Goal: Transaction & Acquisition: Purchase product/service

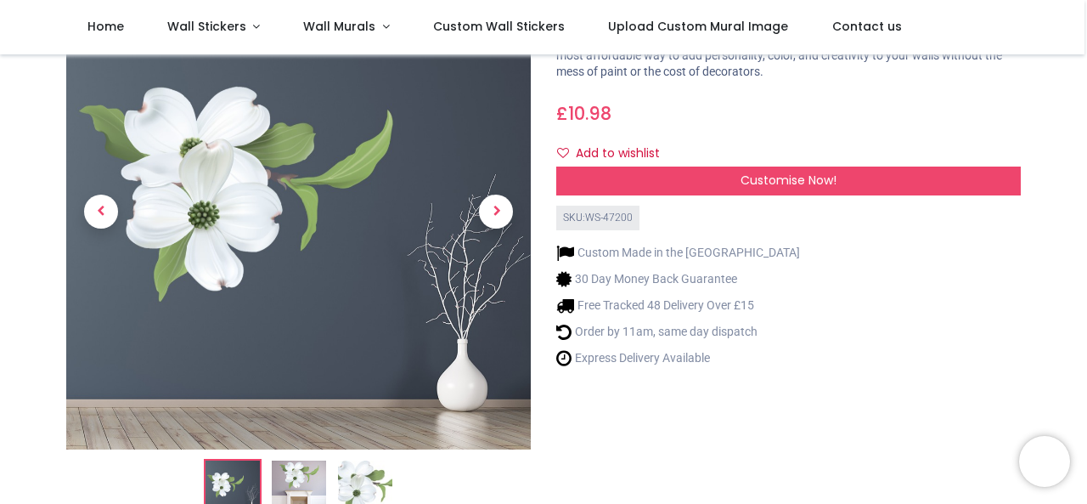
scroll to position [121, 0]
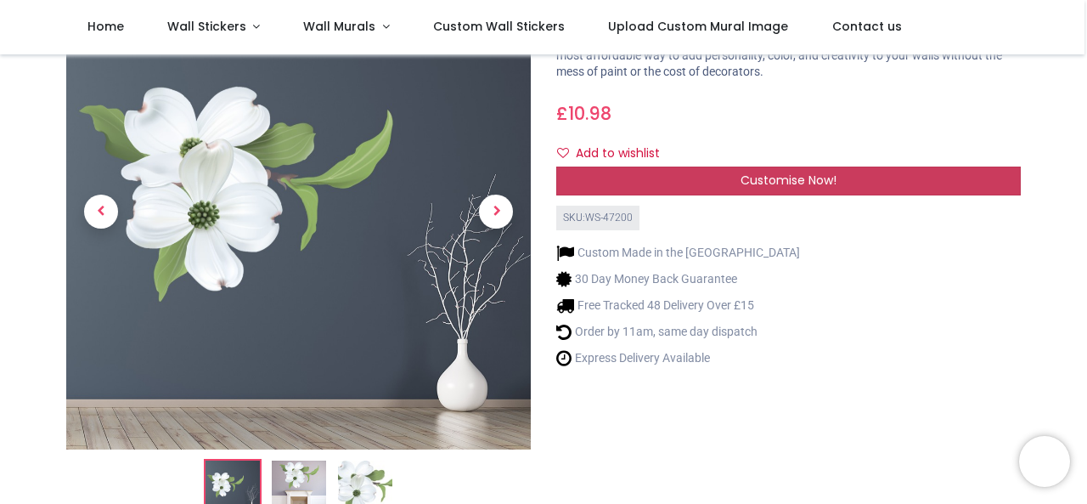
click at [807, 186] on span "Customise Now!" at bounding box center [789, 180] width 96 height 17
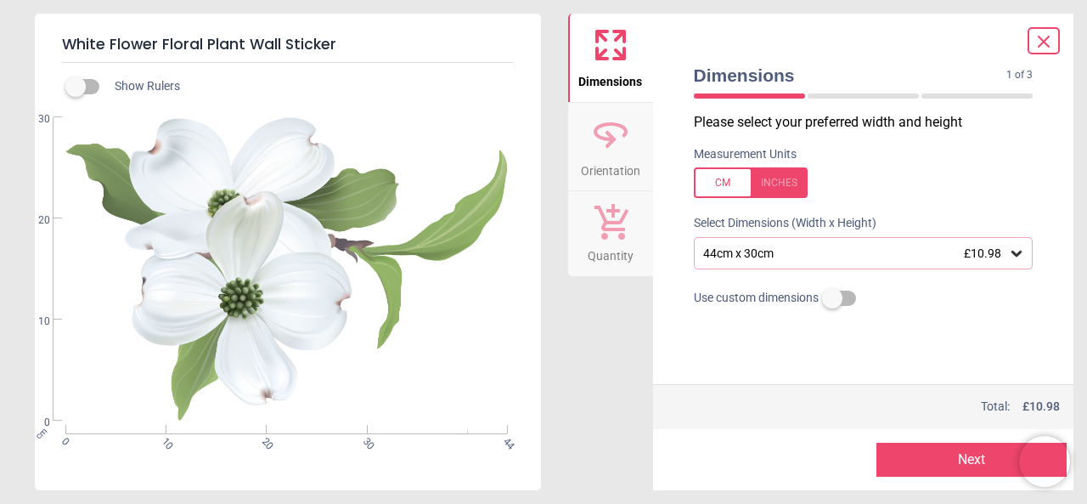
click at [1019, 257] on icon at bounding box center [1016, 253] width 17 height 17
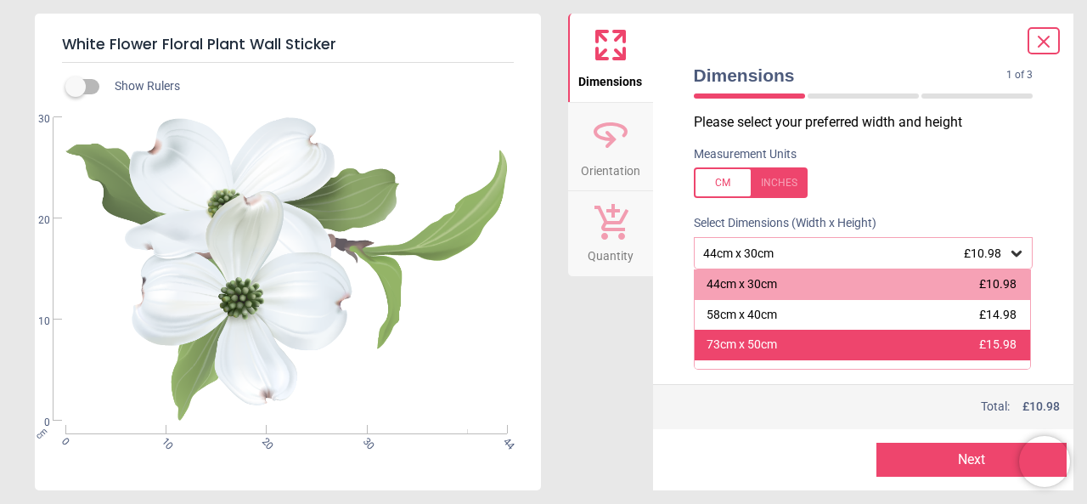
click at [939, 346] on div "73cm x 50cm £15.98" at bounding box center [863, 345] width 336 height 31
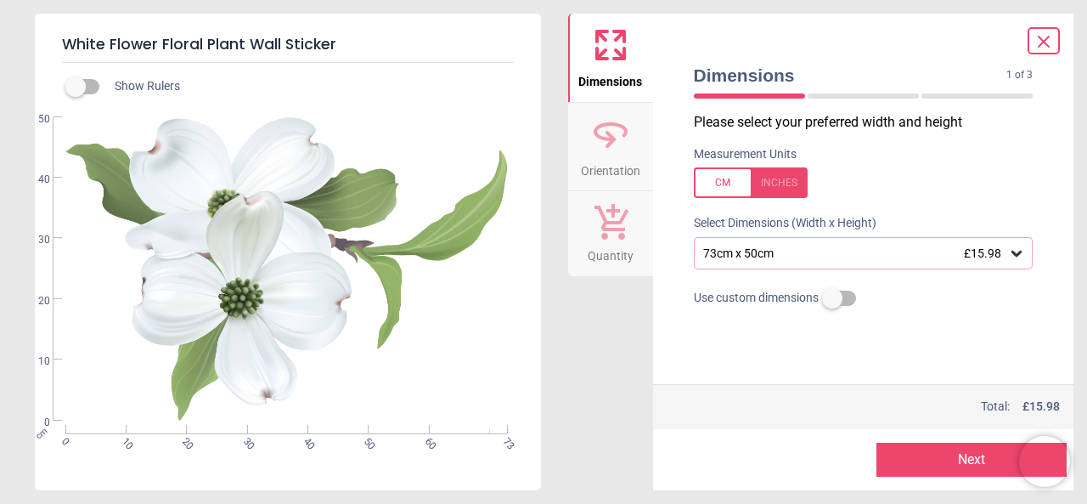
click at [1046, 48] on icon at bounding box center [1044, 41] width 20 height 20
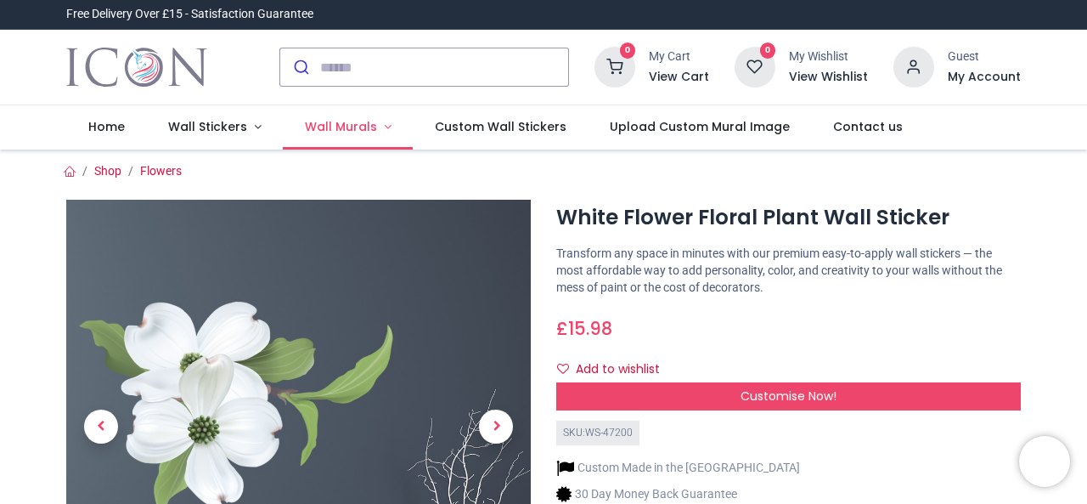
click at [318, 132] on span "Wall Murals" at bounding box center [341, 126] width 72 height 17
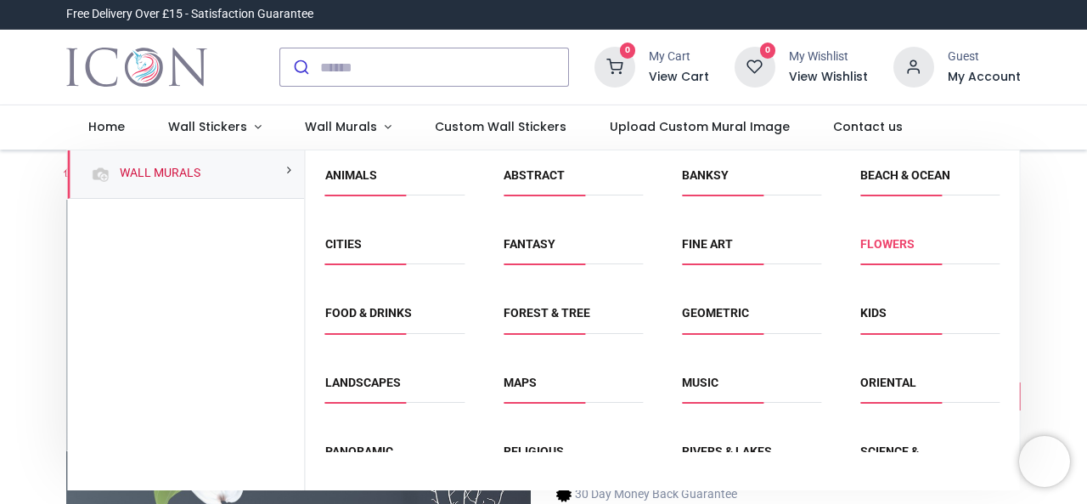
click at [874, 249] on link "Flowers" at bounding box center [887, 244] width 54 height 14
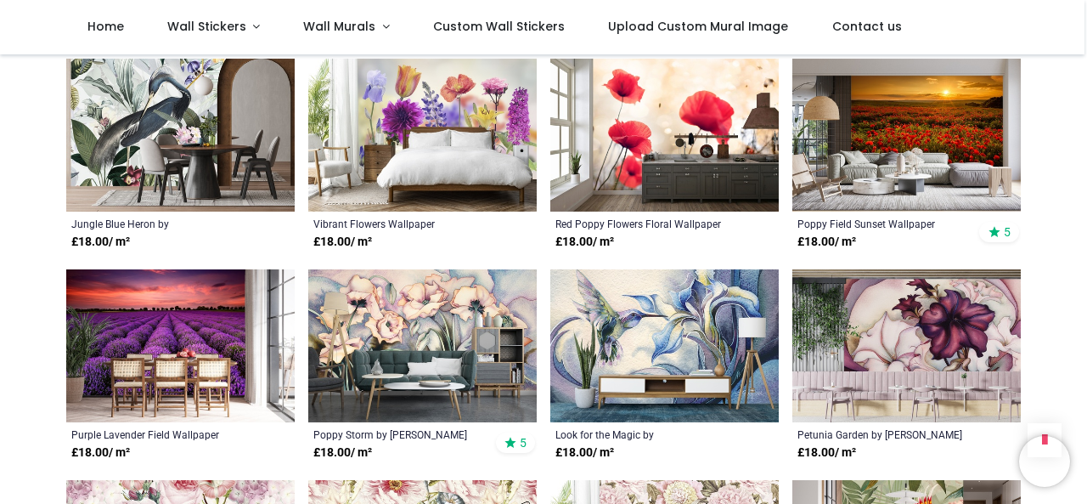
scroll to position [1243, 0]
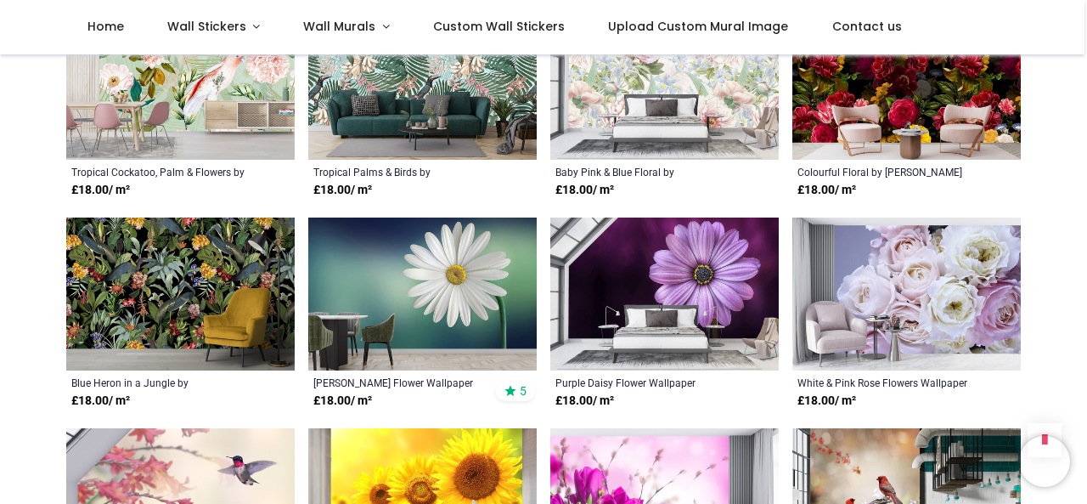
scroll to position [2562, 0]
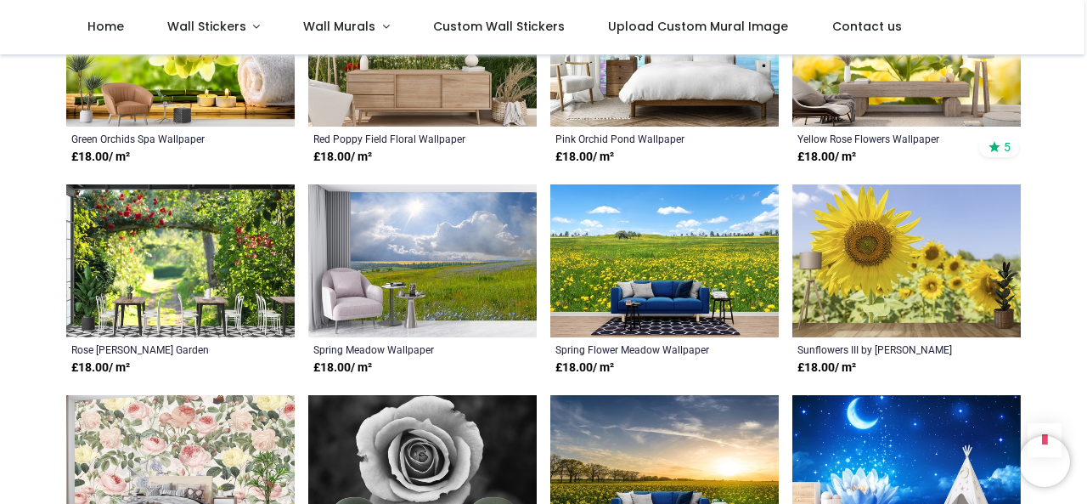
scroll to position [4309, 0]
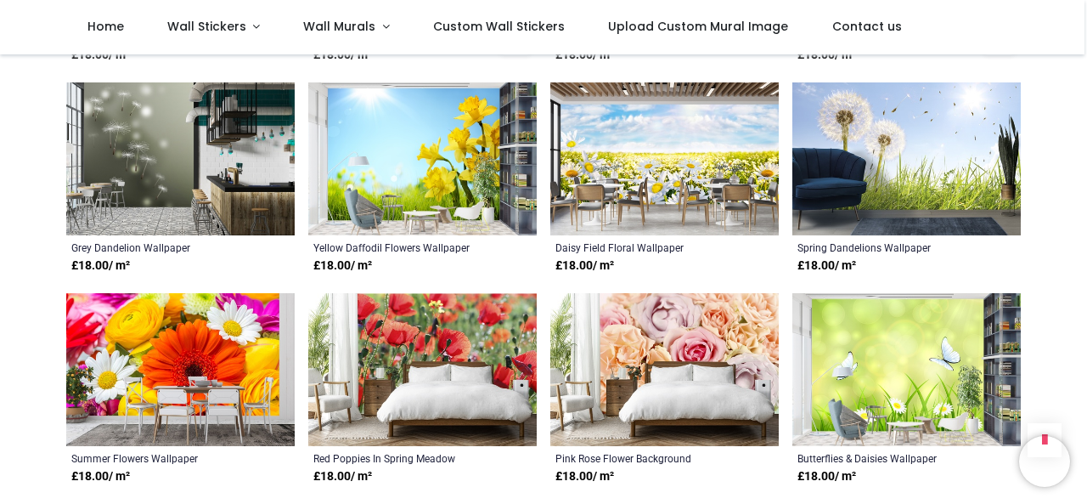
scroll to position [5232, 0]
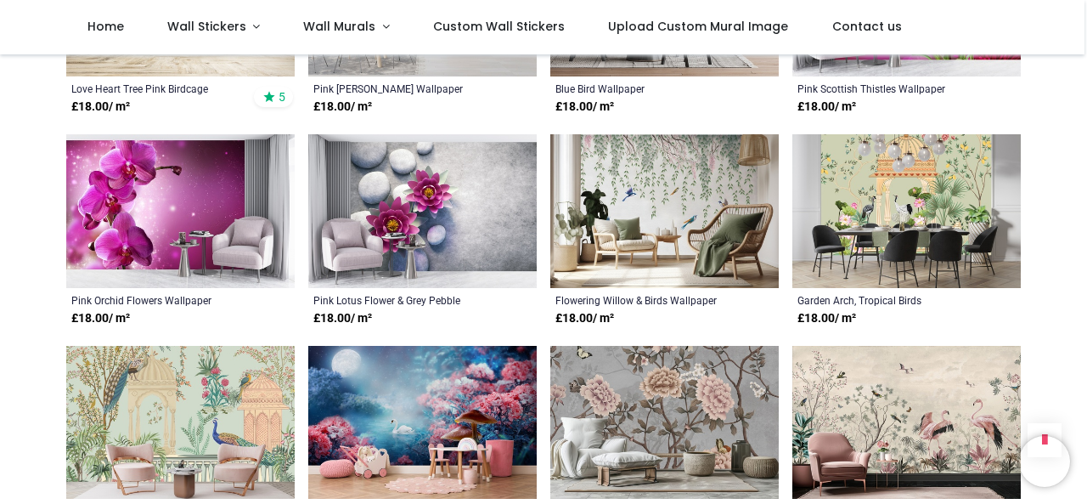
scroll to position [6139, 0]
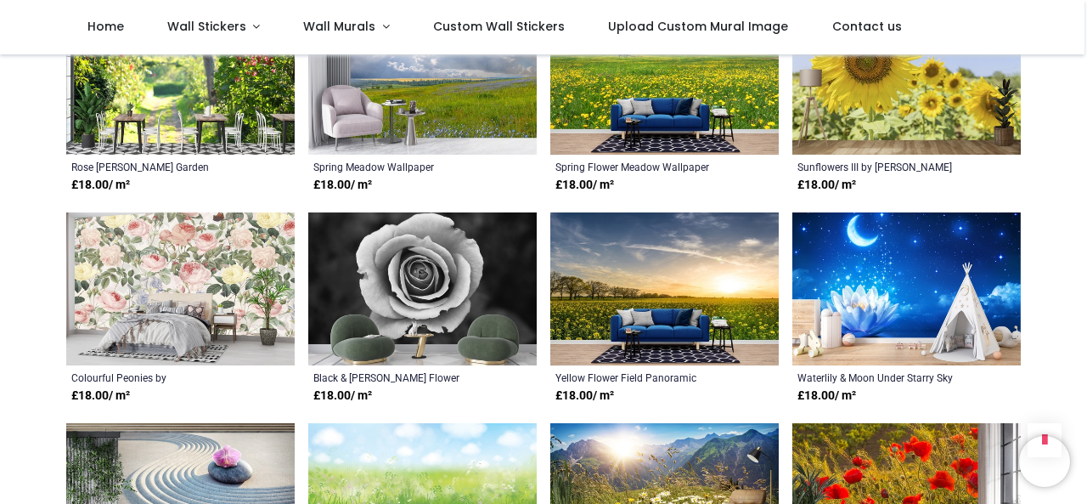
scroll to position [4493, 0]
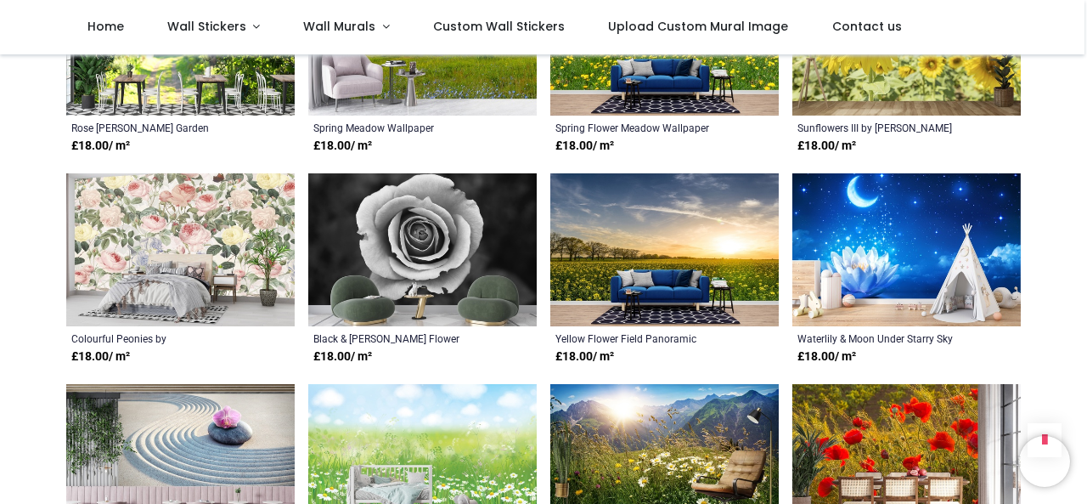
click at [408, 234] on img at bounding box center [422, 249] width 229 height 153
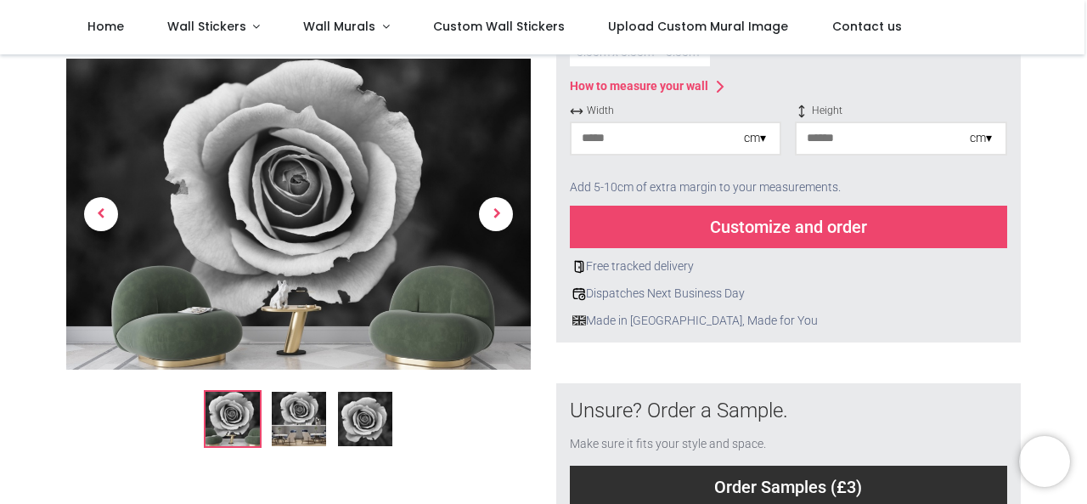
scroll to position [343, 0]
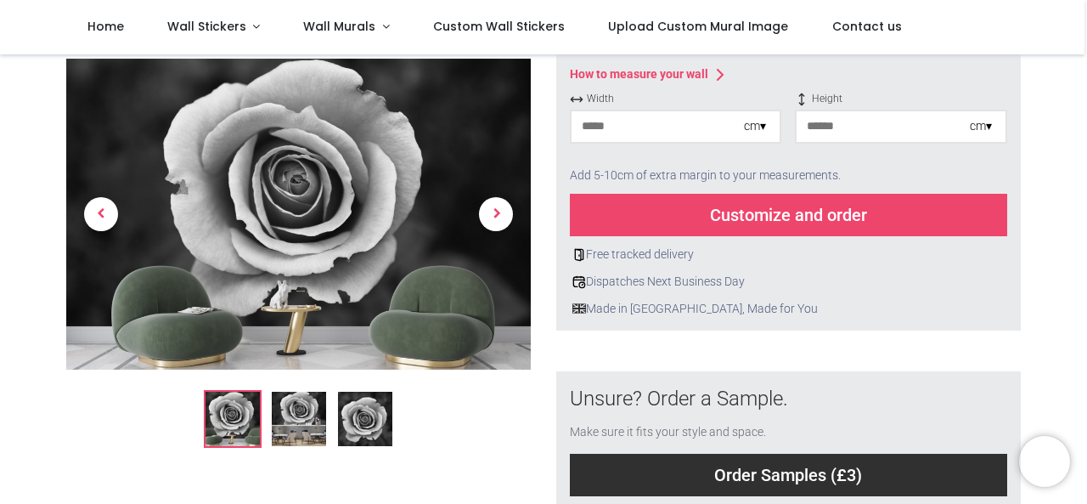
click at [708, 133] on input "number" at bounding box center [658, 126] width 172 height 31
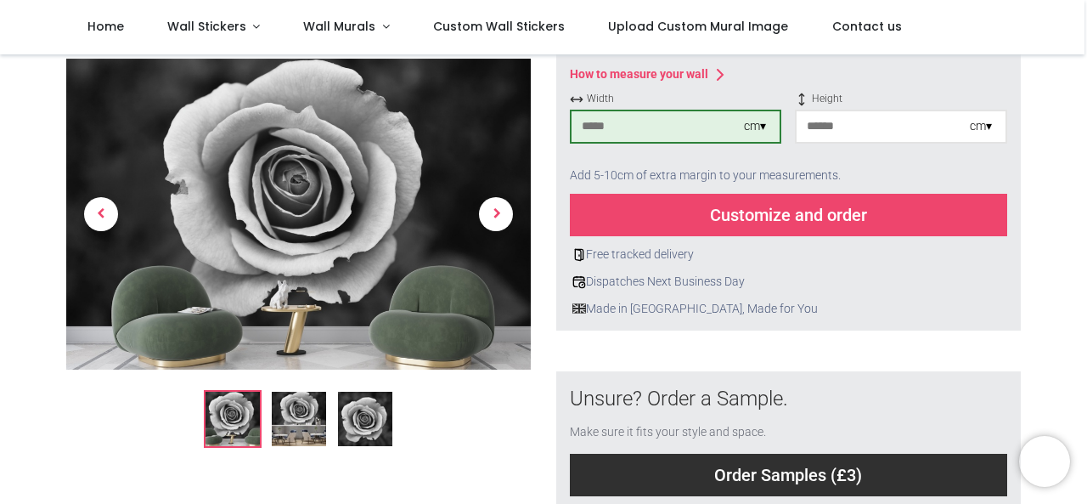
click at [909, 135] on input "number" at bounding box center [883, 126] width 172 height 31
click at [671, 130] on input "***" at bounding box center [658, 126] width 172 height 31
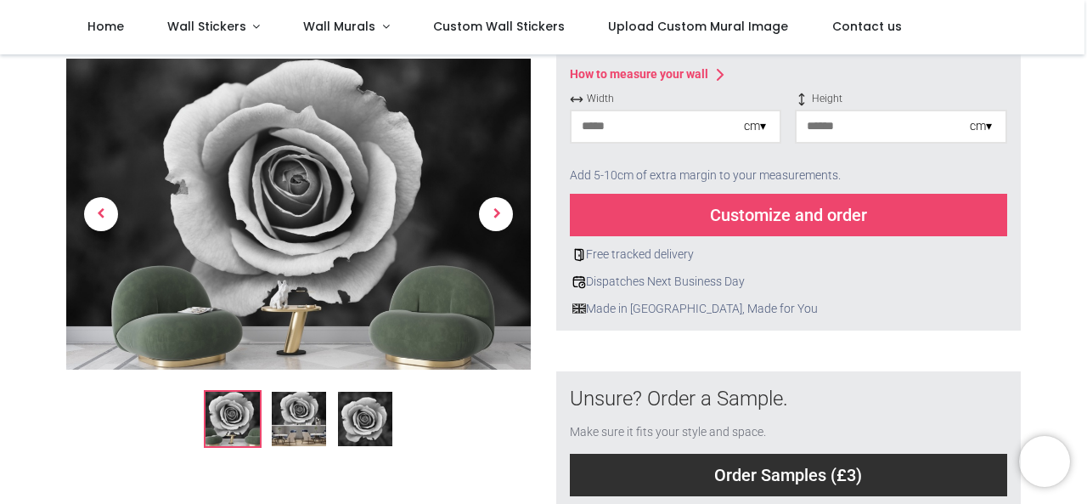
type input "*"
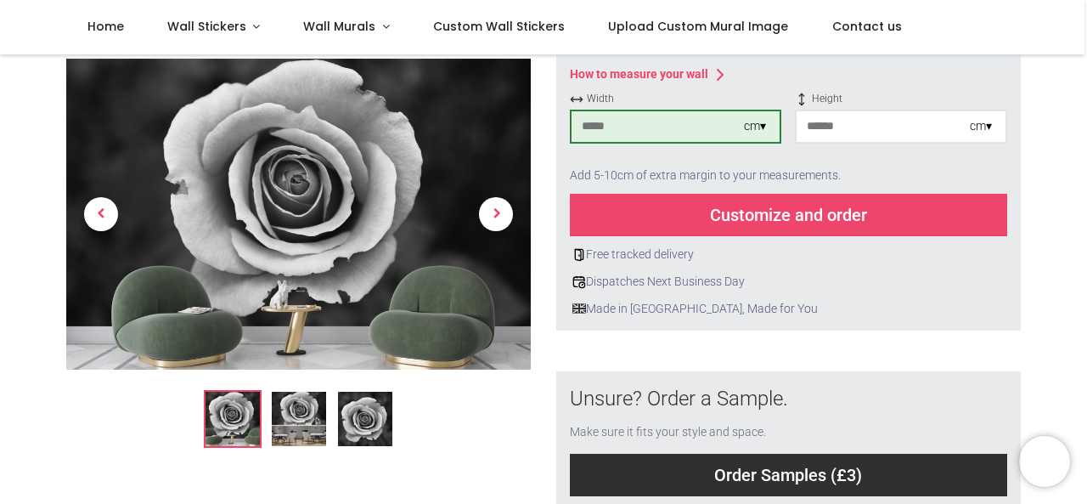
type input "***"
click at [835, 128] on input "number" at bounding box center [883, 126] width 172 height 31
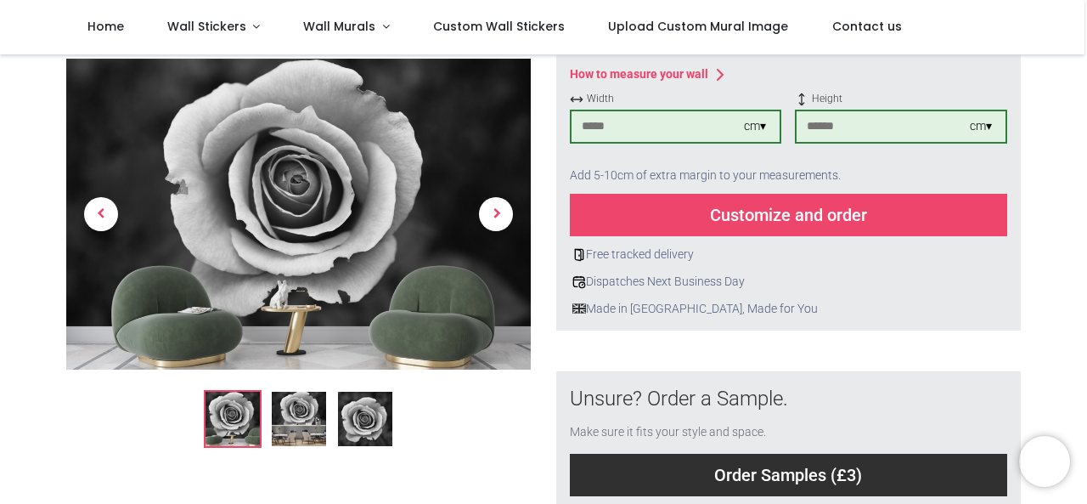
type input "***"
click at [763, 208] on div "Customize and order" at bounding box center [788, 215] width 437 height 42
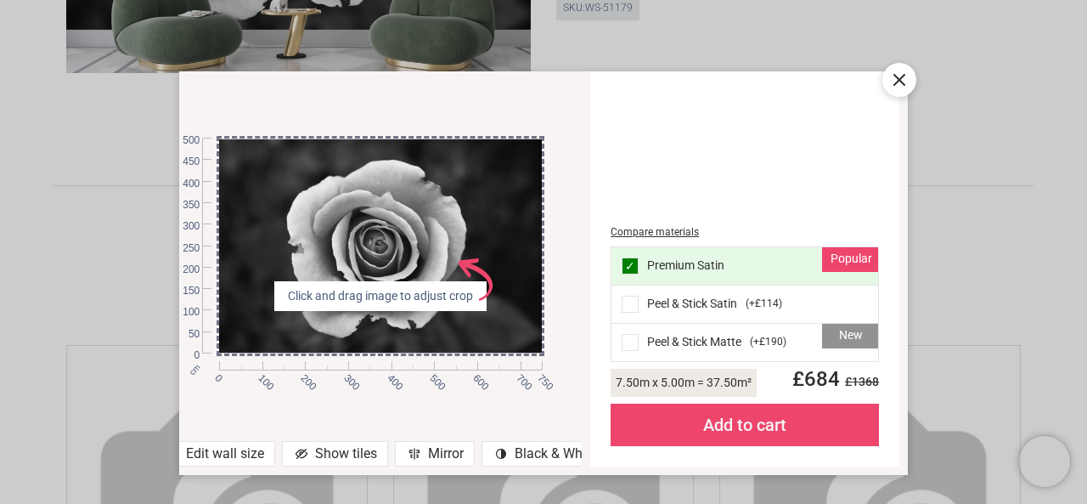
click at [903, 82] on icon at bounding box center [899, 80] width 20 height 20
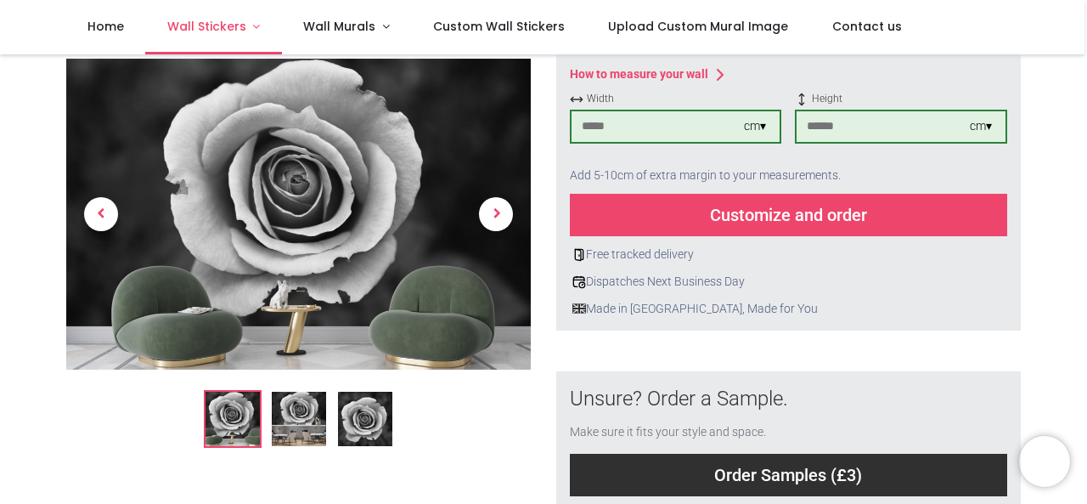
drag, startPoint x: 1086, startPoint y: 95, endPoint x: 223, endPoint y: 30, distance: 866.4
click at [223, 30] on span "Wall Stickers" at bounding box center [206, 26] width 79 height 17
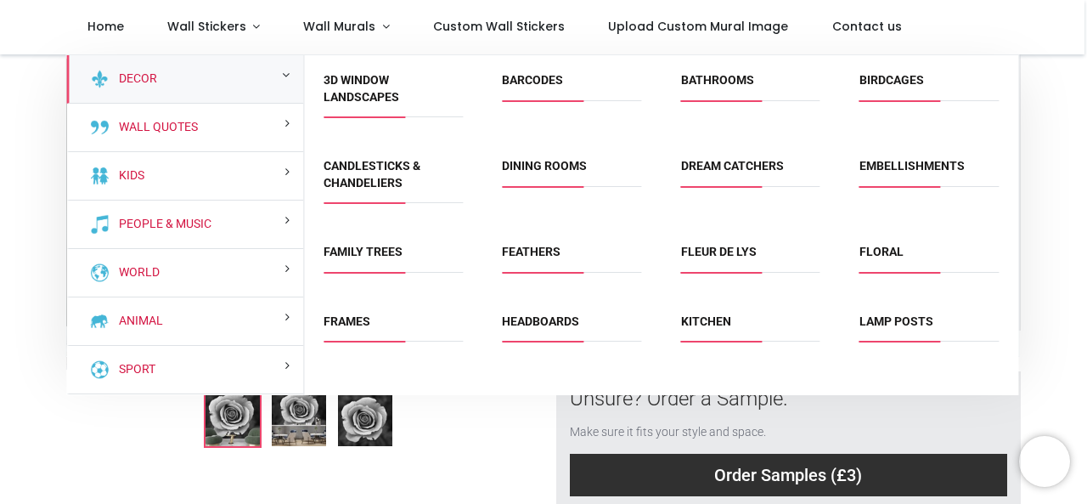
click at [880, 261] on span "Floral" at bounding box center [929, 258] width 139 height 28
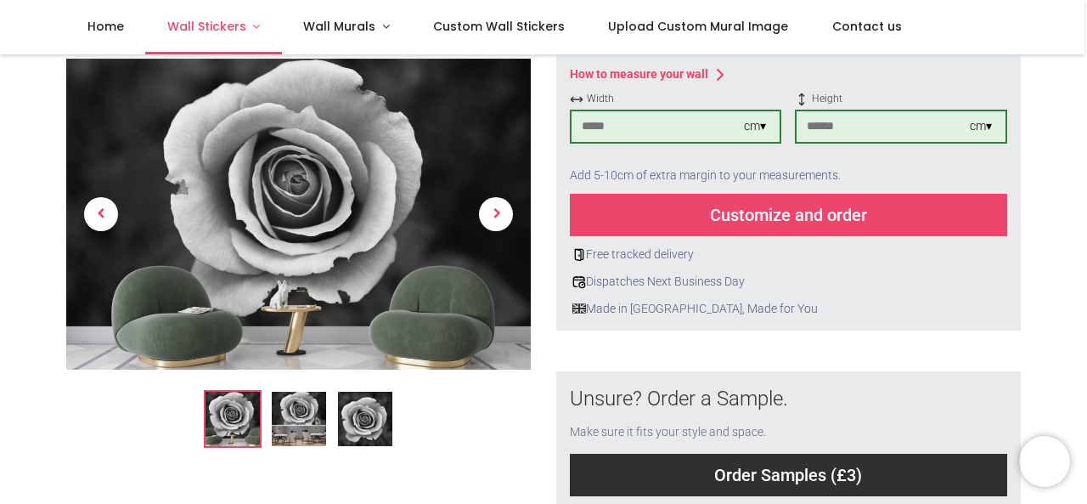
click at [206, 33] on span "Wall Stickers" at bounding box center [206, 26] width 79 height 17
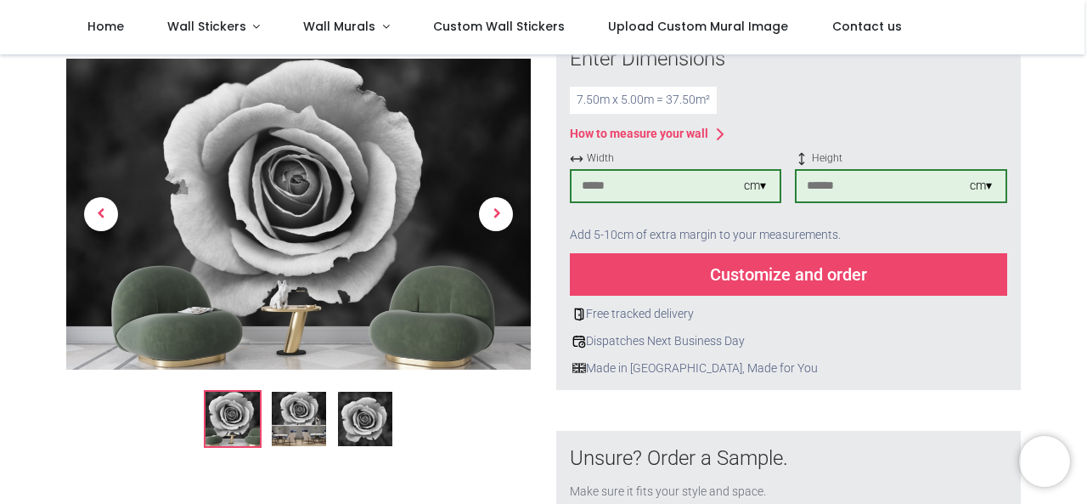
scroll to position [316, 0]
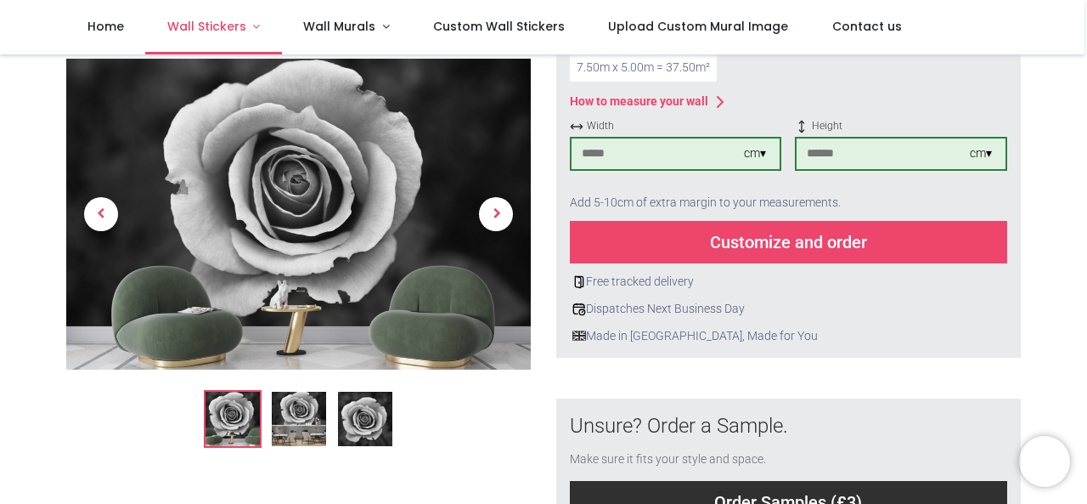
click at [228, 25] on span "Wall Stickers" at bounding box center [206, 26] width 79 height 17
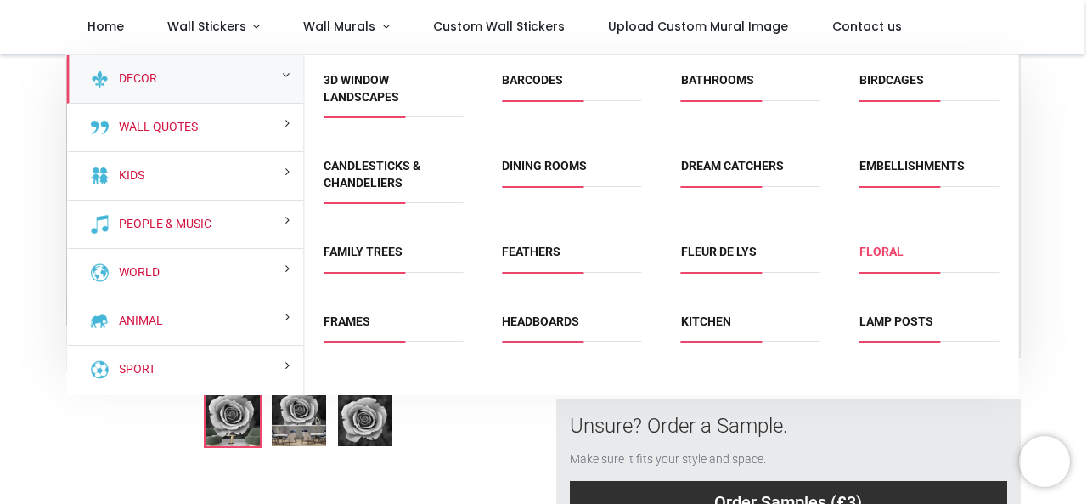
click at [878, 251] on link "Floral" at bounding box center [882, 252] width 44 height 14
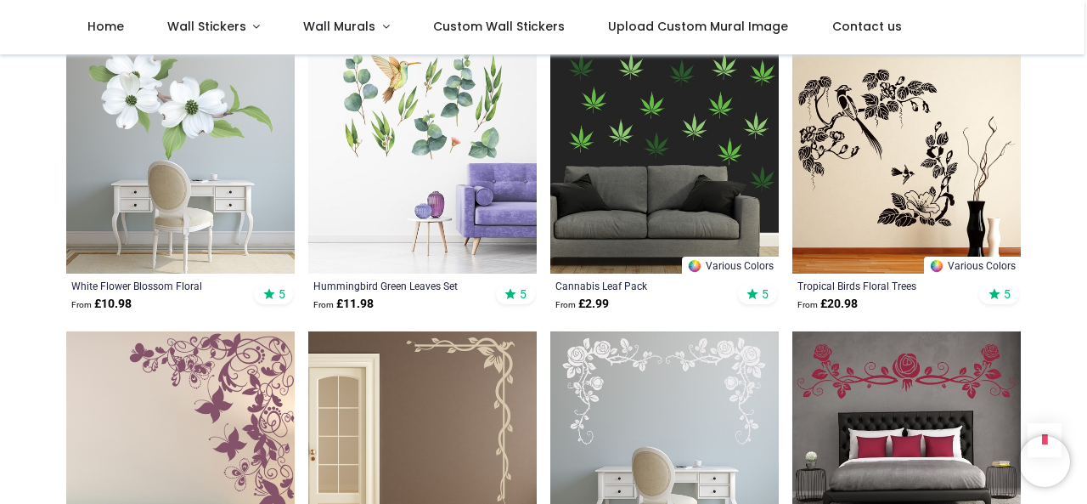
scroll to position [1827, 0]
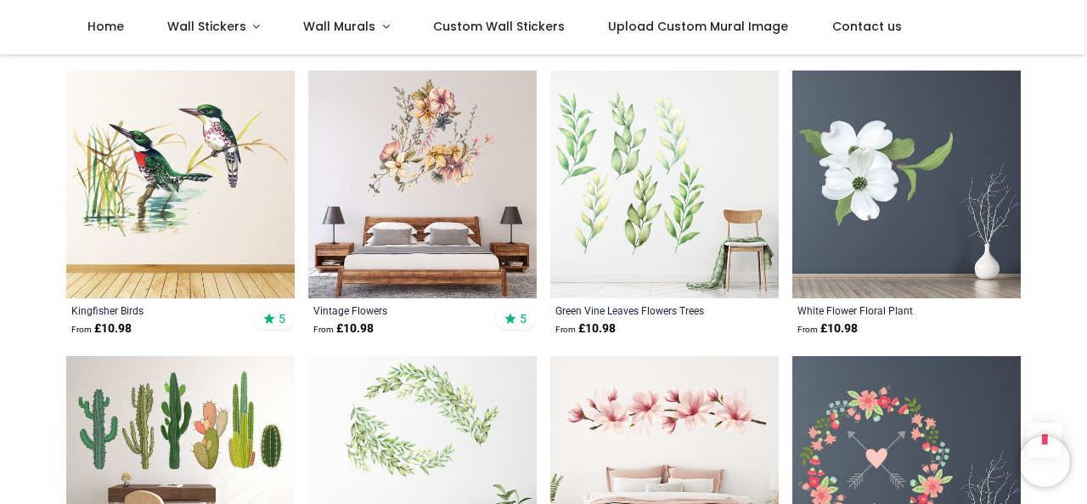
scroll to position [2700, 0]
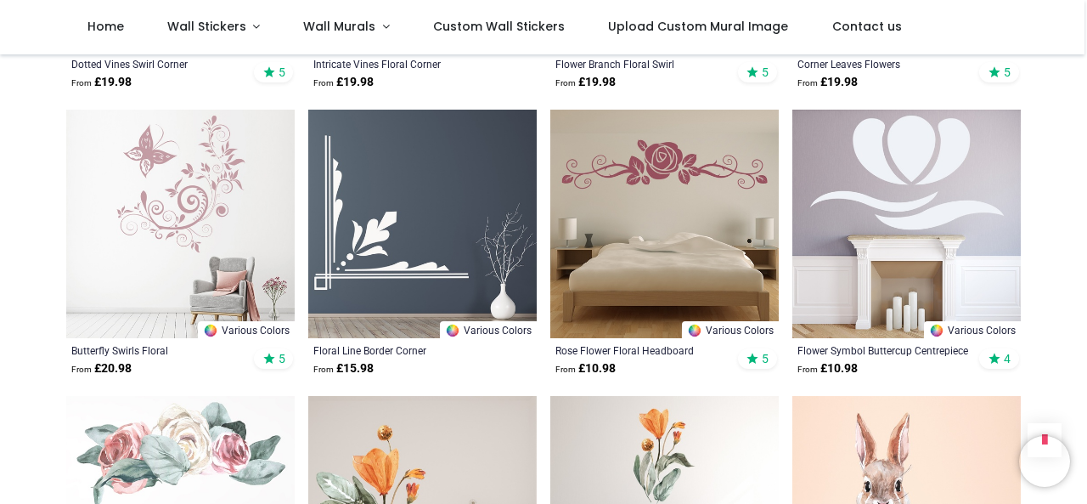
scroll to position [5751, 0]
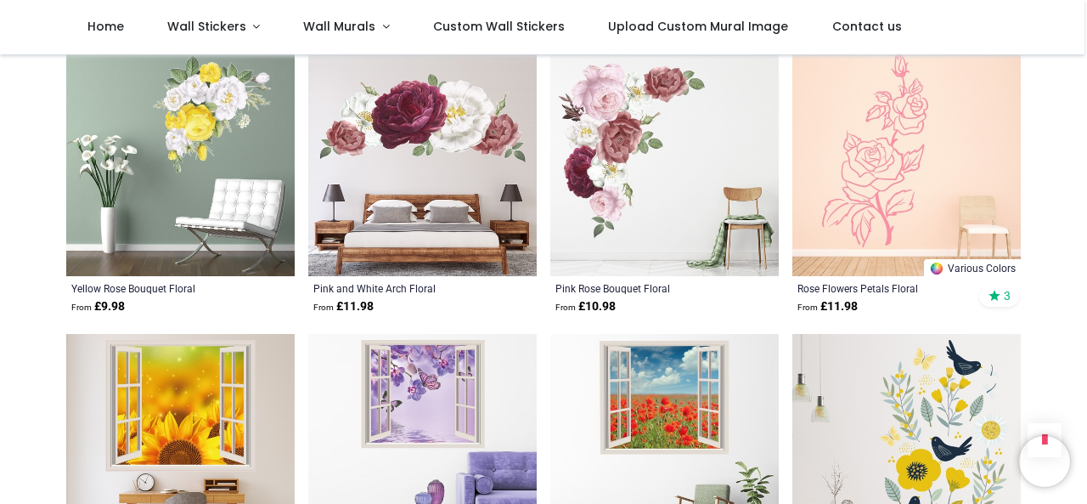
scroll to position [7830, 0]
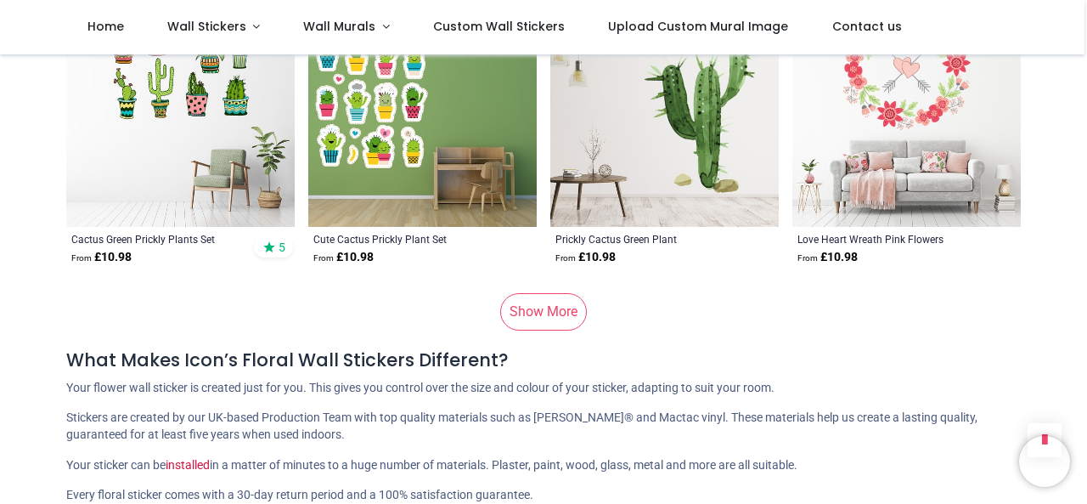
scroll to position [10316, 0]
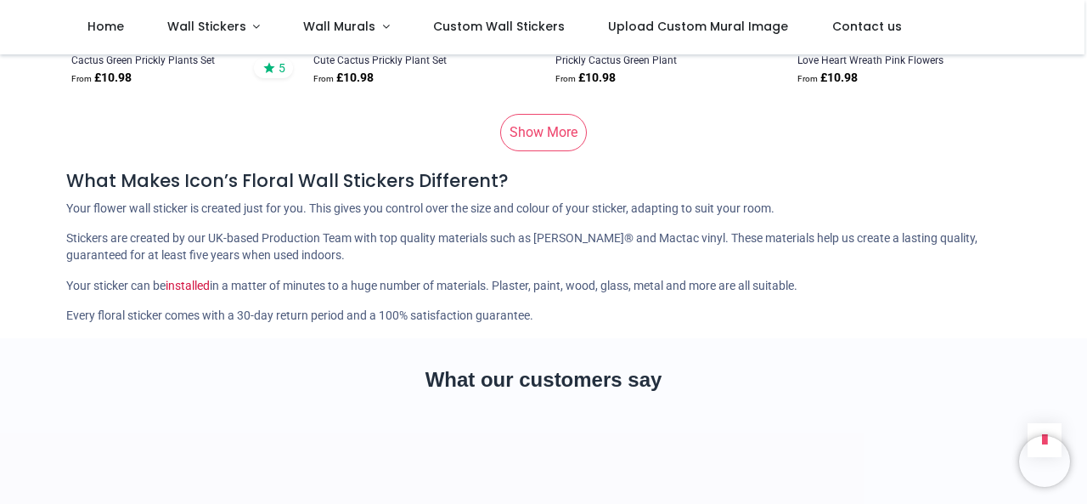
click at [541, 135] on link "Show More" at bounding box center [543, 132] width 87 height 37
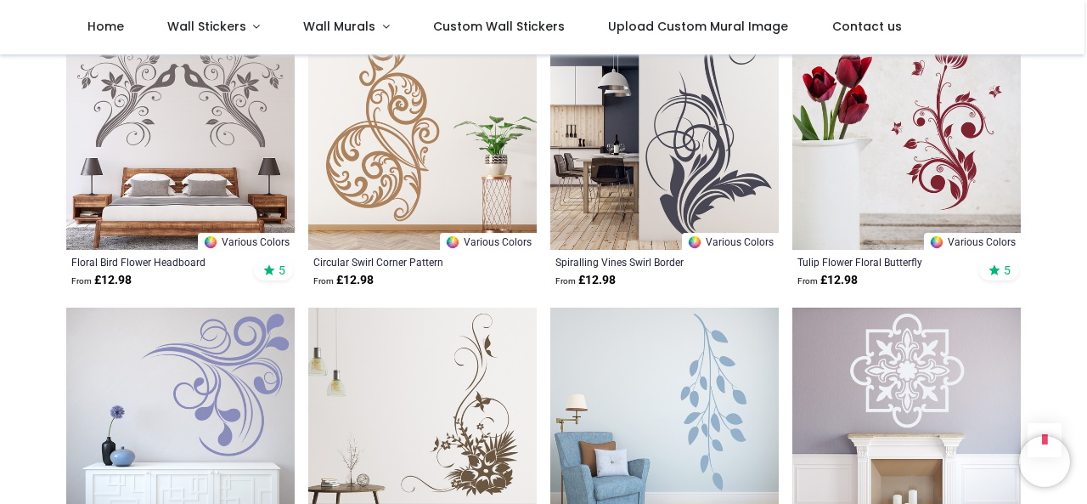
scroll to position [11575, 0]
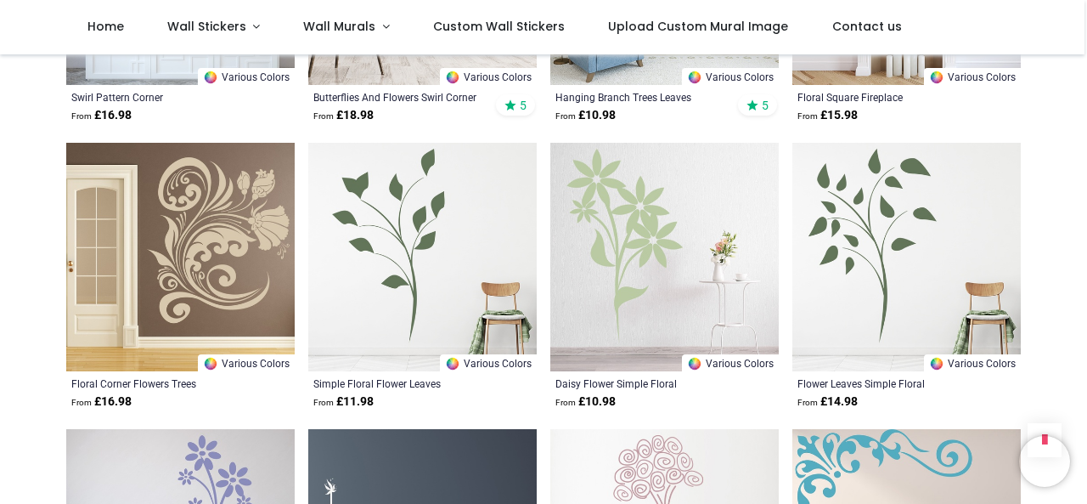
scroll to position [12010, 0]
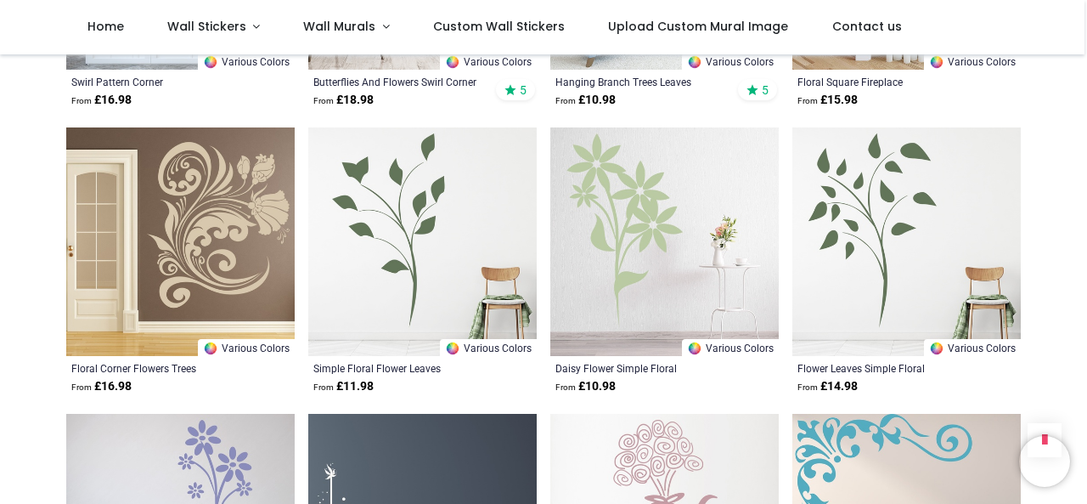
click at [222, 258] on img at bounding box center [180, 241] width 229 height 229
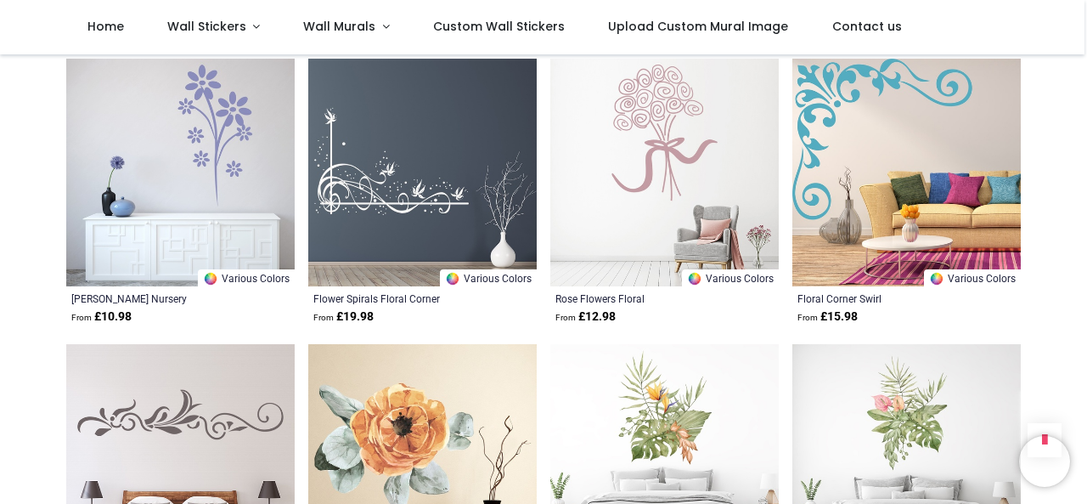
scroll to position [12521, 0]
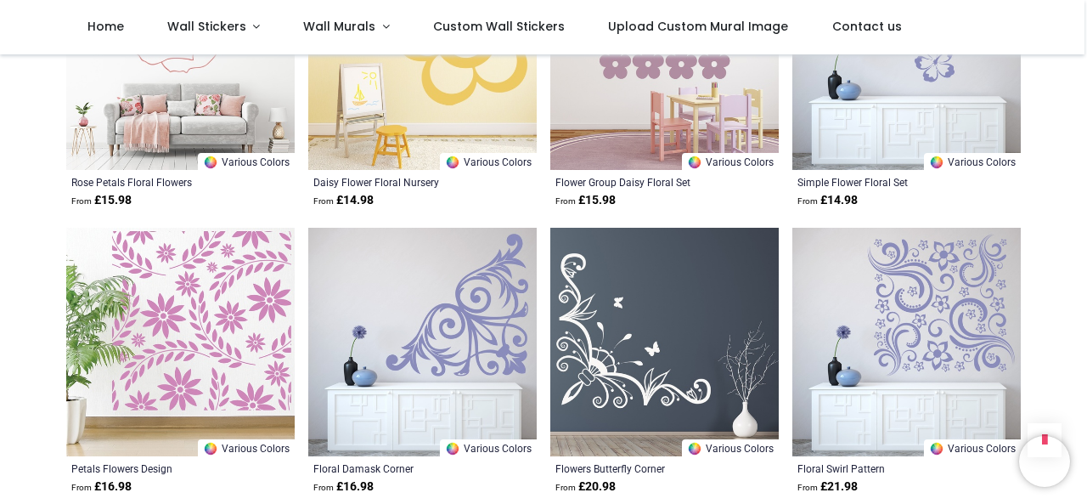
scroll to position [15778, 0]
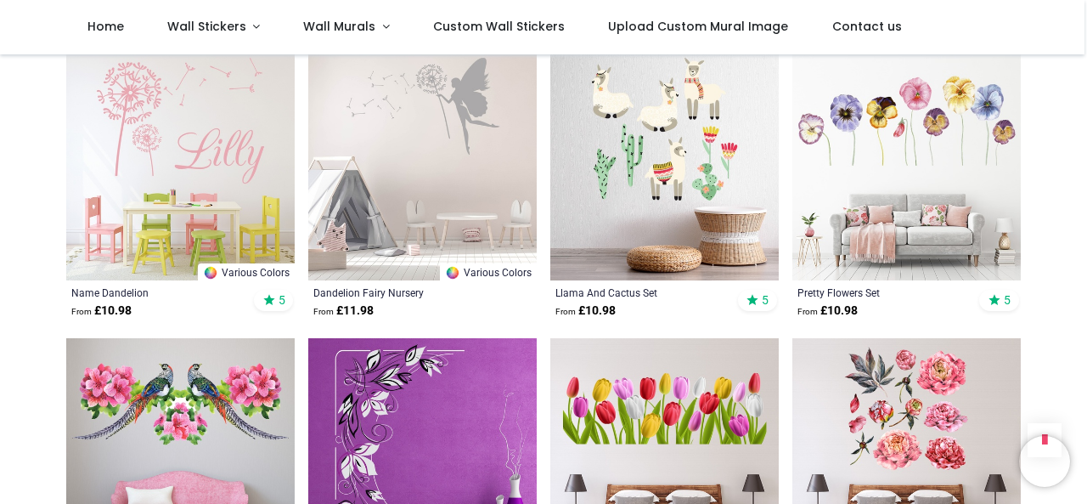
scroll to position [17917, 0]
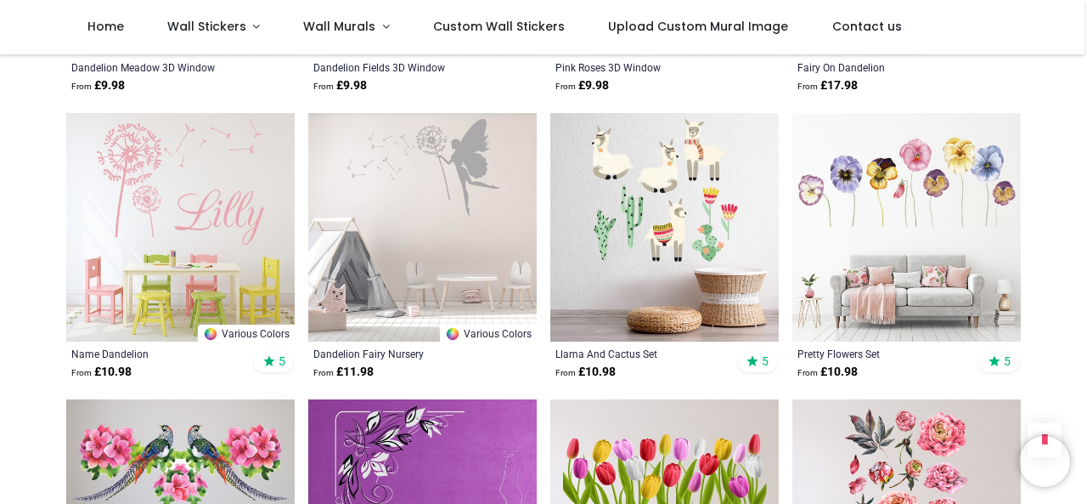
scroll to position [17651, 0]
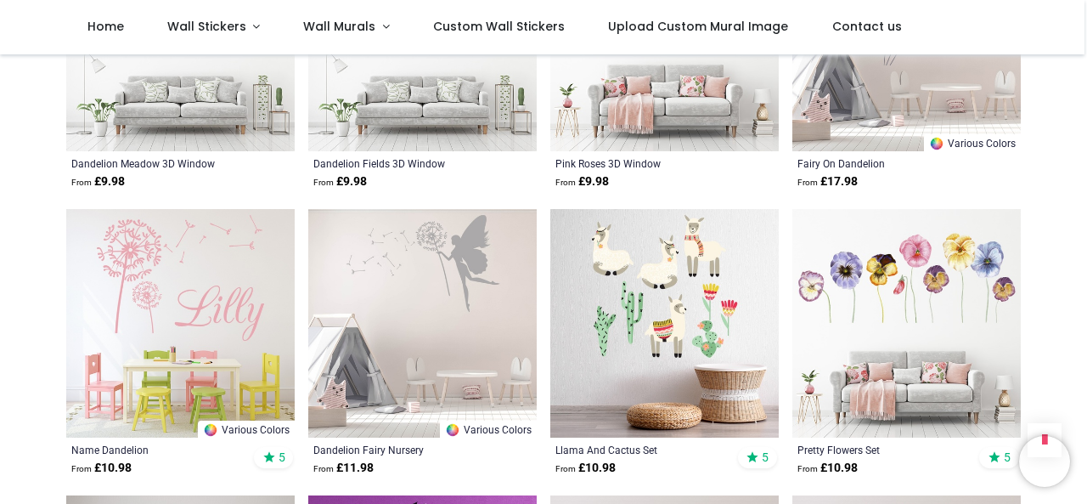
drag, startPoint x: 1086, startPoint y: 417, endPoint x: 1080, endPoint y: 438, distance: 21.8
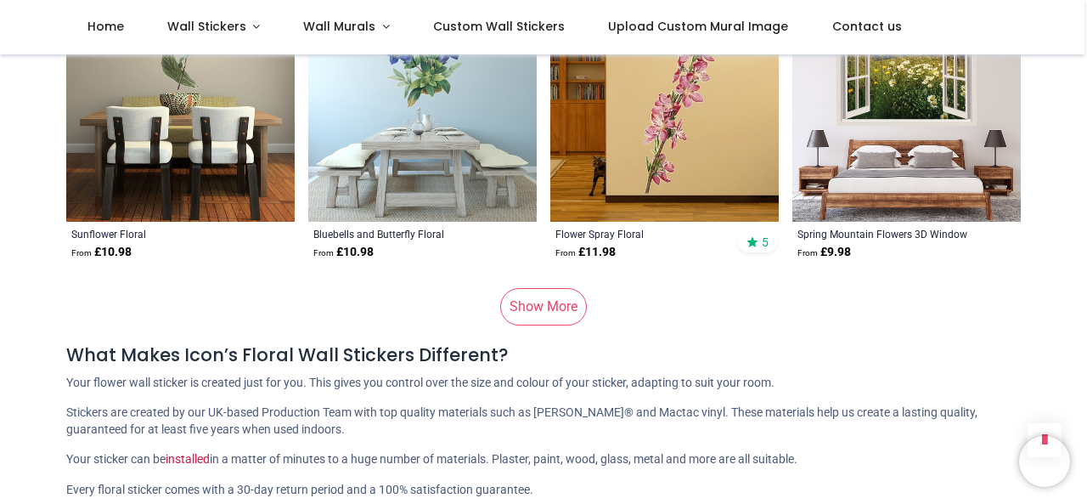
scroll to position [20179, 0]
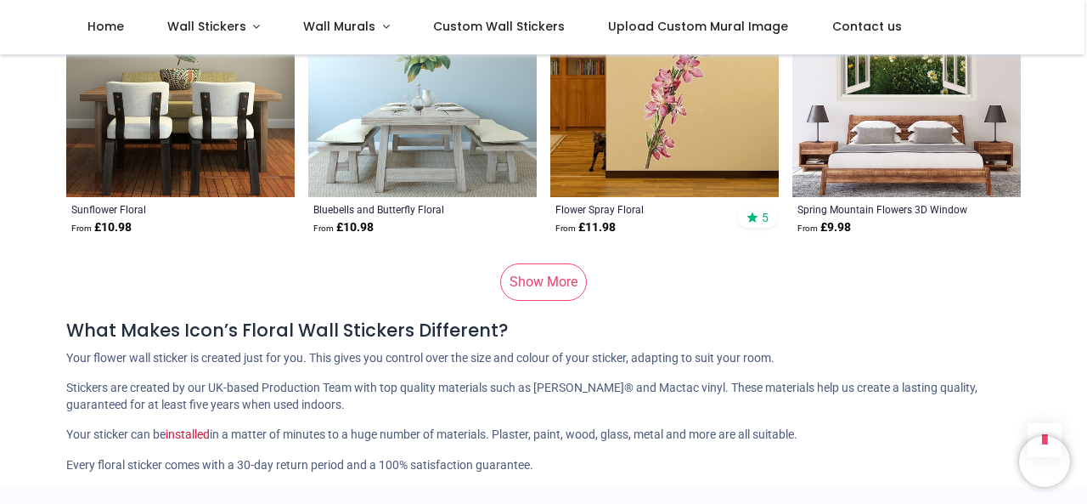
click at [553, 285] on link "Show More" at bounding box center [543, 281] width 87 height 37
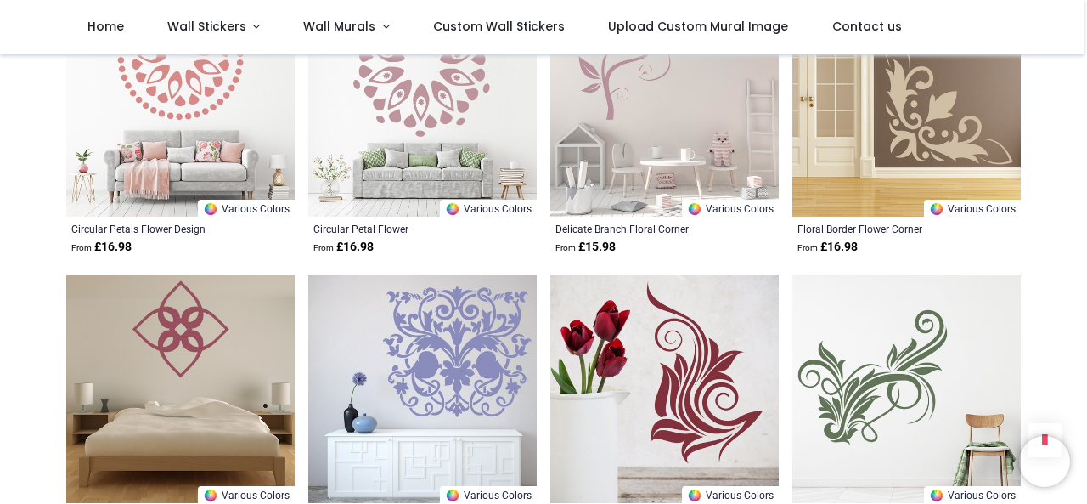
scroll to position [21930, 0]
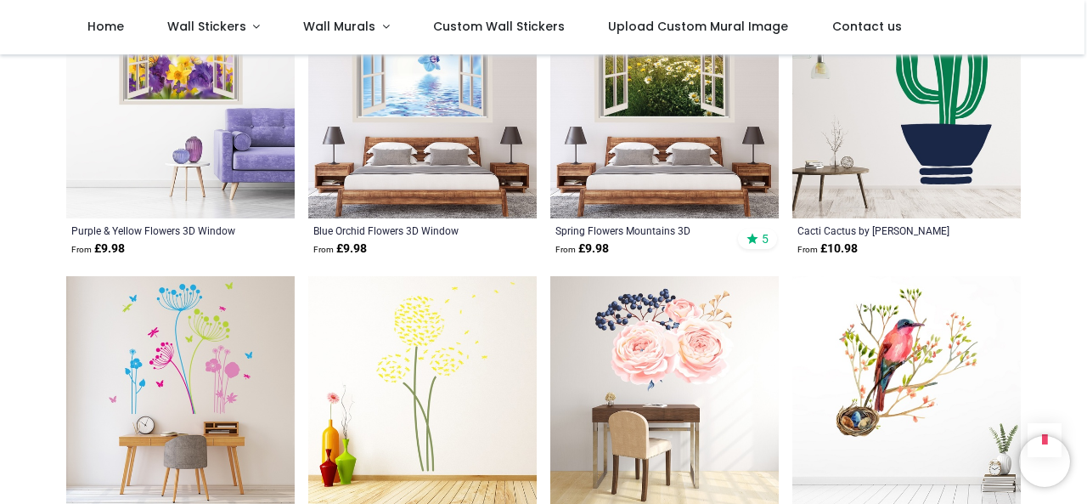
scroll to position [23592, 0]
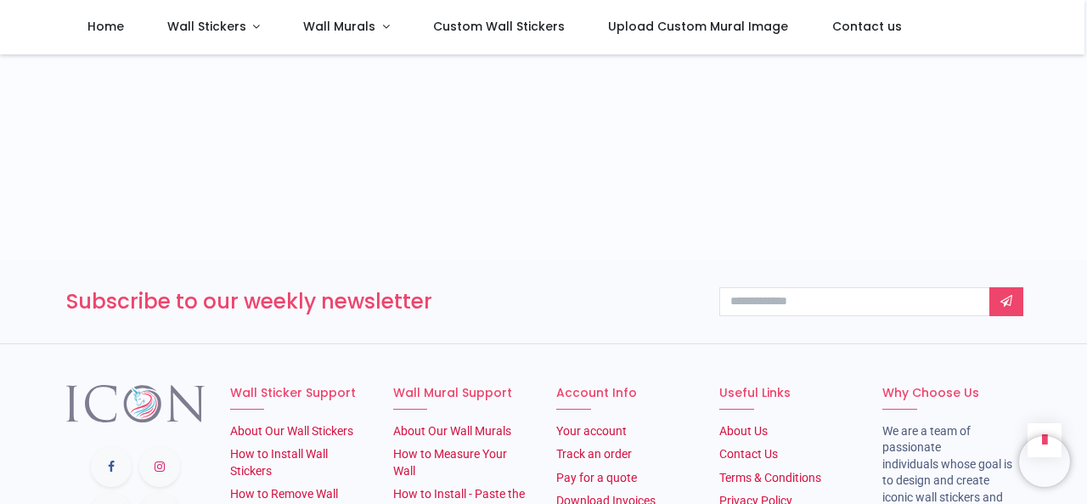
scroll to position [26177, 0]
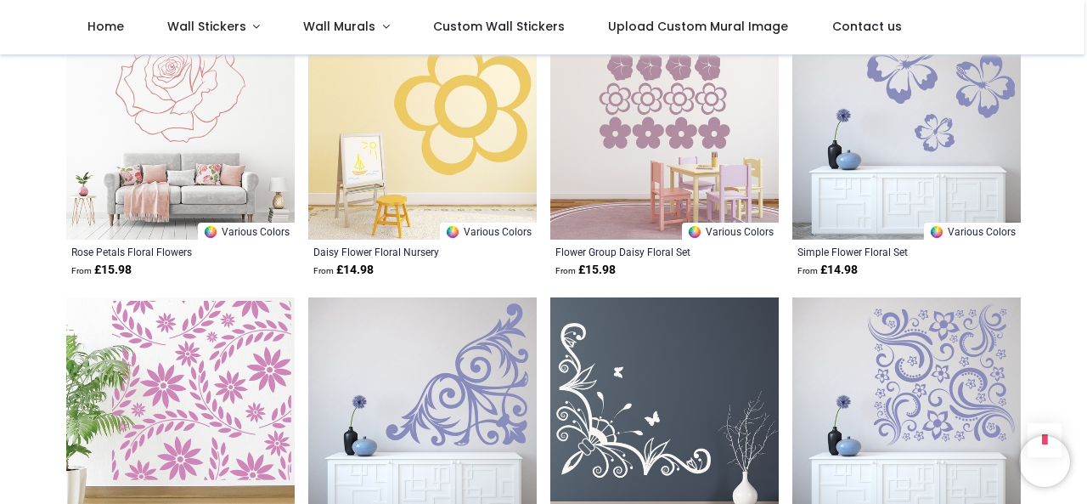
scroll to position [15936, 0]
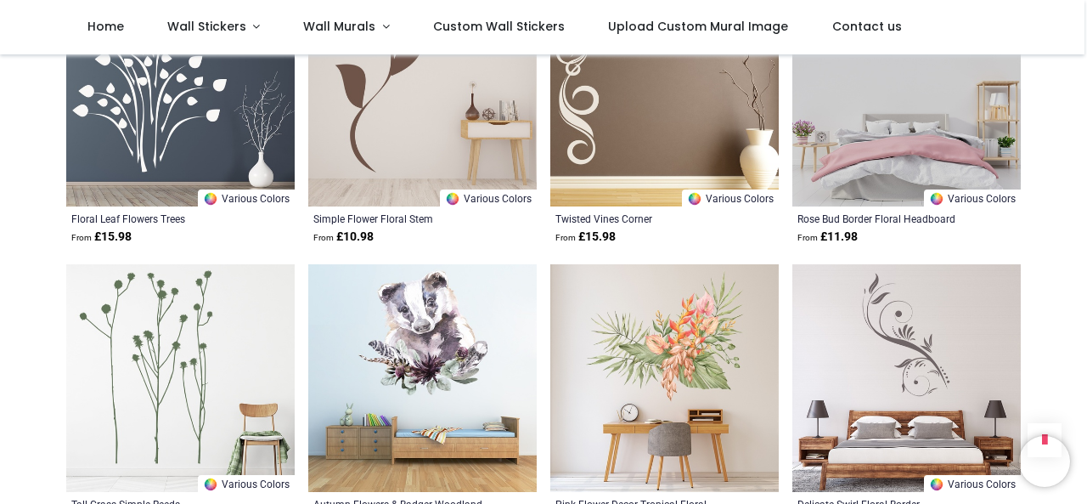
scroll to position [16330, 0]
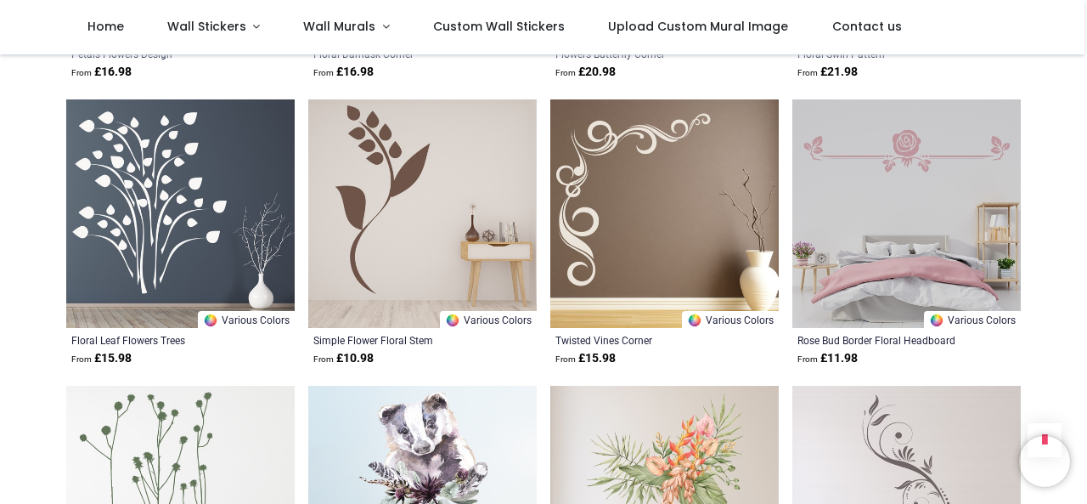
click at [612, 183] on img at bounding box center [664, 213] width 229 height 229
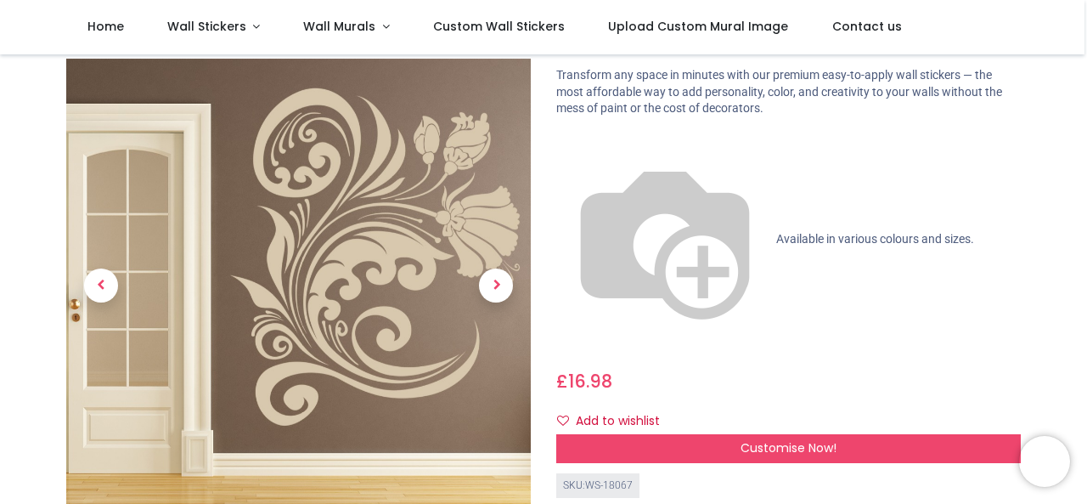
scroll to position [91, 0]
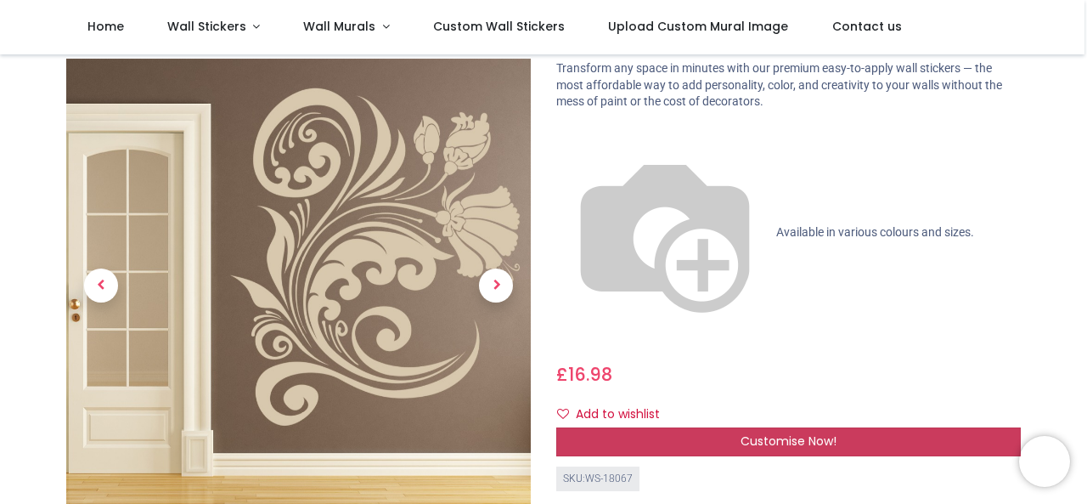
click at [677, 427] on div "Customise Now!" at bounding box center [788, 441] width 465 height 29
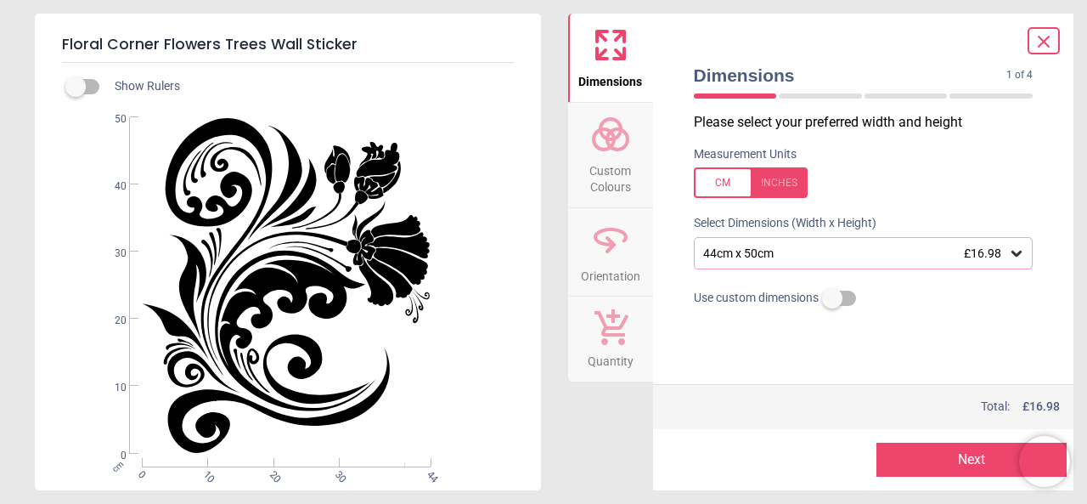
click at [1020, 251] on icon at bounding box center [1016, 253] width 17 height 17
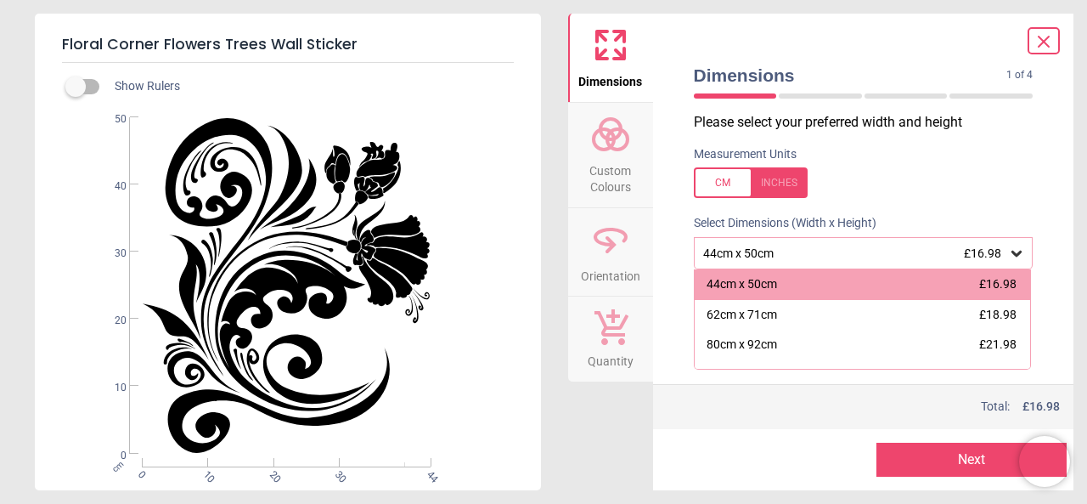
click at [726, 179] on div at bounding box center [751, 182] width 114 height 31
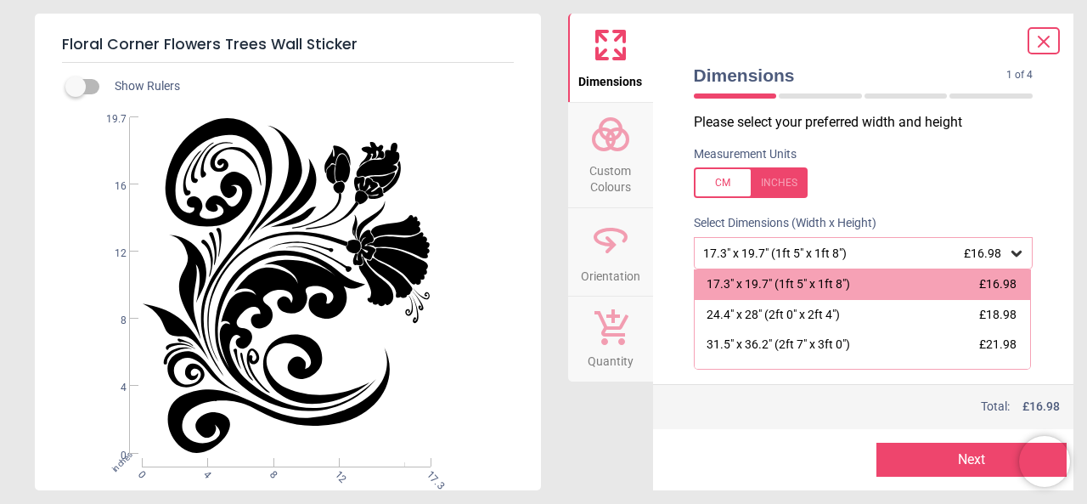
drag, startPoint x: 1024, startPoint y: 312, endPoint x: 1049, endPoint y: 290, distance: 33.1
click at [1049, 290] on div "Dimensions 1 of 4 1 of 5 Please select your preferred width and height Measurem…" at bounding box center [863, 252] width 421 height 477
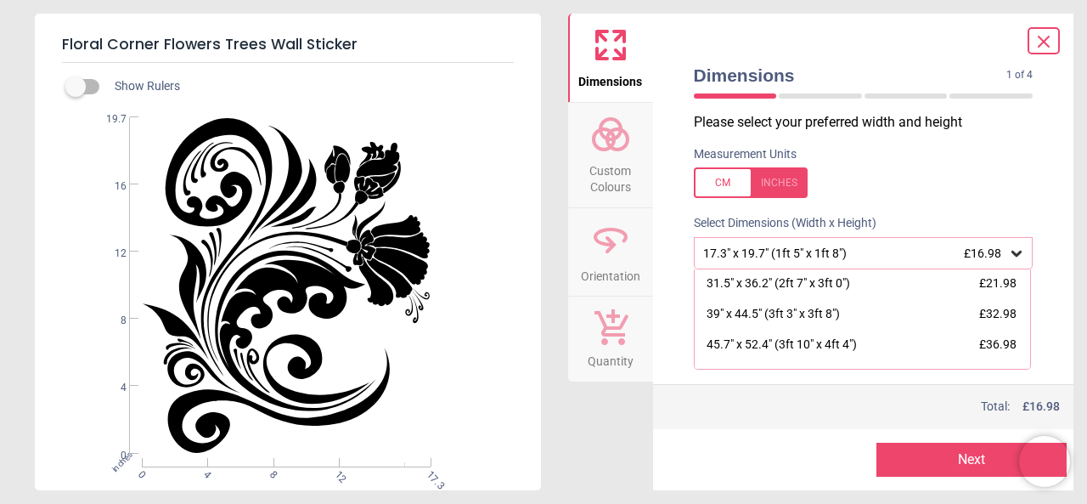
scroll to position [59, 0]
click at [725, 180] on div at bounding box center [751, 182] width 114 height 31
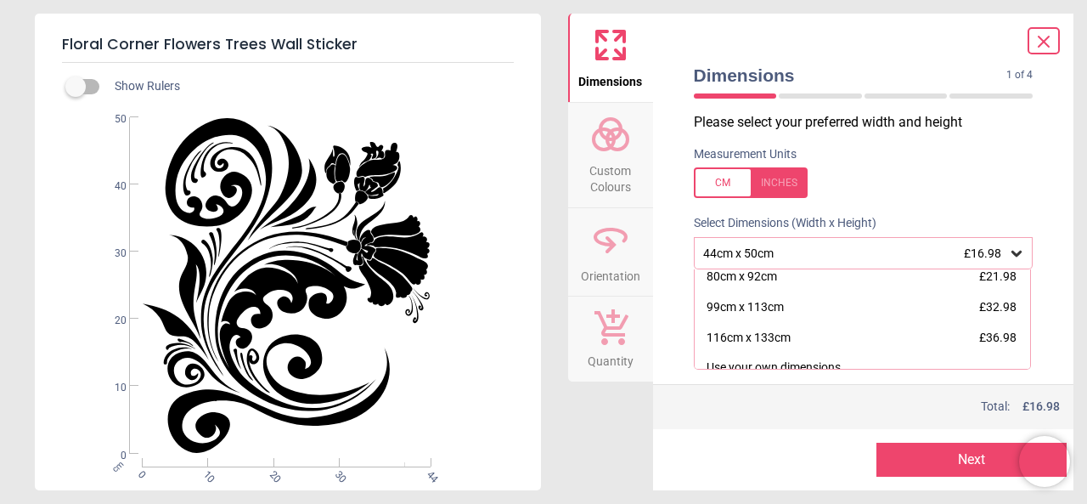
scroll to position [82, 0]
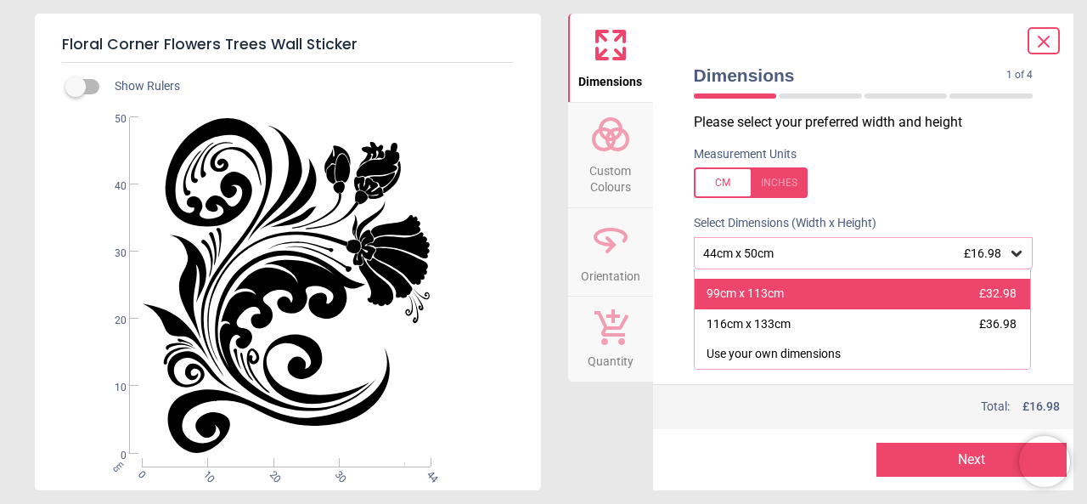
click at [773, 305] on div "99cm x 113cm £32.98" at bounding box center [863, 294] width 336 height 31
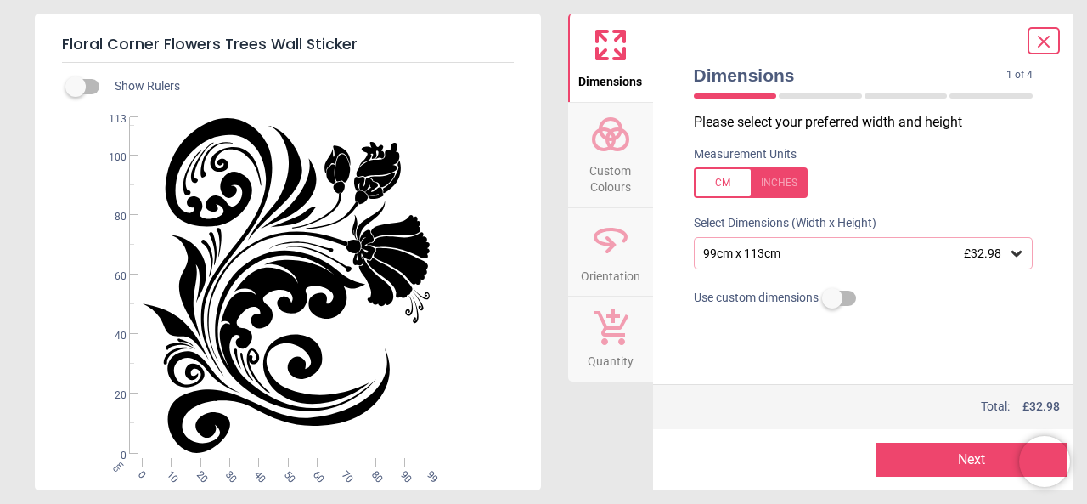
click at [615, 131] on icon at bounding box center [610, 134] width 41 height 41
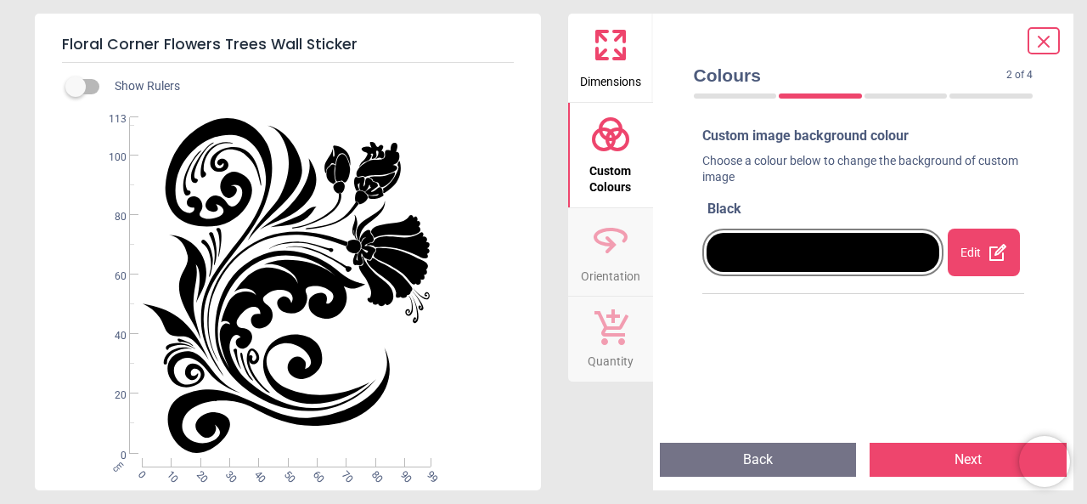
click at [855, 248] on div at bounding box center [824, 252] width 234 height 39
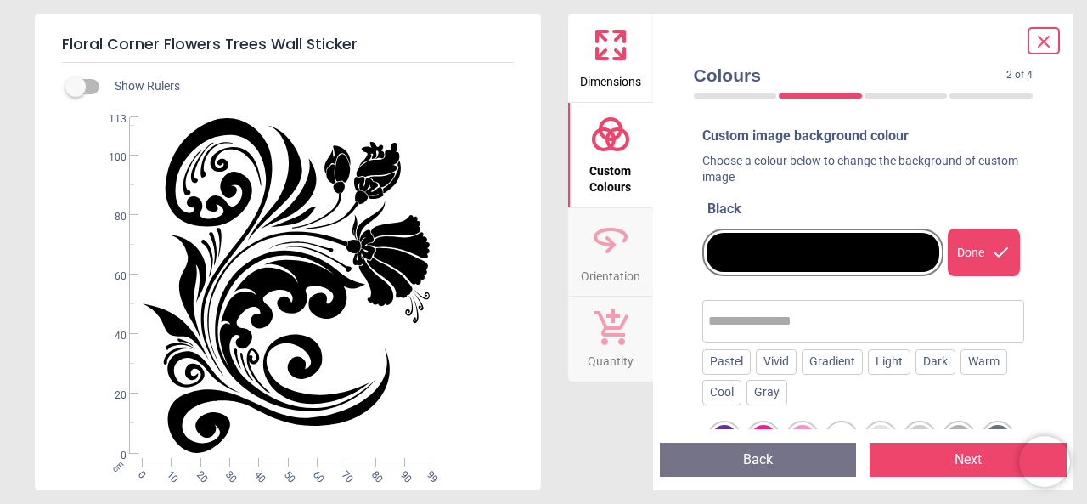
click at [962, 265] on div "Done" at bounding box center [984, 253] width 72 height 48
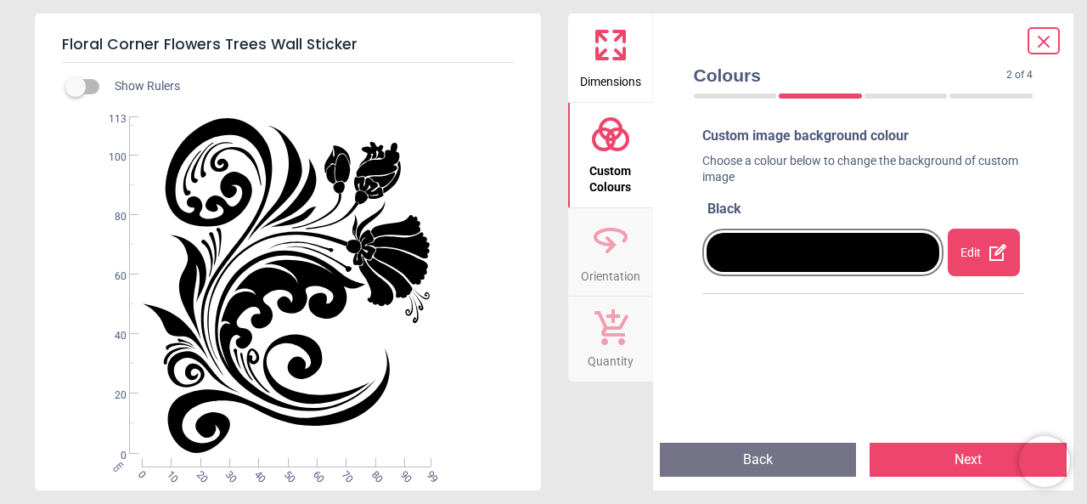
click at [605, 247] on icon at bounding box center [610, 239] width 41 height 41
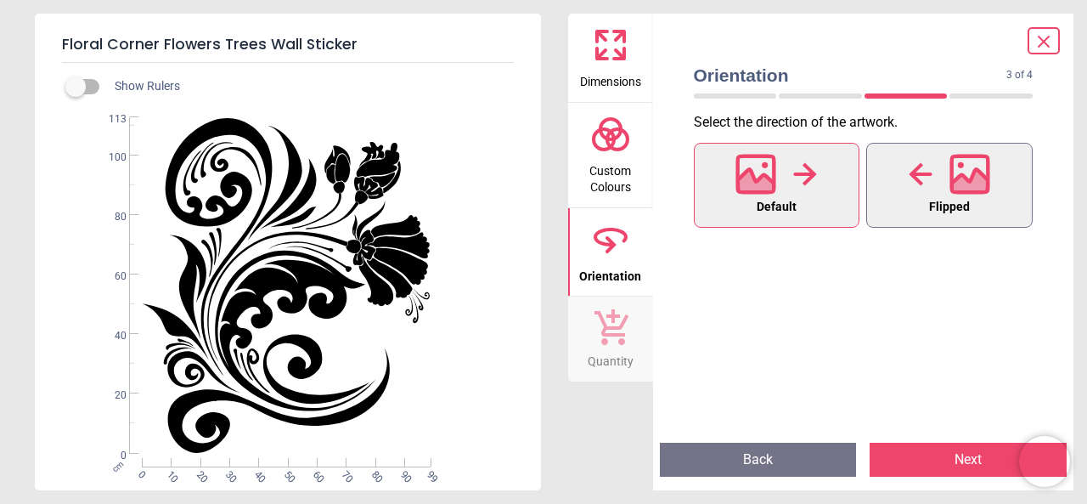
click at [986, 188] on icon at bounding box center [970, 173] width 37 height 37
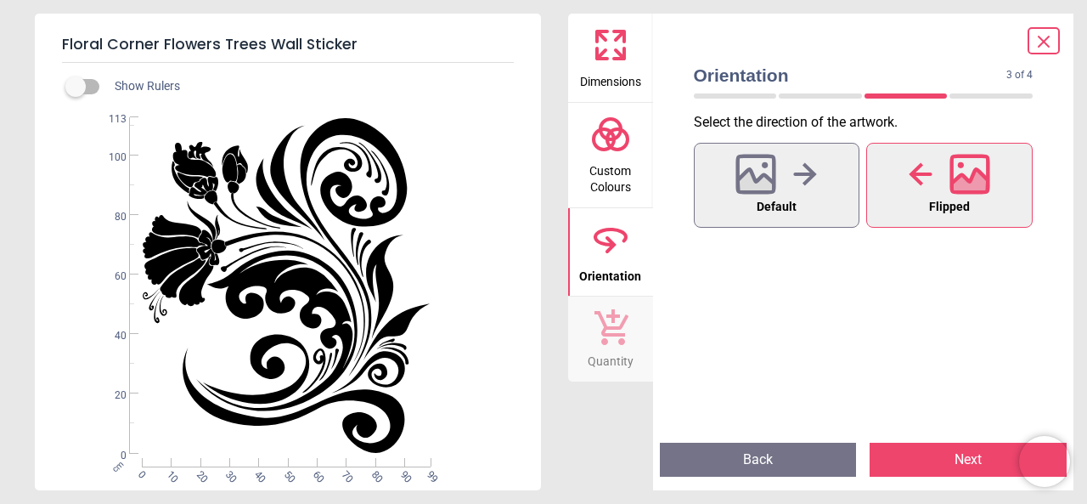
click at [618, 342] on icon at bounding box center [612, 327] width 34 height 36
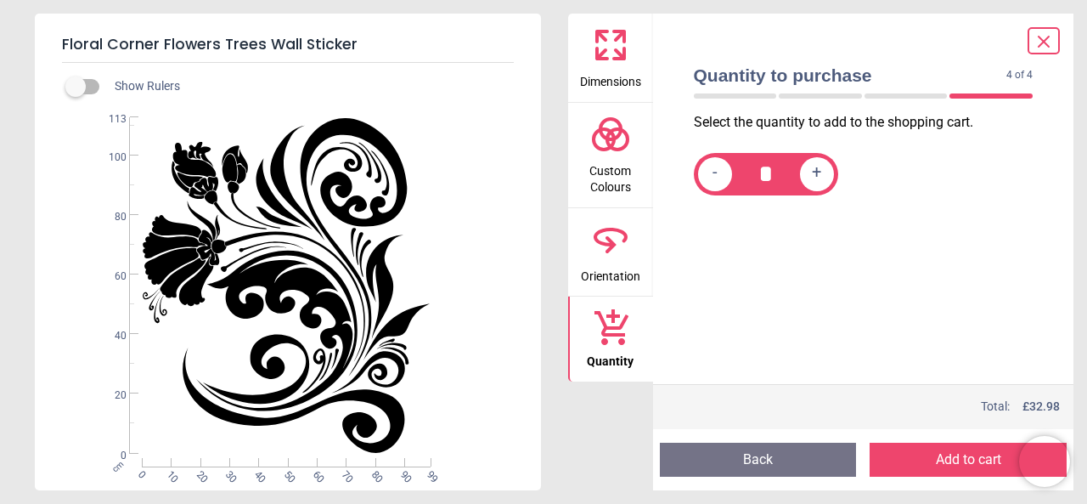
click at [607, 257] on icon at bounding box center [610, 239] width 41 height 41
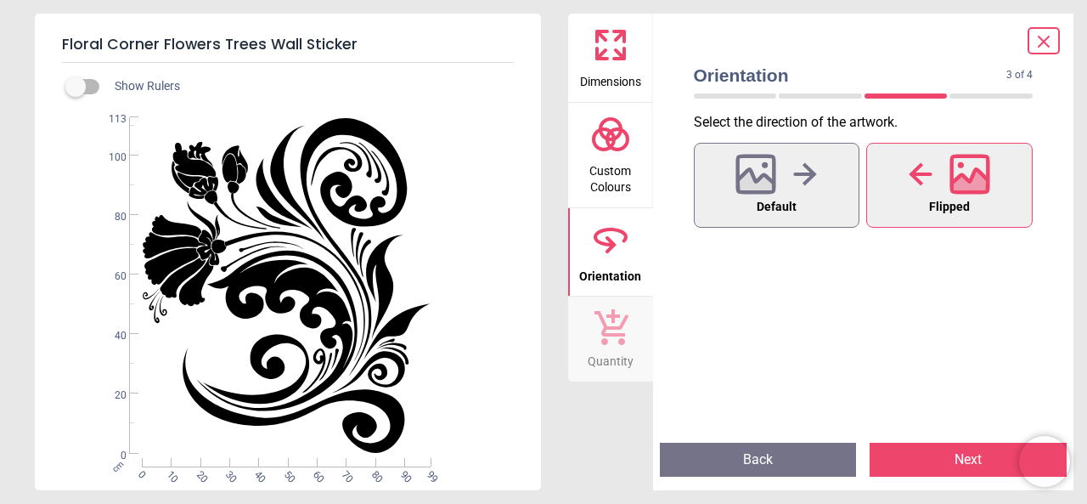
click at [625, 147] on circle at bounding box center [617, 139] width 20 height 20
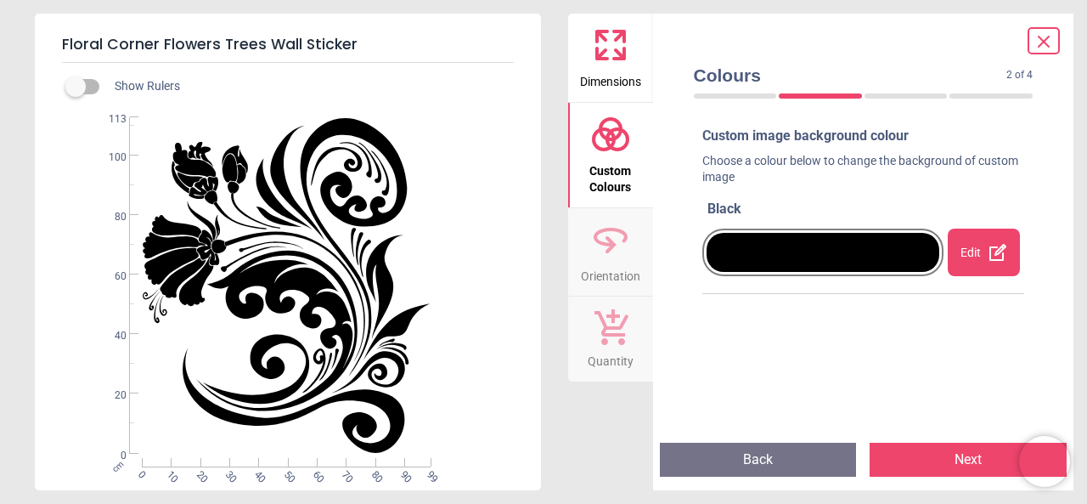
click at [966, 249] on div "Edit" at bounding box center [984, 253] width 72 height 48
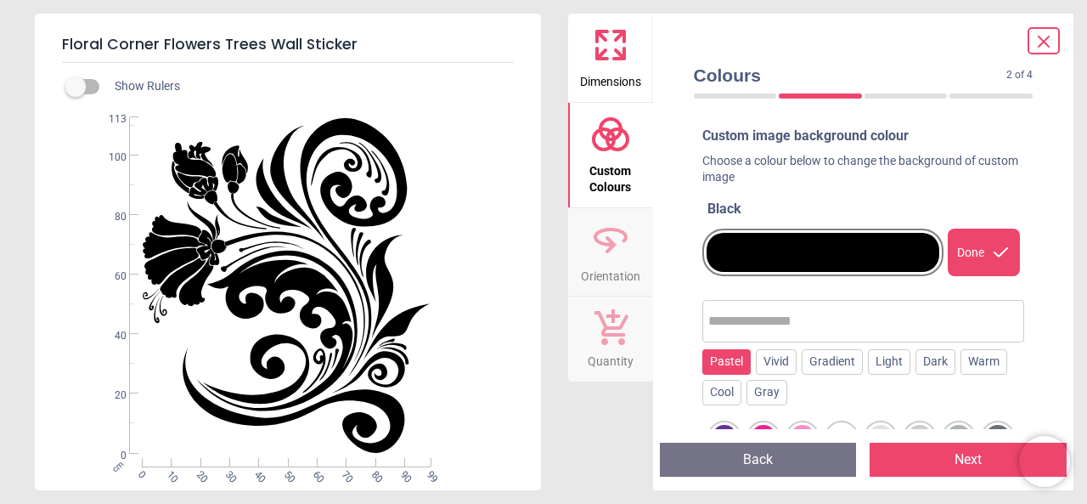
drag, startPoint x: 717, startPoint y: 364, endPoint x: 708, endPoint y: 372, distance: 12.0
click at [708, 372] on div "Pastel" at bounding box center [726, 361] width 48 height 25
drag, startPoint x: 1050, startPoint y: 171, endPoint x: 1064, endPoint y: 150, distance: 24.5
click at [1064, 150] on div "Colours 2 of 4 2 of 5 Custom image background colour Choose a colour below to c…" at bounding box center [863, 252] width 421 height 477
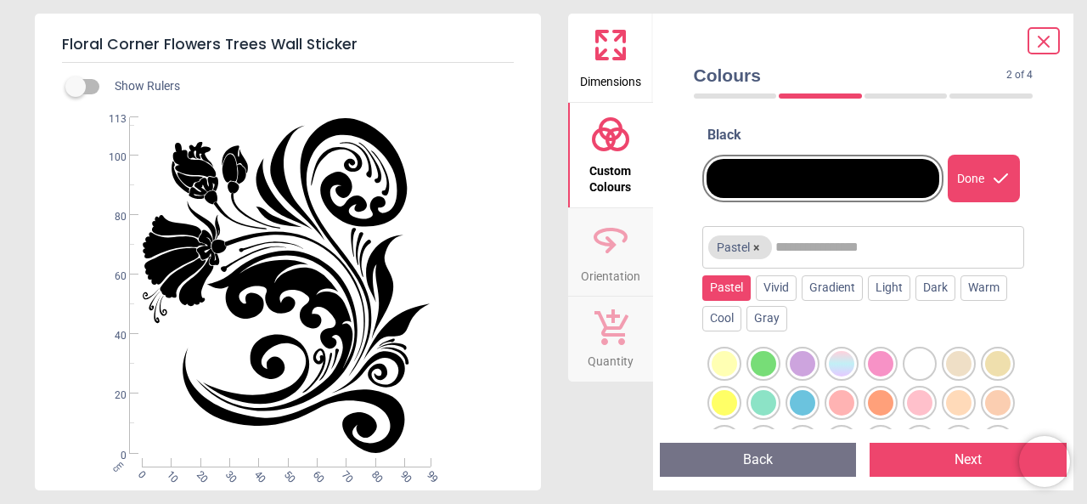
scroll to position [130, 0]
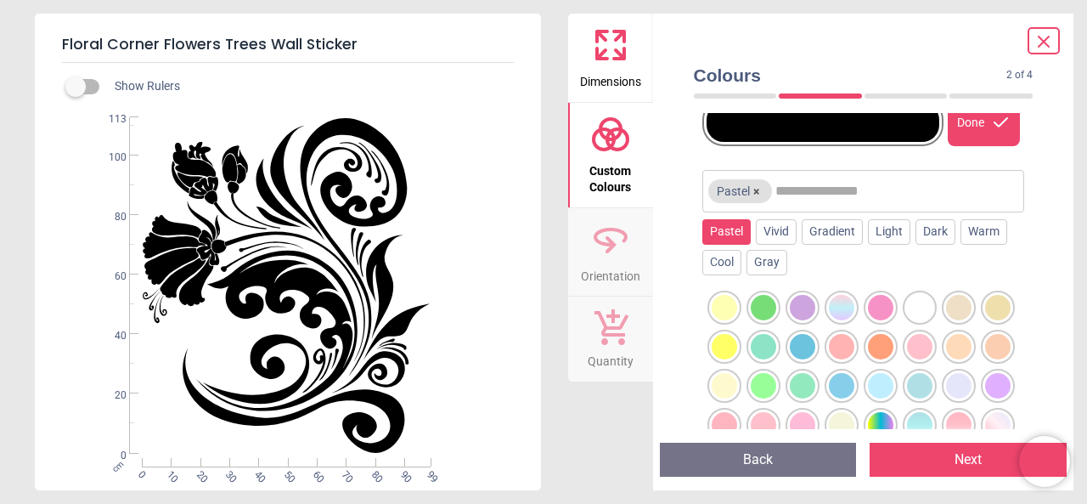
click at [800, 307] on div at bounding box center [802, 307] width 25 height 25
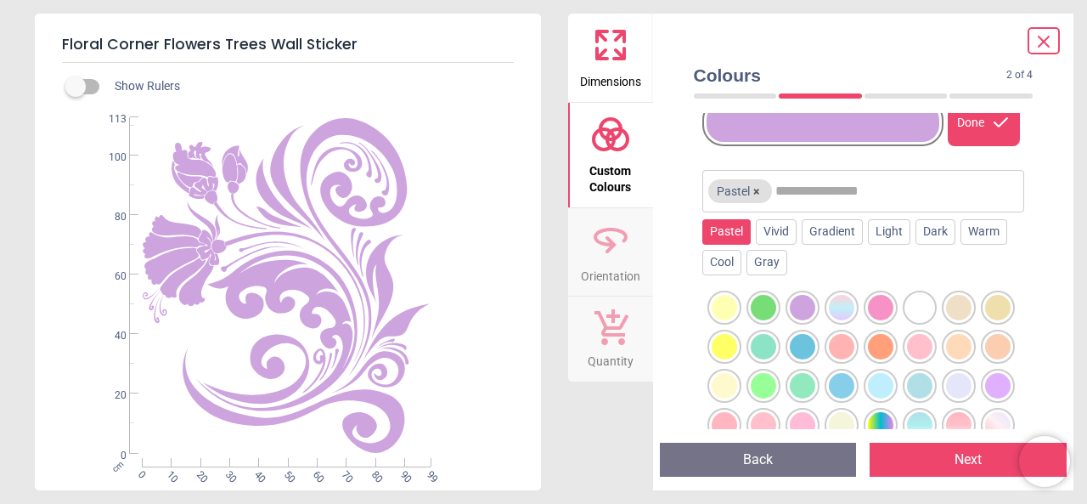
click at [770, 307] on div at bounding box center [763, 307] width 25 height 25
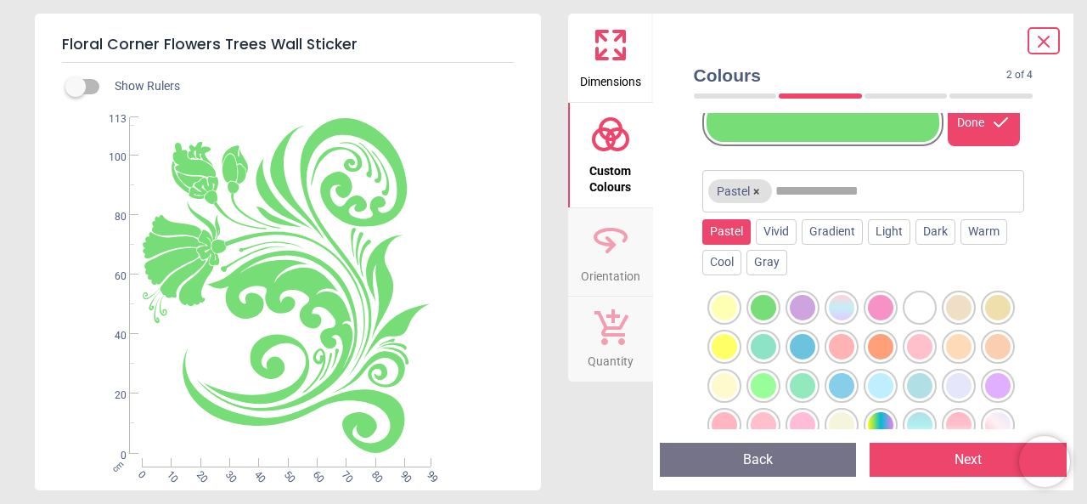
click at [718, 305] on div at bounding box center [724, 307] width 25 height 25
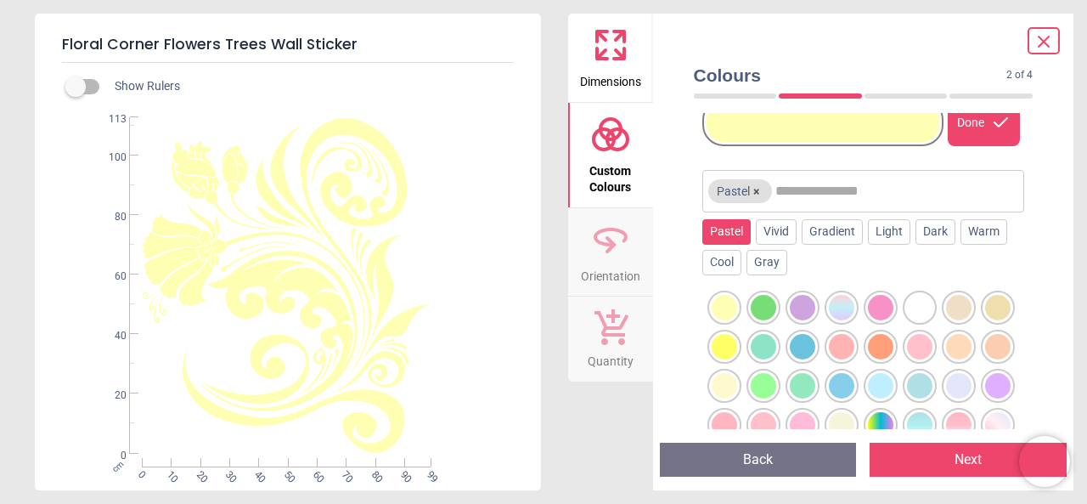
drag, startPoint x: 1045, startPoint y: 235, endPoint x: 620, endPoint y: 426, distance: 465.4
click at [620, 426] on div "Dimensions Custom Colours Orientation Quantity" at bounding box center [610, 252] width 85 height 477
click at [934, 232] on div "Dark" at bounding box center [936, 231] width 40 height 25
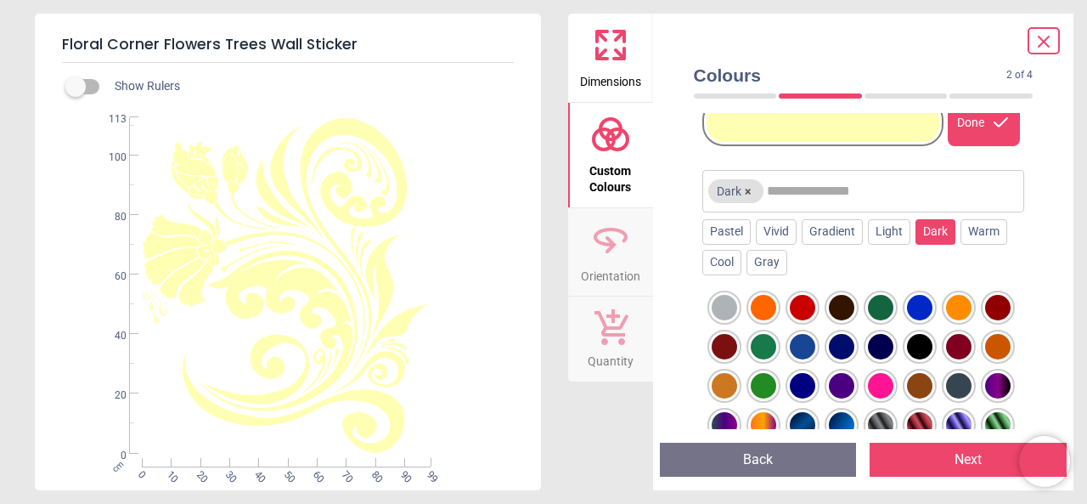
click at [933, 345] on div at bounding box center [919, 346] width 25 height 25
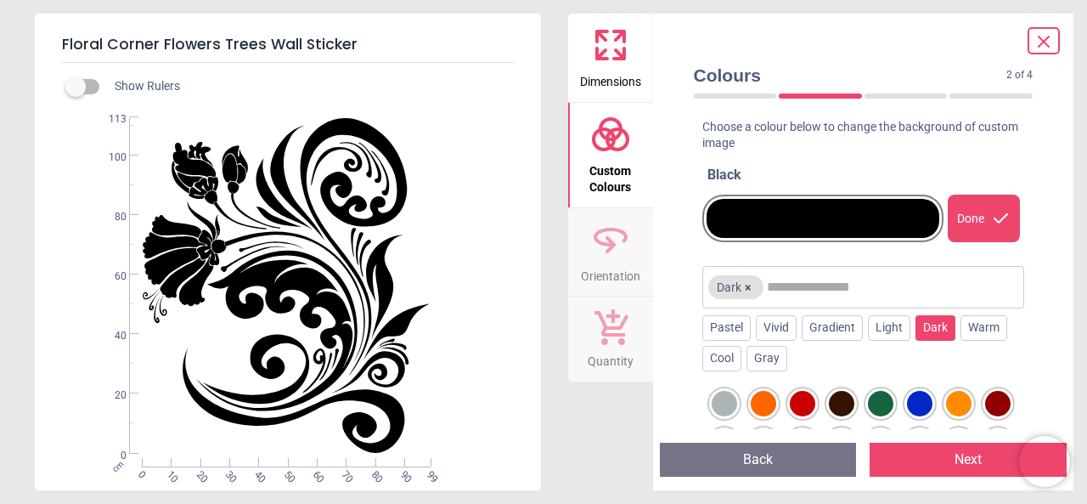
scroll to position [0, 0]
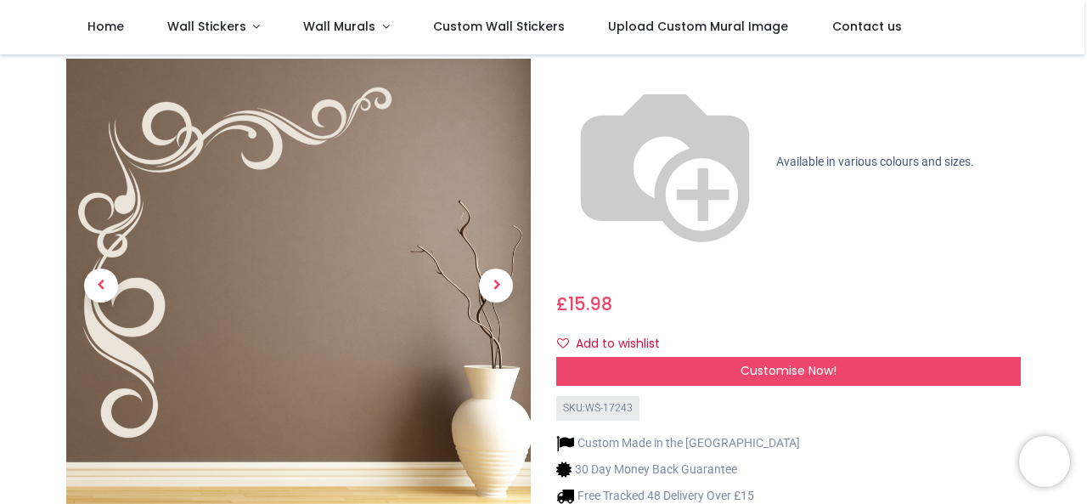
scroll to position [168, 0]
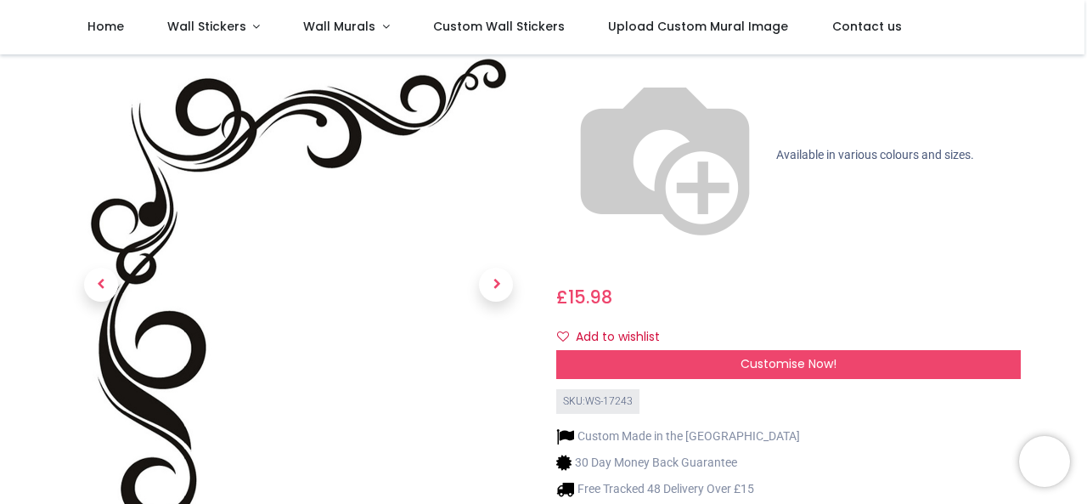
drag, startPoint x: 1086, startPoint y: 69, endPoint x: 432, endPoint y: 264, distance: 683.4
click at [432, 264] on img at bounding box center [298, 290] width 465 height 465
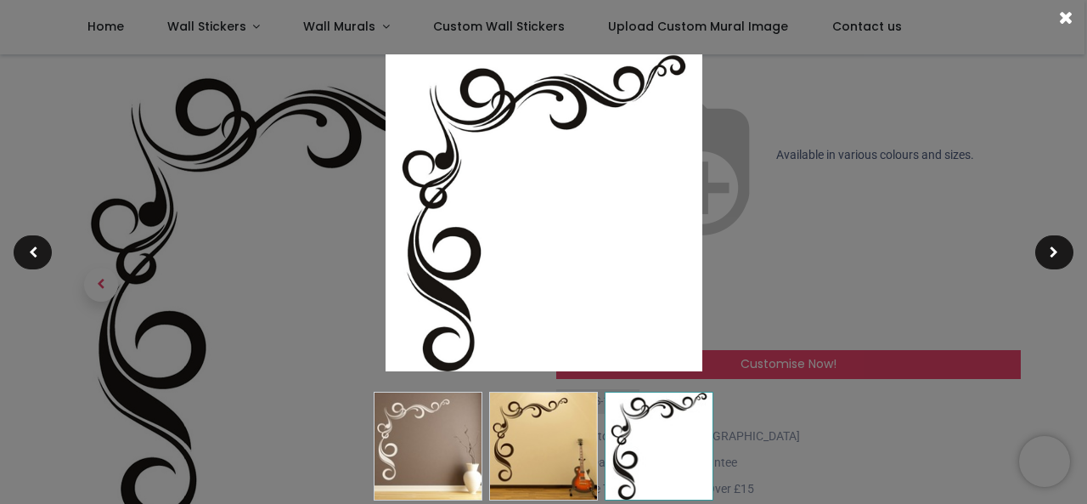
click at [951, 234] on div at bounding box center [543, 252] width 1087 height 504
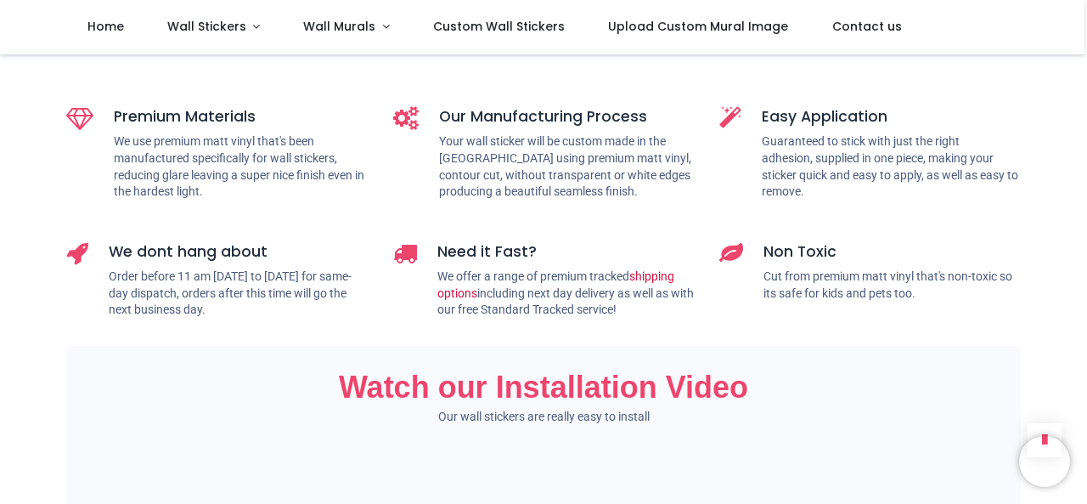
scroll to position [644, 0]
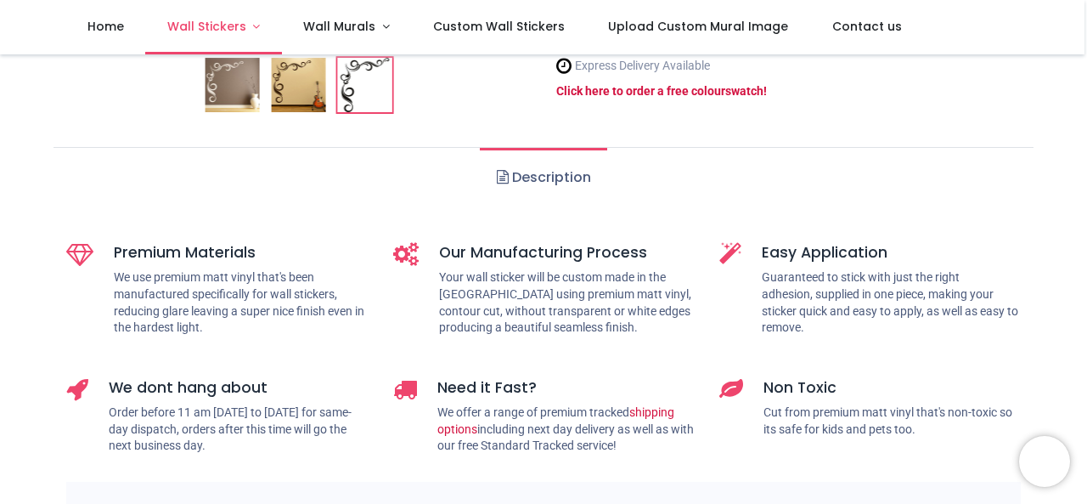
click at [197, 27] on span "Wall Stickers" at bounding box center [206, 26] width 79 height 17
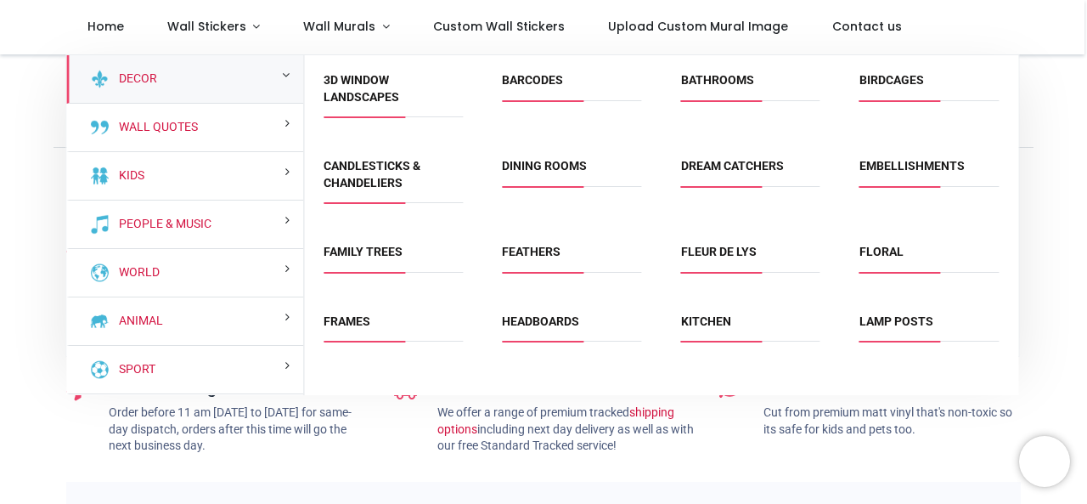
drag, startPoint x: 1016, startPoint y: 153, endPoint x: 1016, endPoint y: 181, distance: 28.0
drag, startPoint x: 1016, startPoint y: 181, endPoint x: 1043, endPoint y: 155, distance: 37.8
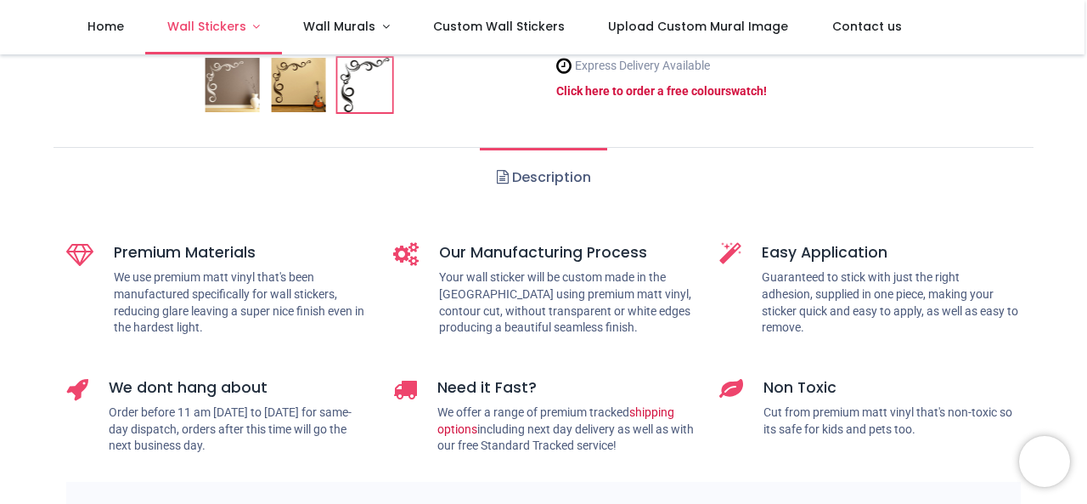
click at [192, 40] on link "Wall Stickers" at bounding box center [213, 27] width 137 height 54
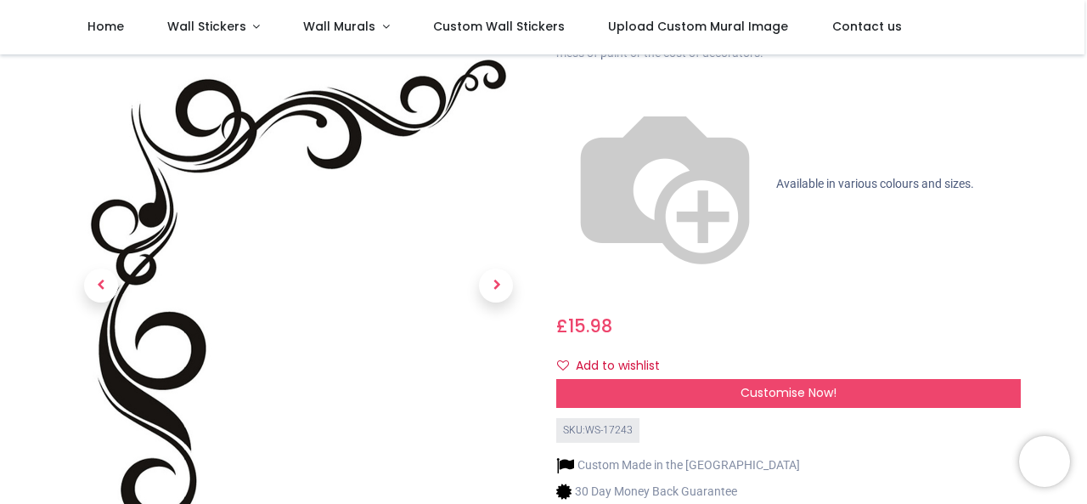
scroll to position [190, 0]
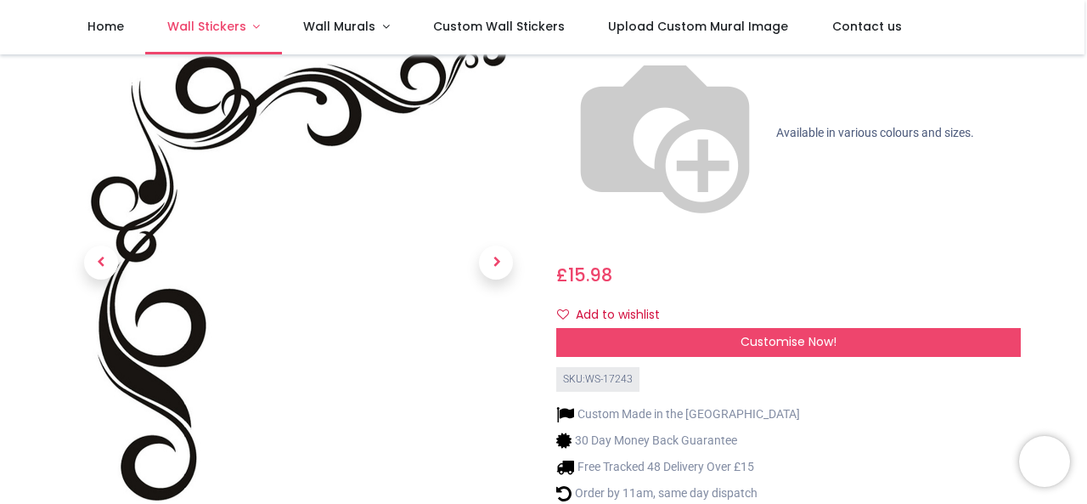
click at [217, 26] on span "Wall Stickers" at bounding box center [206, 26] width 79 height 17
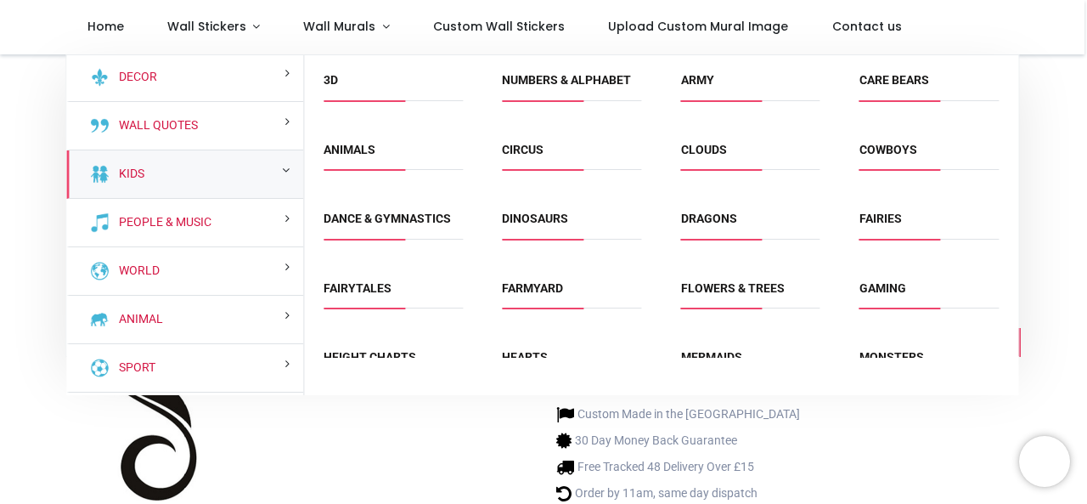
scroll to position [0, 0]
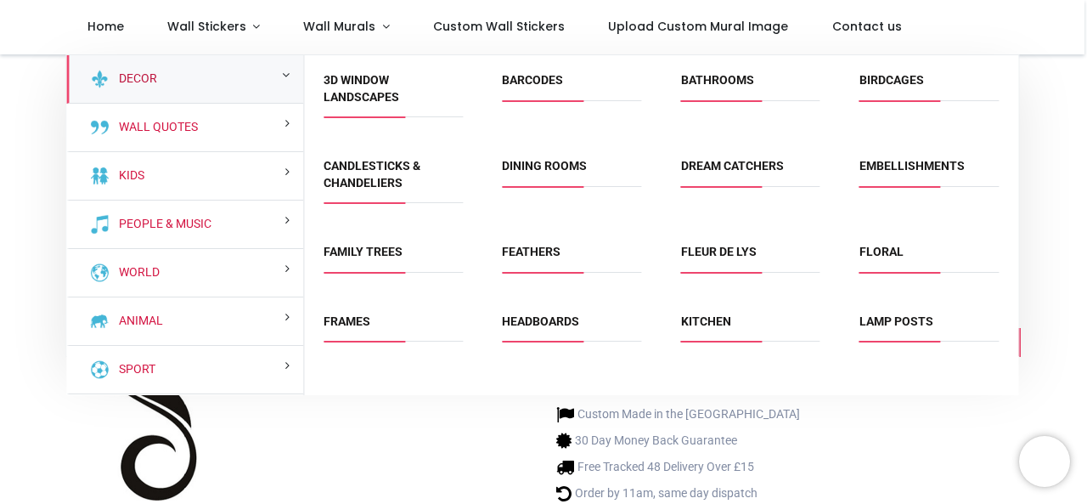
click at [141, 81] on link "Decor" at bounding box center [134, 79] width 45 height 17
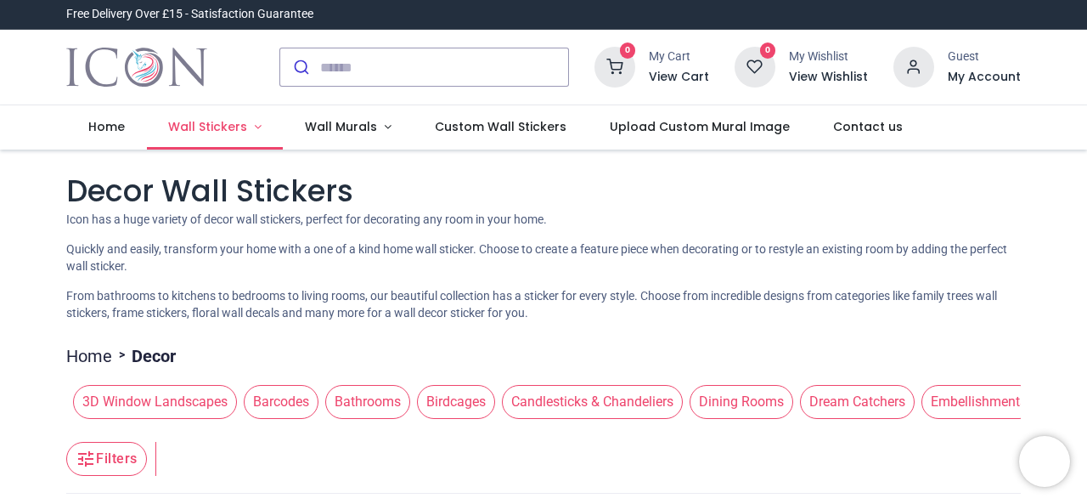
click at [217, 127] on span "Wall Stickers" at bounding box center [207, 126] width 79 height 17
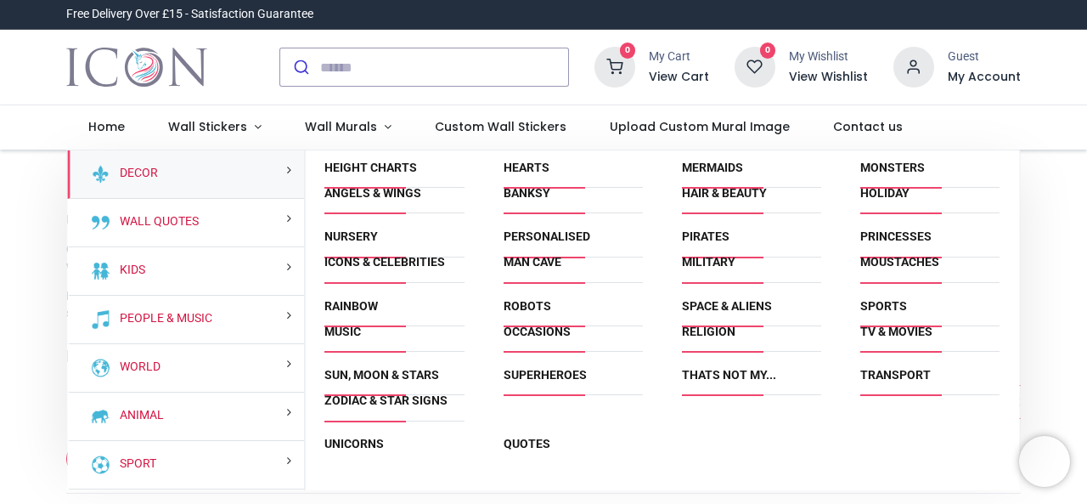
scroll to position [883, 0]
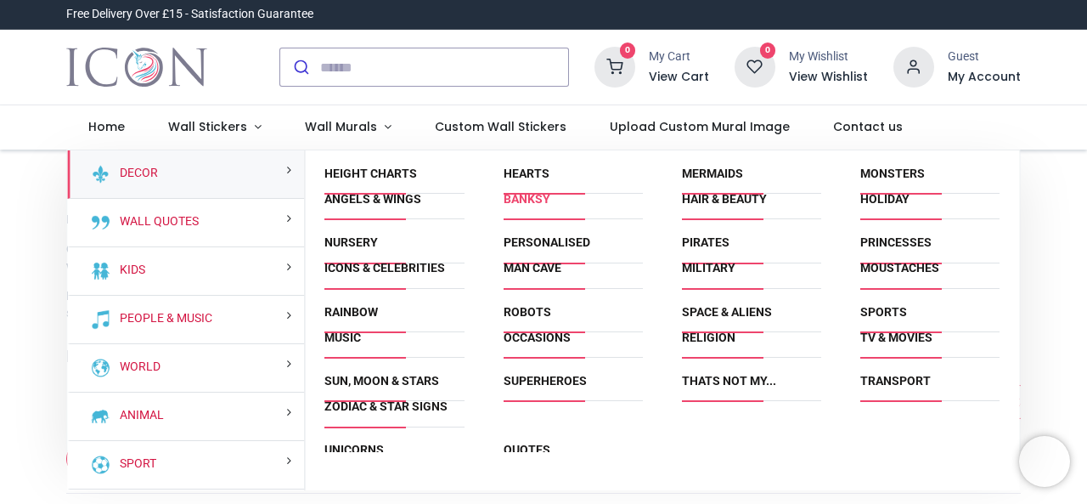
click at [533, 196] on link "Banksy" at bounding box center [527, 199] width 47 height 14
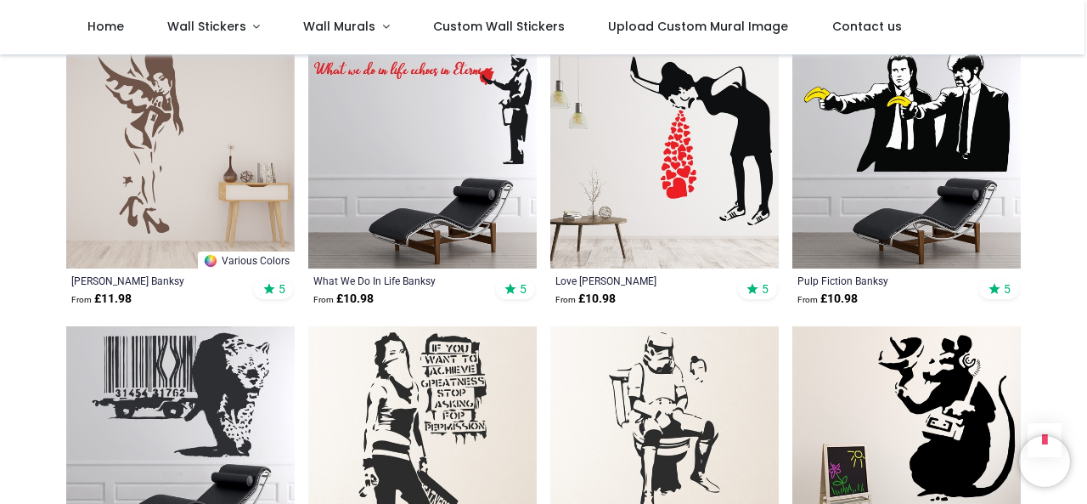
scroll to position [1789, 0]
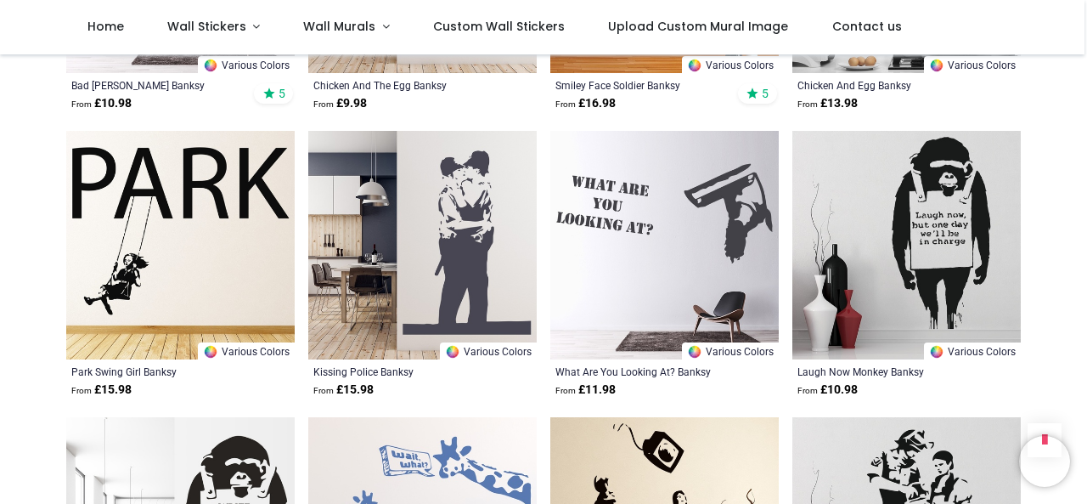
scroll to position [3741, 0]
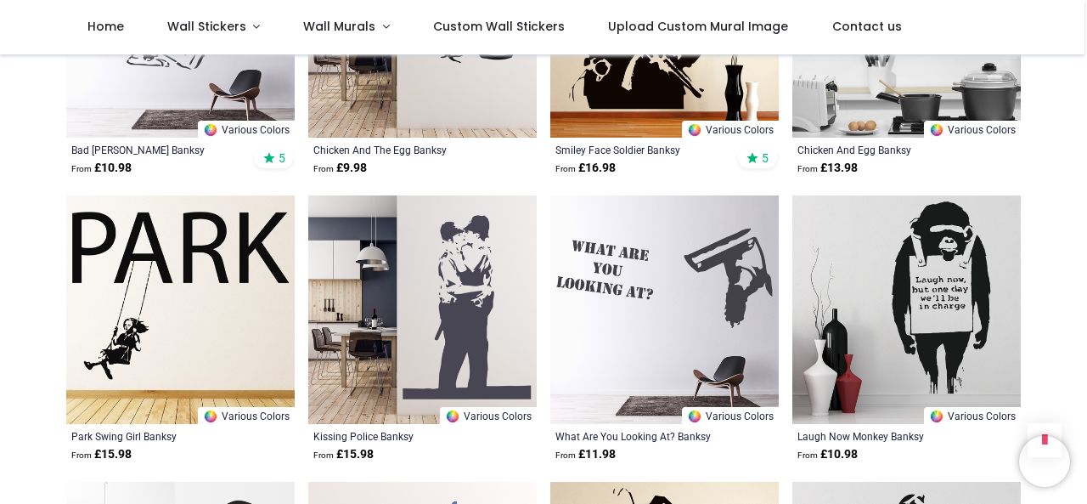
scroll to position [3622, 0]
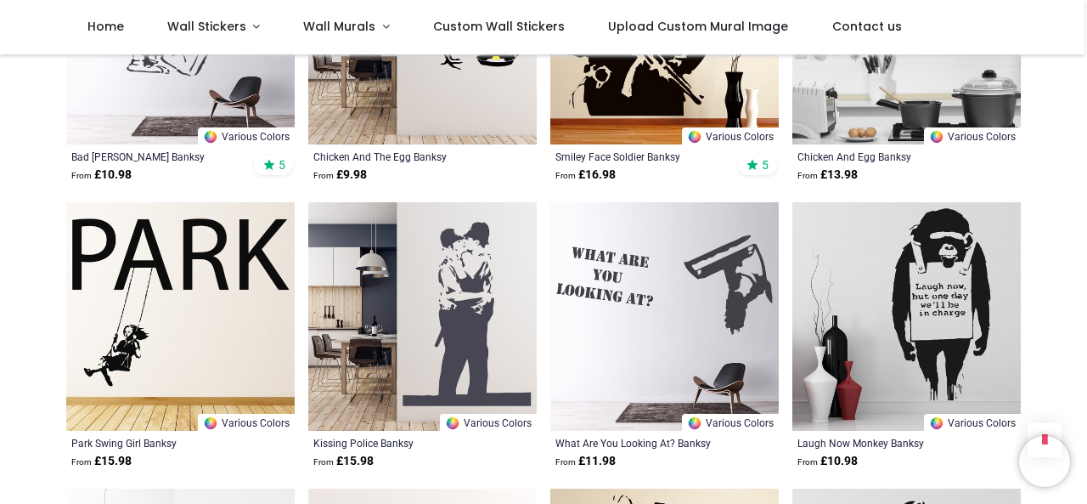
drag, startPoint x: 1081, startPoint y: 302, endPoint x: 1080, endPoint y: 291, distance: 10.2
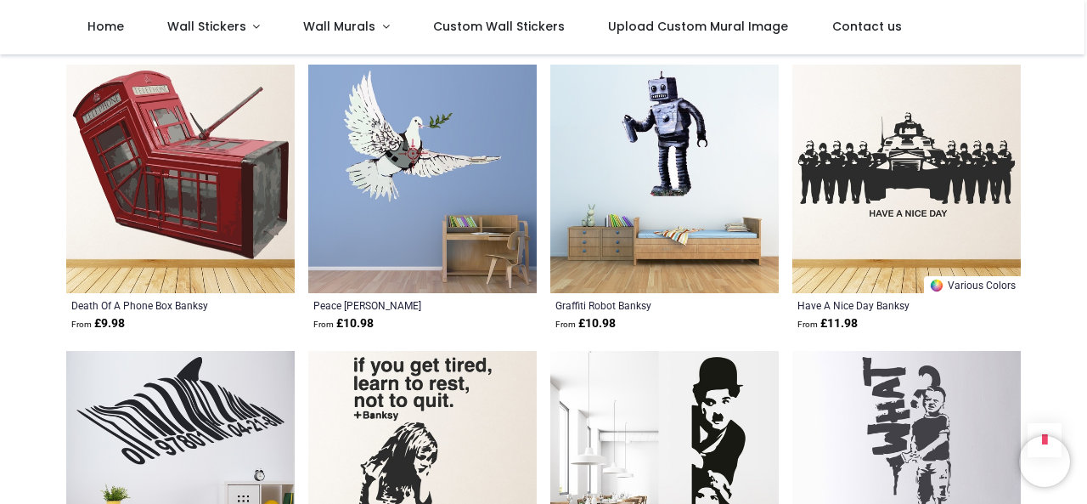
scroll to position [2574, 0]
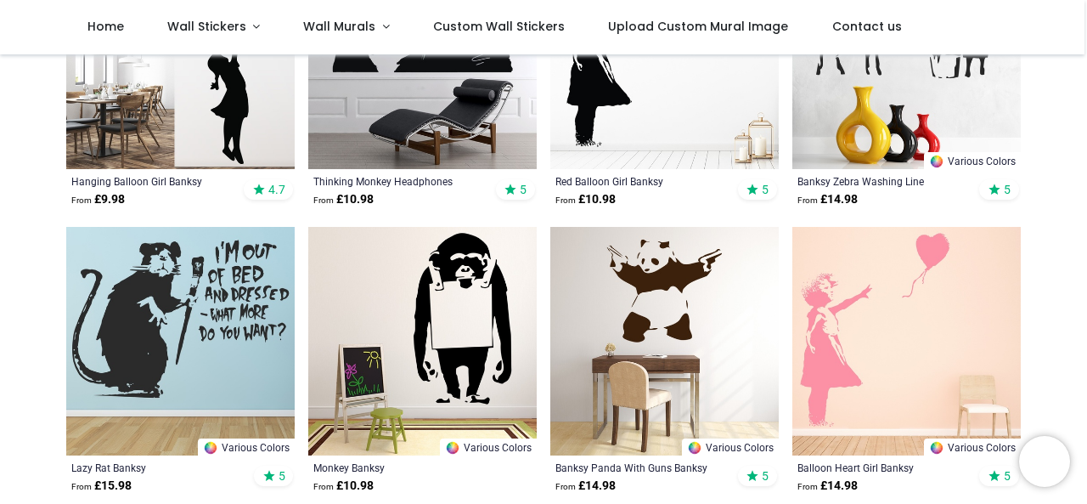
scroll to position [437, 0]
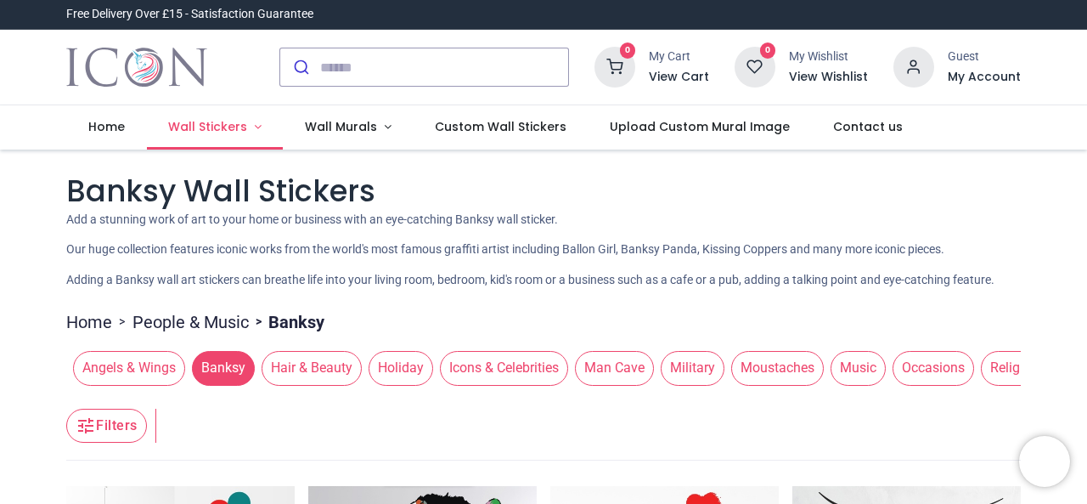
click at [197, 124] on span "Wall Stickers" at bounding box center [207, 126] width 79 height 17
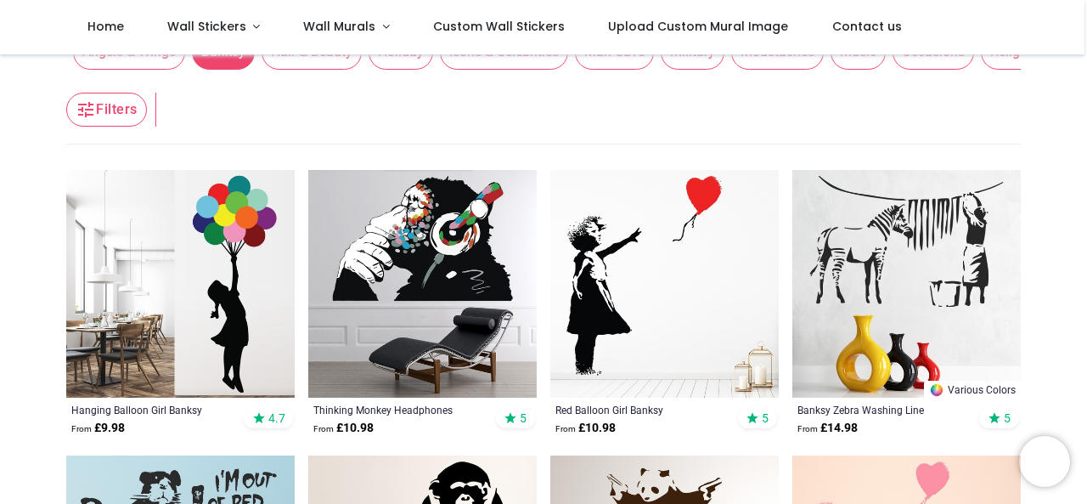
scroll to position [250, 0]
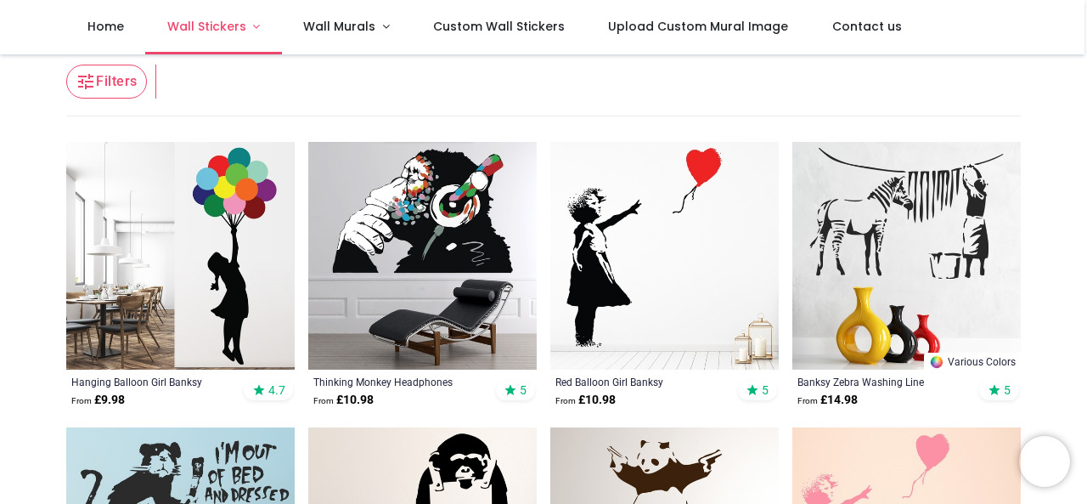
click at [229, 24] on span "Wall Stickers" at bounding box center [206, 26] width 79 height 17
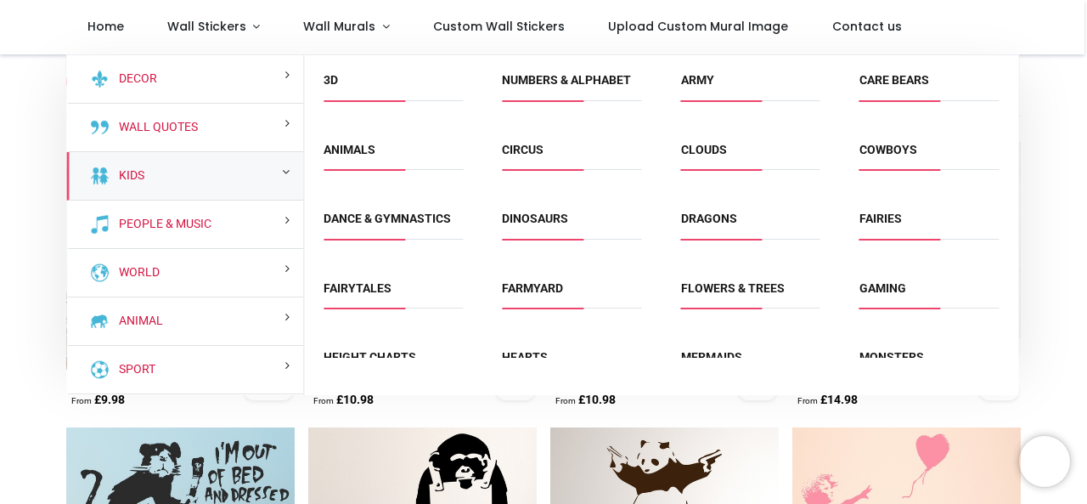
drag, startPoint x: 1014, startPoint y: 172, endPoint x: 1014, endPoint y: 206, distance: 34.0
drag, startPoint x: 1014, startPoint y: 206, endPoint x: 1018, endPoint y: 106, distance: 100.3
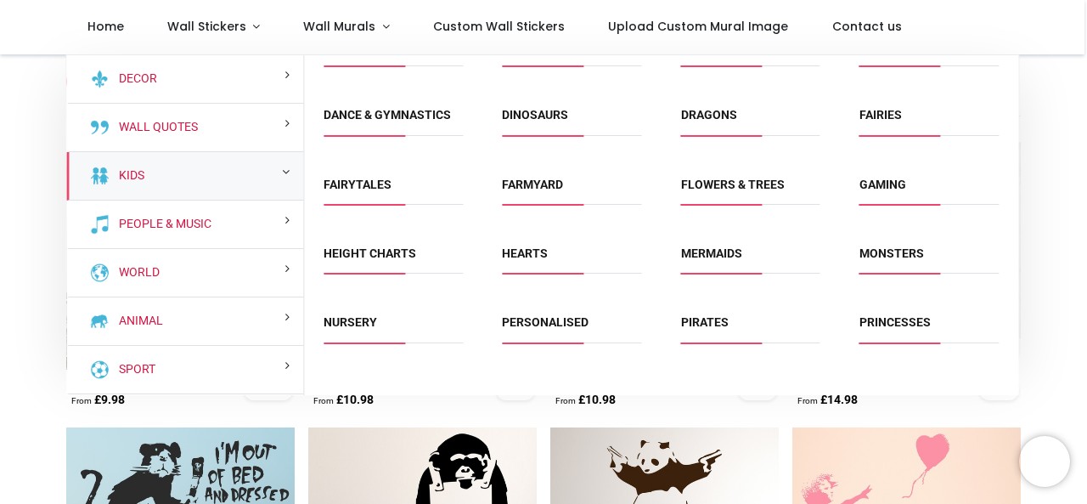
scroll to position [110, 0]
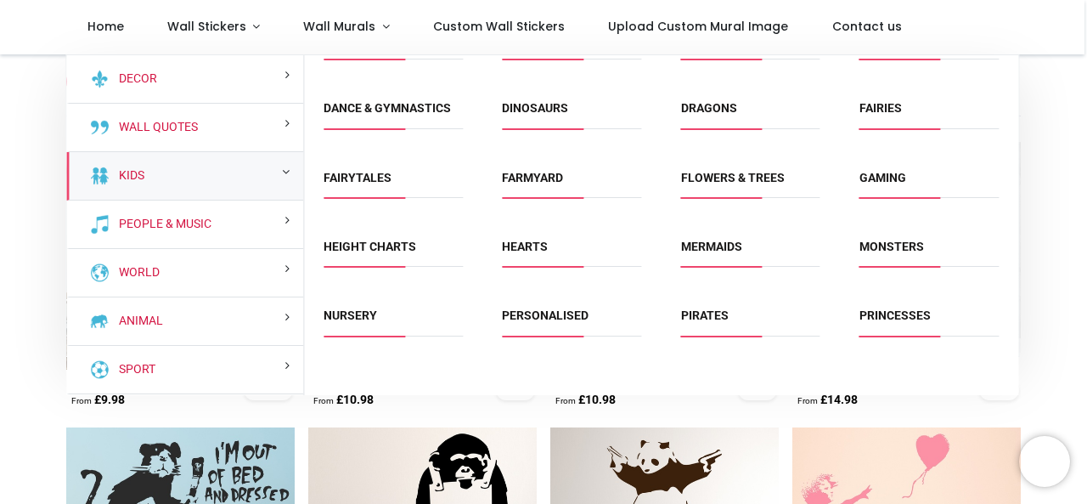
click at [1002, 153] on div "Gaming" at bounding box center [929, 187] width 178 height 69
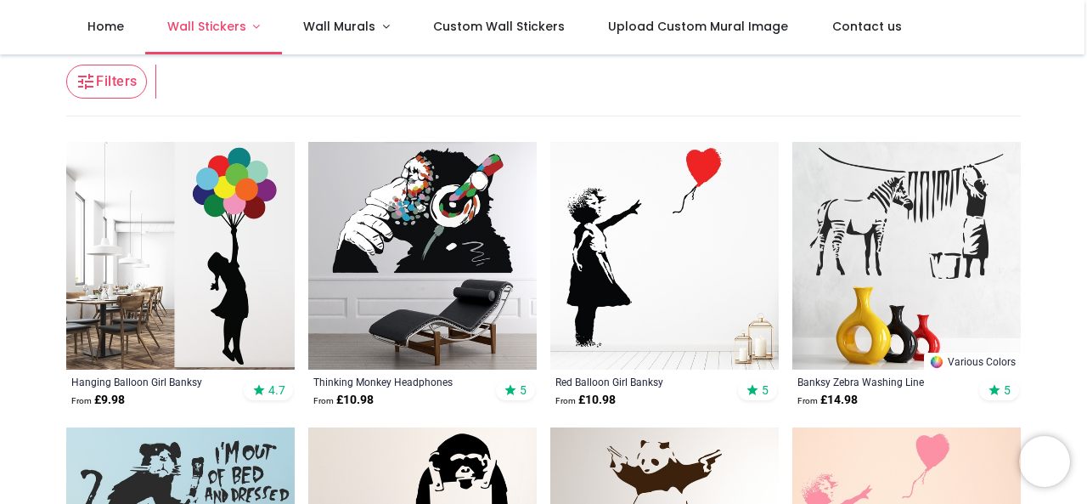
click at [189, 23] on span "Wall Stickers" at bounding box center [206, 26] width 79 height 17
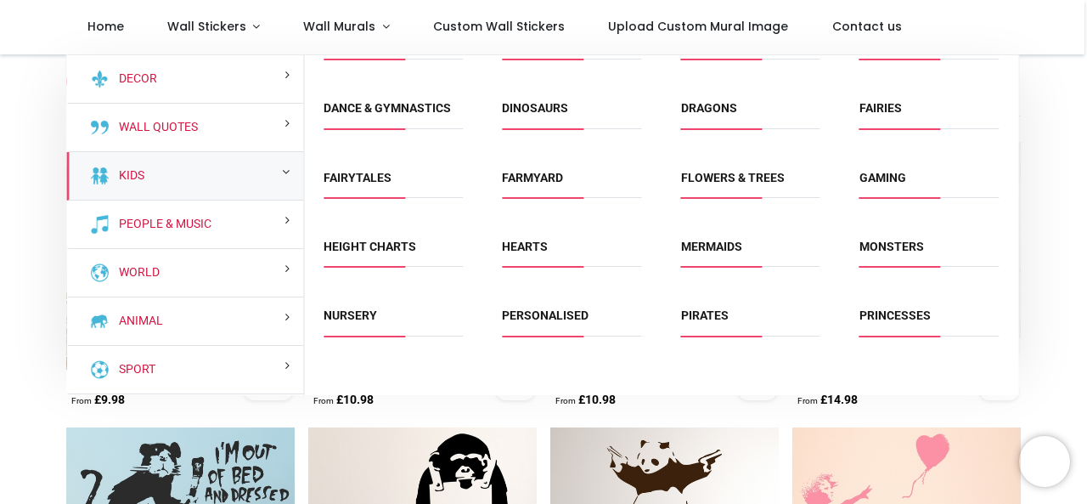
drag, startPoint x: 1019, startPoint y: 120, endPoint x: 1019, endPoint y: 106, distance: 13.6
click at [1019, 106] on div "Decor Wall Quotes Kids People & Music" at bounding box center [542, 205] width 954 height 302
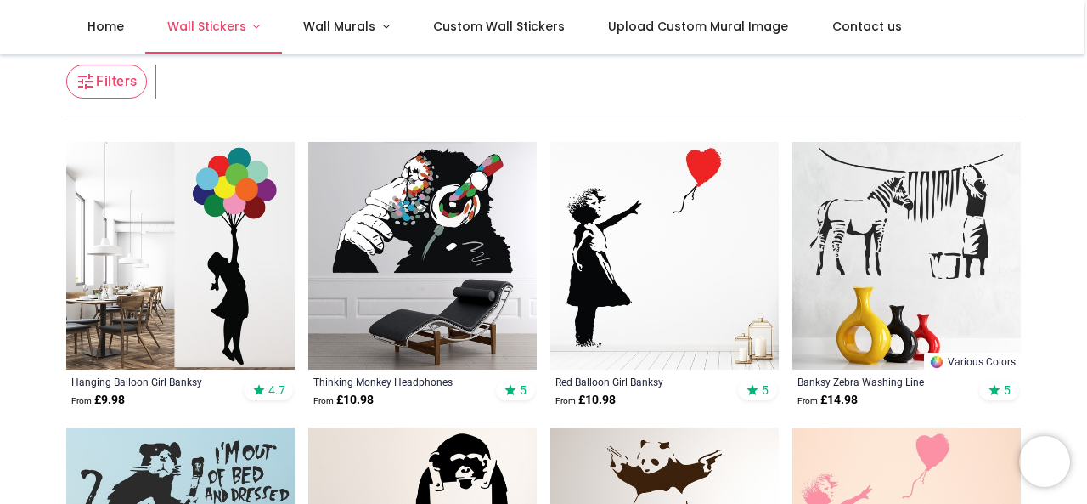
click at [250, 26] on link "Wall Stickers" at bounding box center [213, 27] width 137 height 54
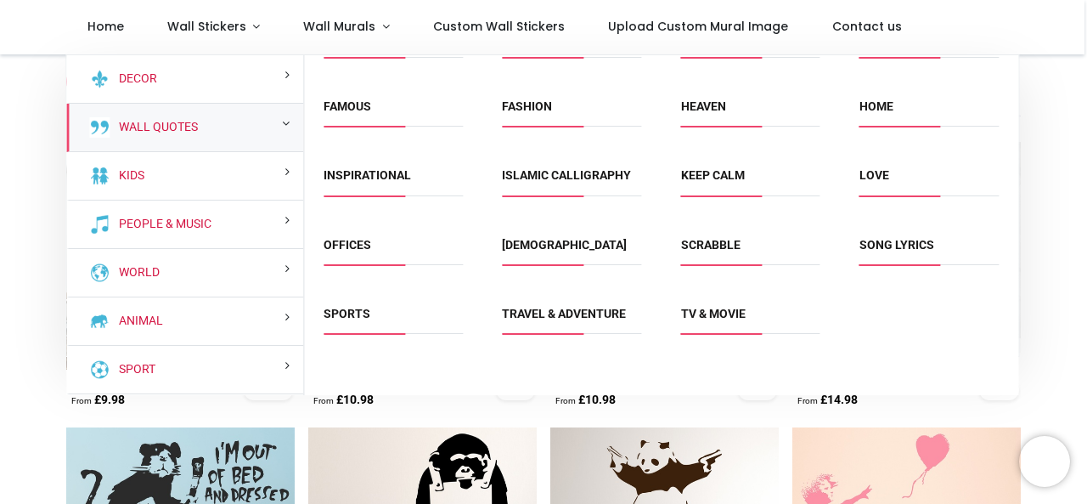
scroll to position [42, 0]
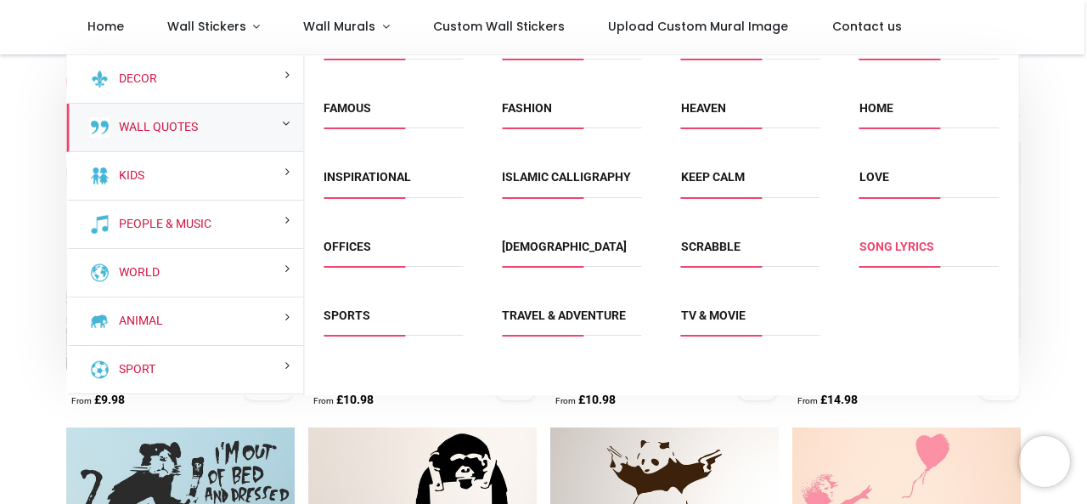
click at [904, 245] on link "Song Lyrics" at bounding box center [897, 247] width 75 height 14
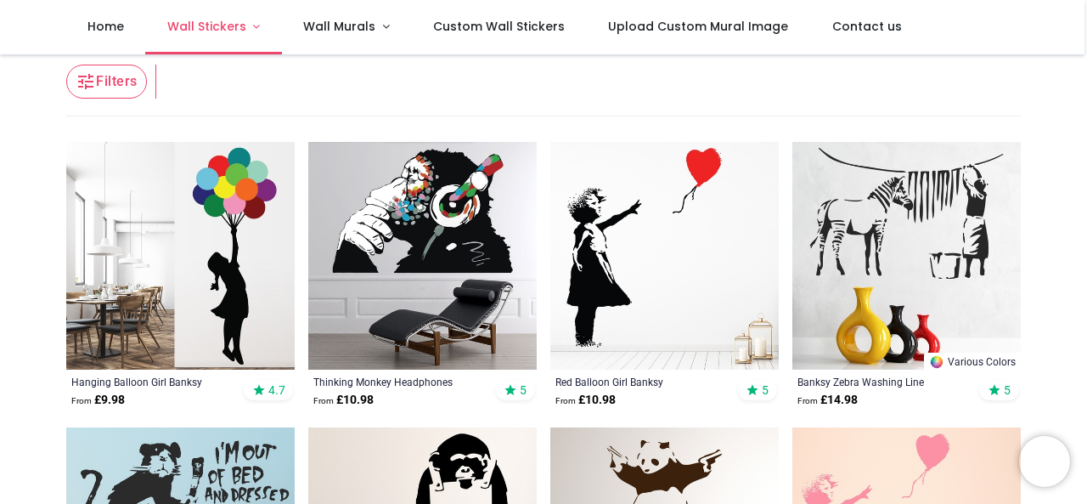
click at [221, 27] on span "Wall Stickers" at bounding box center [206, 26] width 79 height 17
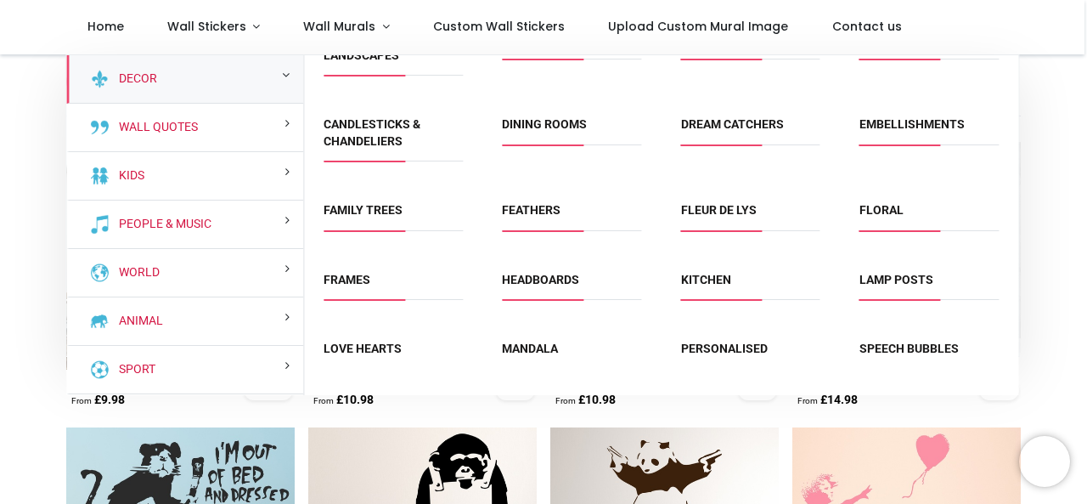
drag, startPoint x: 1009, startPoint y: 195, endPoint x: 1010, endPoint y: 206, distance: 11.9
click at [1010, 206] on div "Floral" at bounding box center [929, 219] width 178 height 69
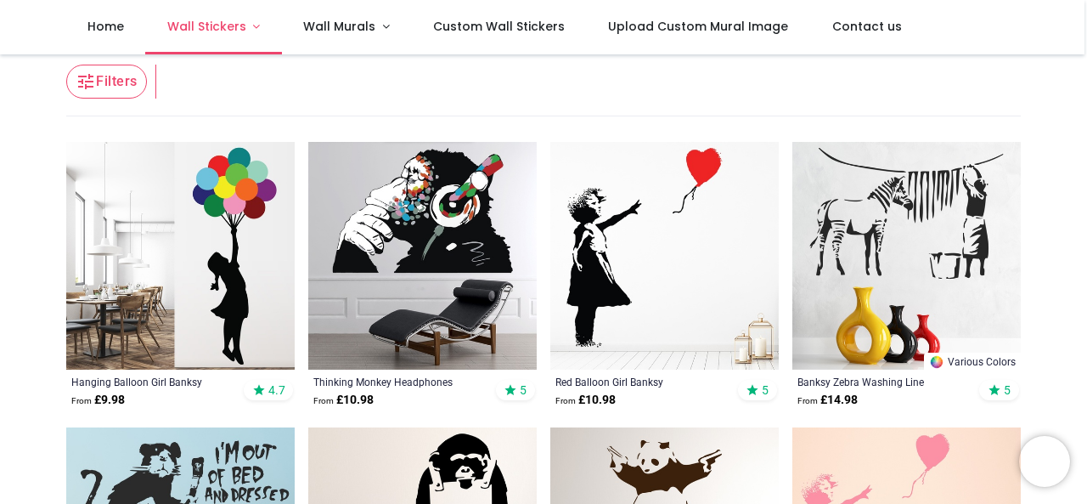
click at [248, 28] on link "Wall Stickers" at bounding box center [213, 27] width 137 height 54
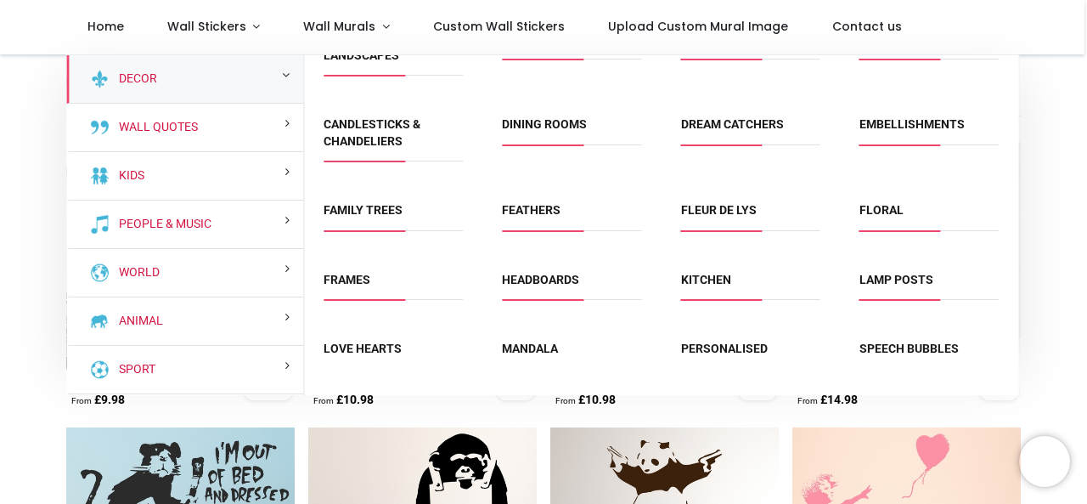
drag, startPoint x: 1016, startPoint y: 174, endPoint x: 1017, endPoint y: 189, distance: 15.3
click at [1017, 189] on div "3D Window Landscapes Barcodes Bathrooms Birdcages" at bounding box center [661, 206] width 714 height 302
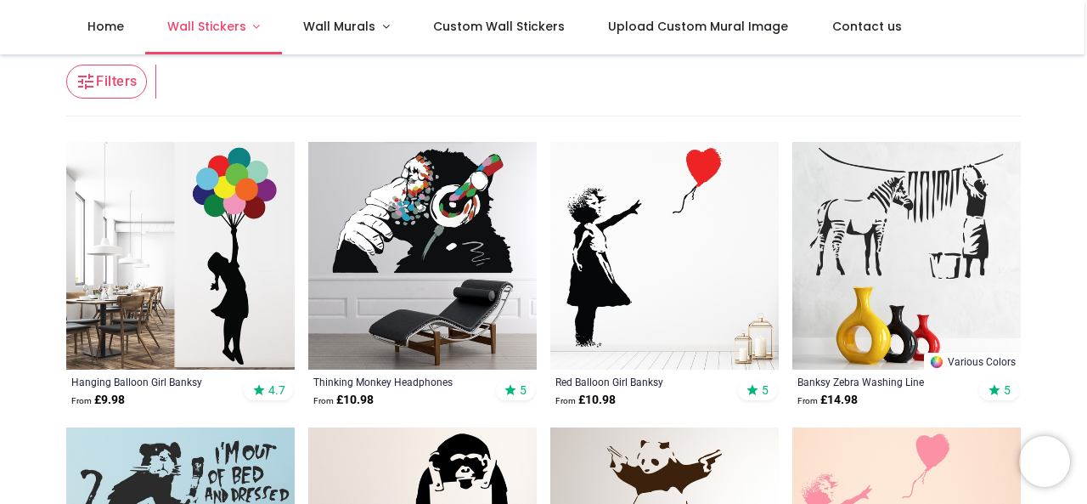
click at [256, 25] on link "Wall Stickers" at bounding box center [213, 27] width 137 height 54
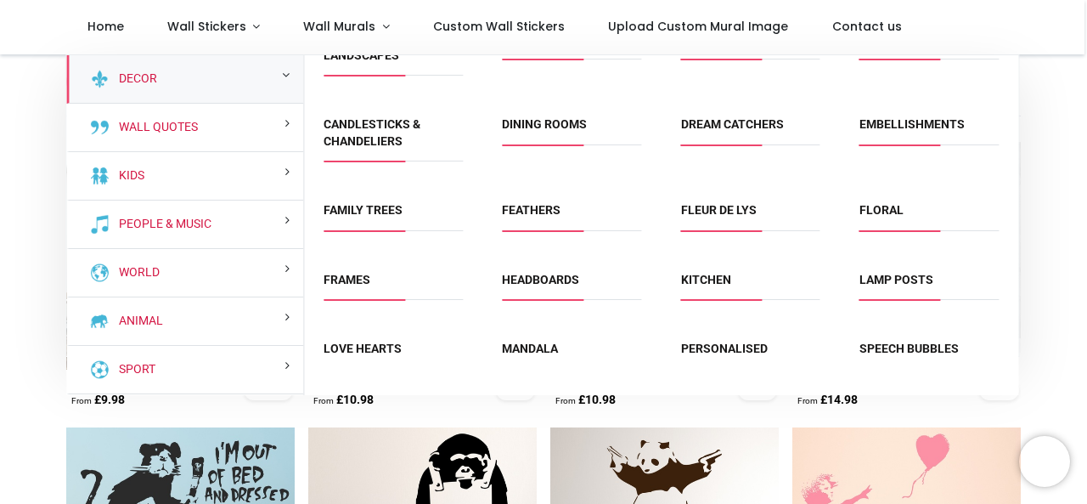
click at [1016, 285] on div "Lamp Posts" at bounding box center [929, 289] width 178 height 69
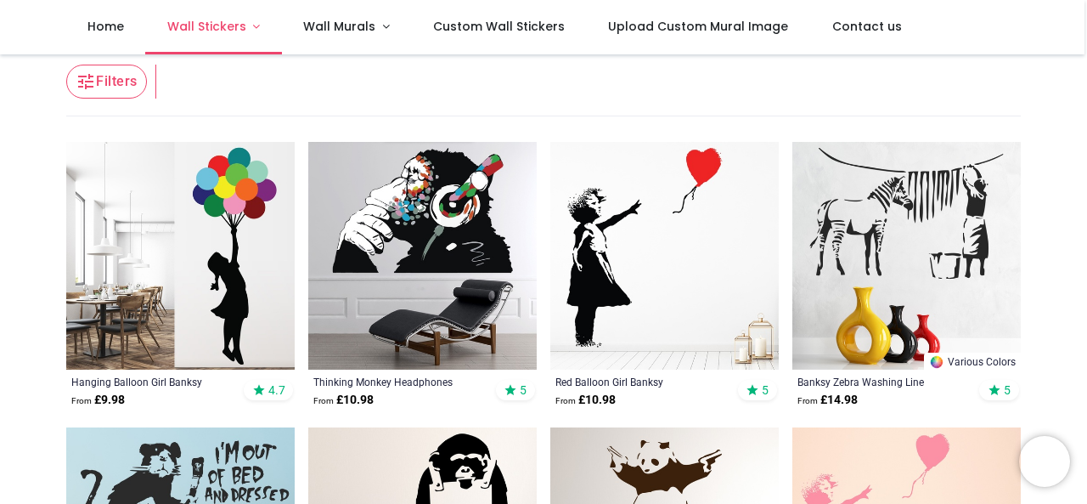
click at [212, 28] on span "Wall Stickers" at bounding box center [206, 26] width 79 height 17
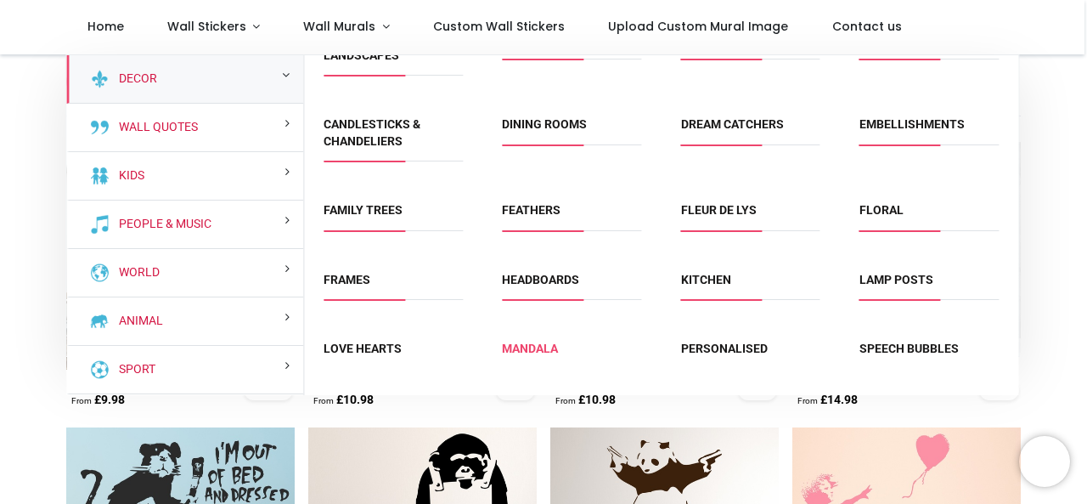
click at [515, 347] on link "Mandala" at bounding box center [530, 348] width 56 height 14
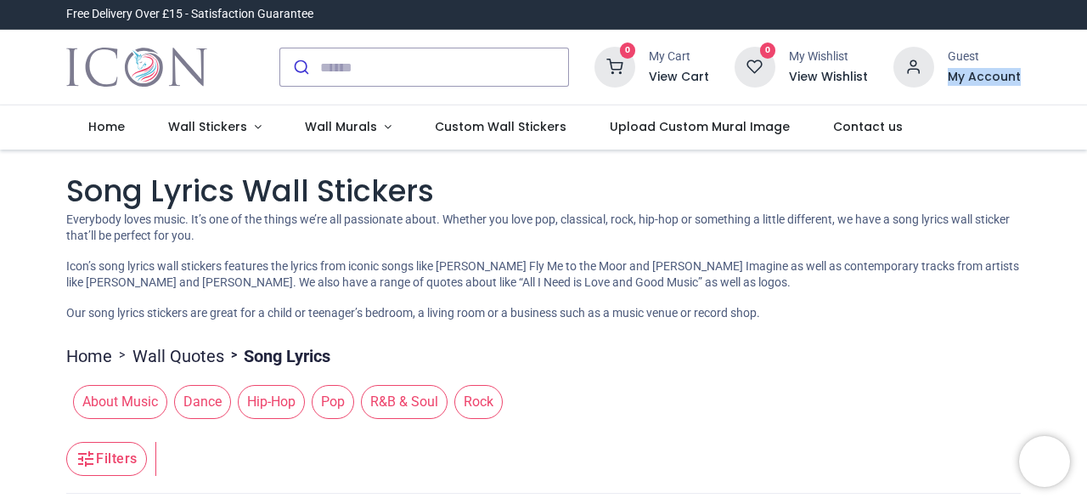
drag, startPoint x: 1084, startPoint y: 47, endPoint x: 1081, endPoint y: 97, distance: 50.2
click at [1081, 97] on div "0 My Cart View Cart 0 Guest" at bounding box center [543, 68] width 1087 height 76
click at [476, 400] on span "Rock" at bounding box center [478, 402] width 48 height 34
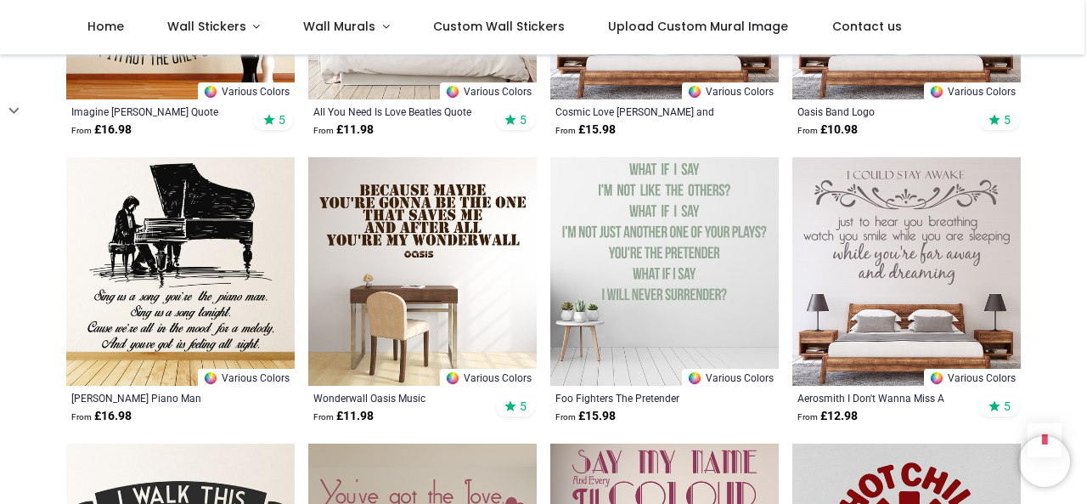
scroll to position [843, 0]
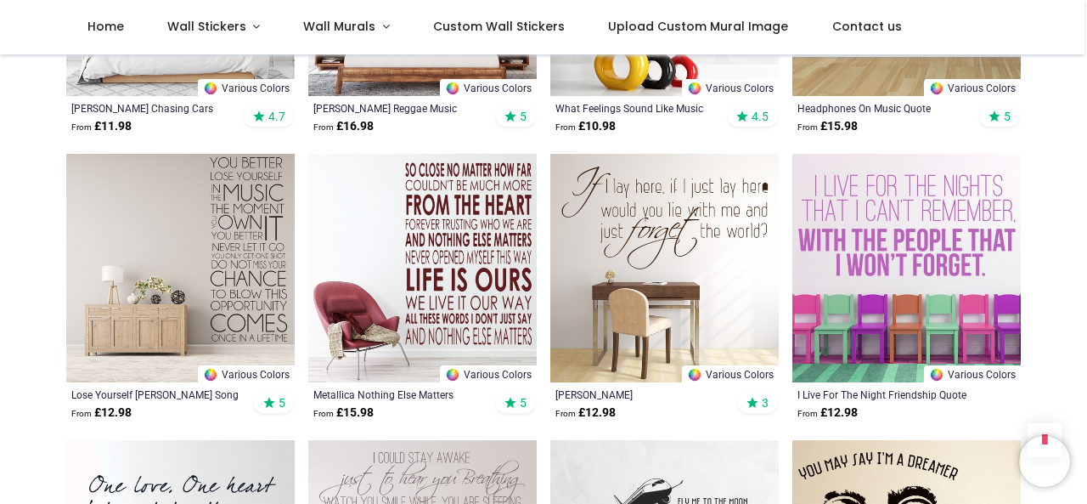
scroll to position [1987, 0]
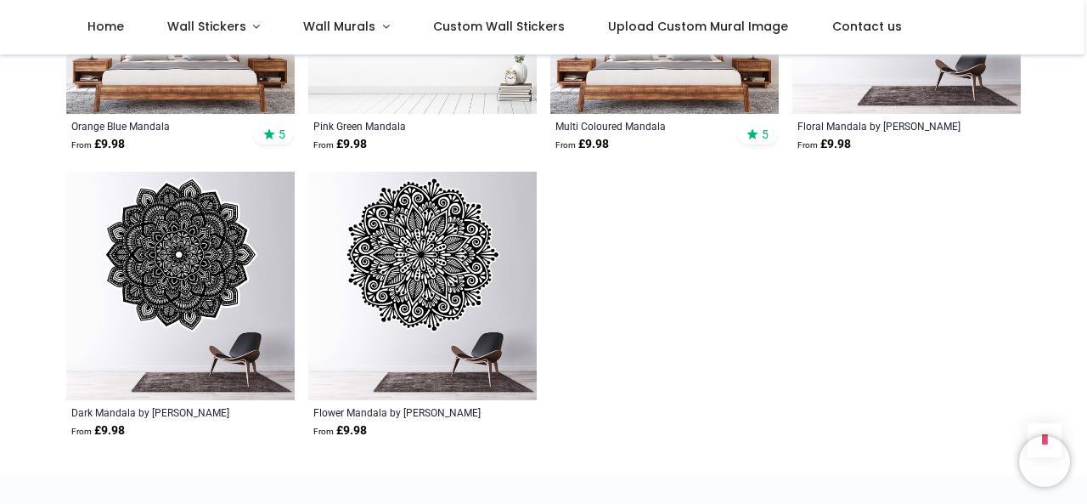
scroll to position [1949, 0]
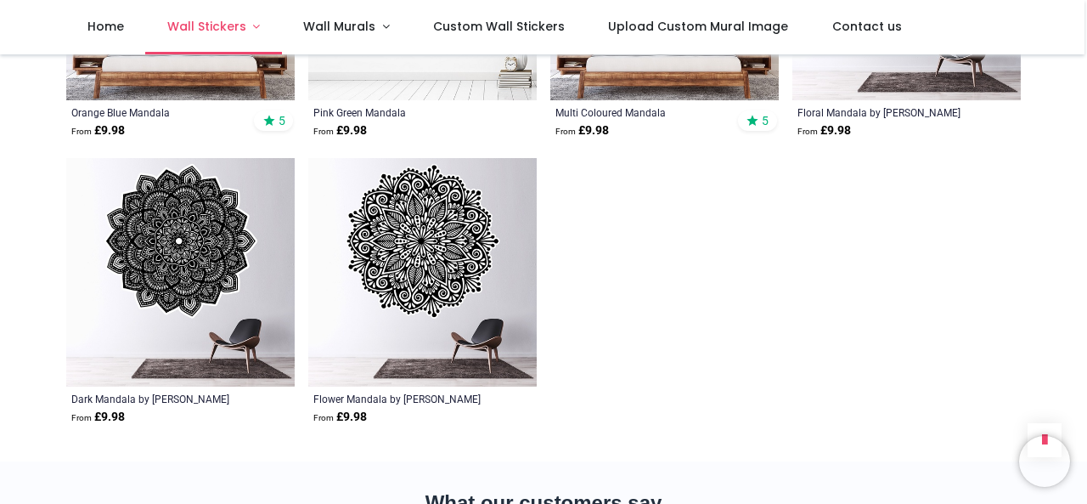
click at [206, 24] on span "Wall Stickers" at bounding box center [206, 26] width 79 height 17
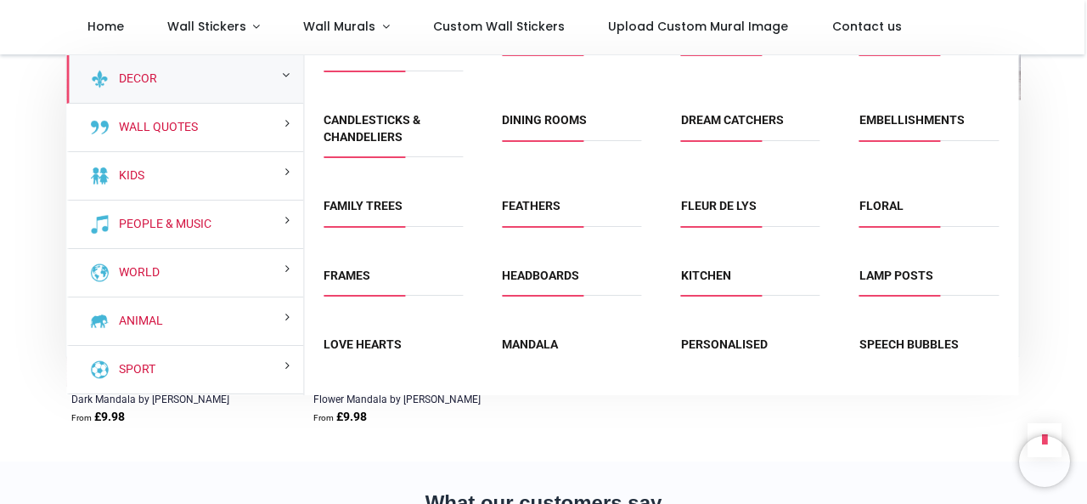
scroll to position [59, 0]
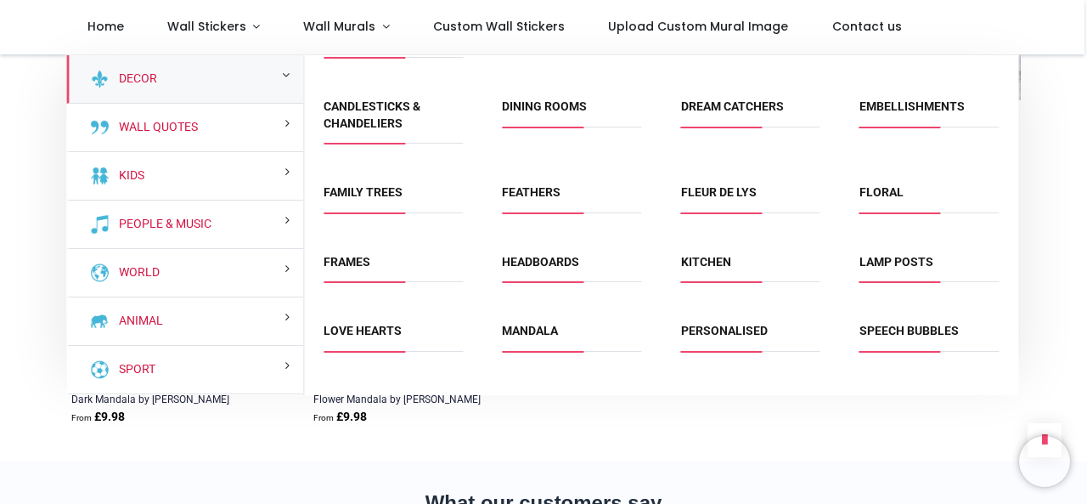
drag, startPoint x: 1016, startPoint y: 241, endPoint x: 1014, endPoint y: 265, distance: 23.8
click at [1014, 265] on div "Lamp Posts" at bounding box center [929, 271] width 178 height 69
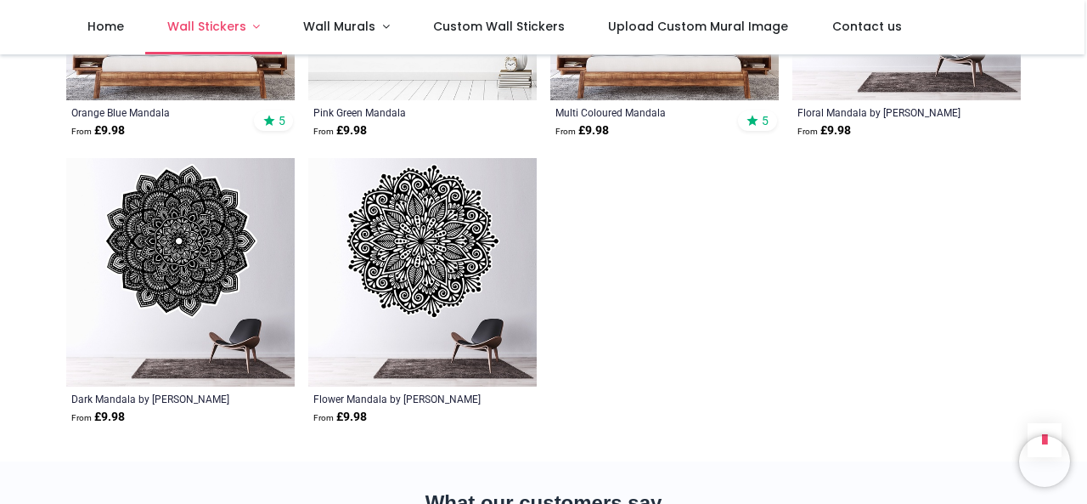
click at [251, 29] on link "Wall Stickers" at bounding box center [213, 27] width 137 height 54
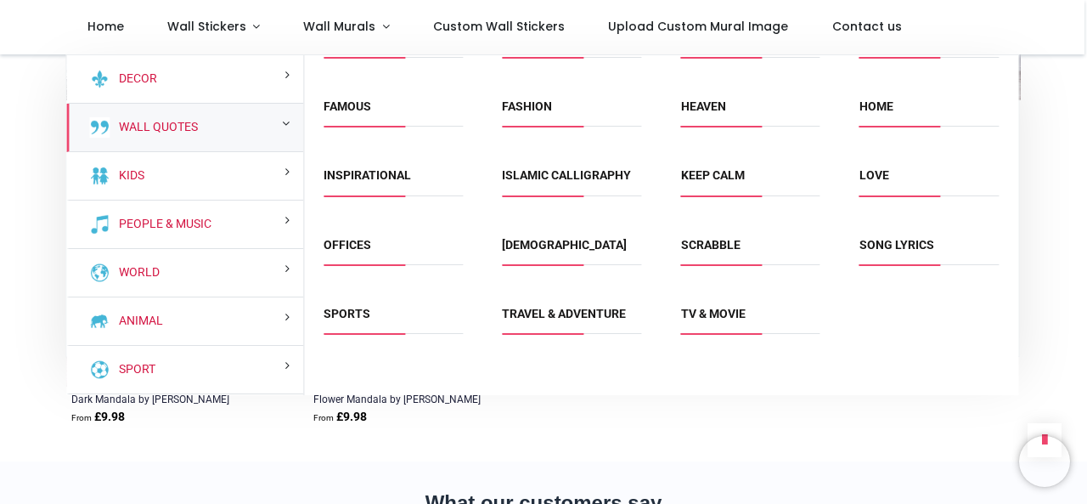
scroll to position [42, 0]
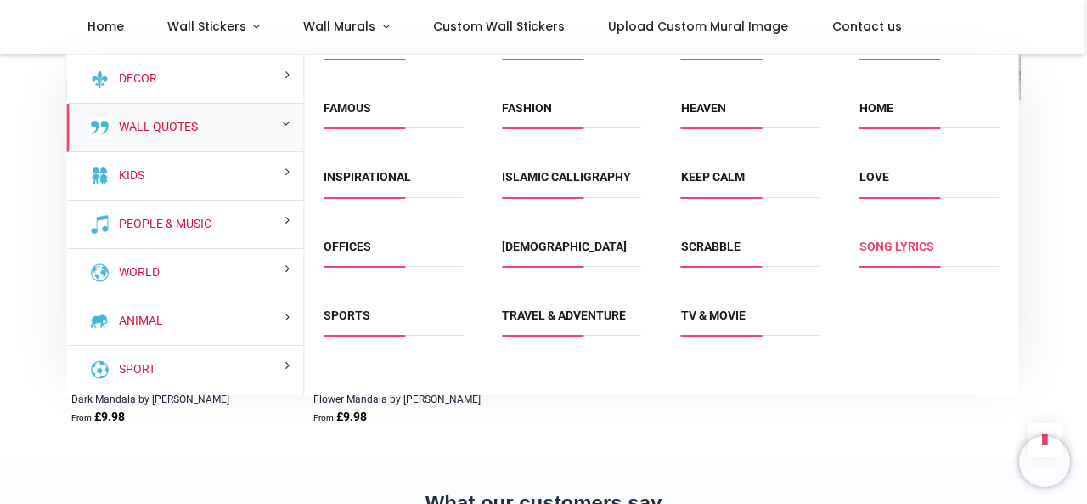
click at [907, 249] on link "Song Lyrics" at bounding box center [897, 247] width 75 height 14
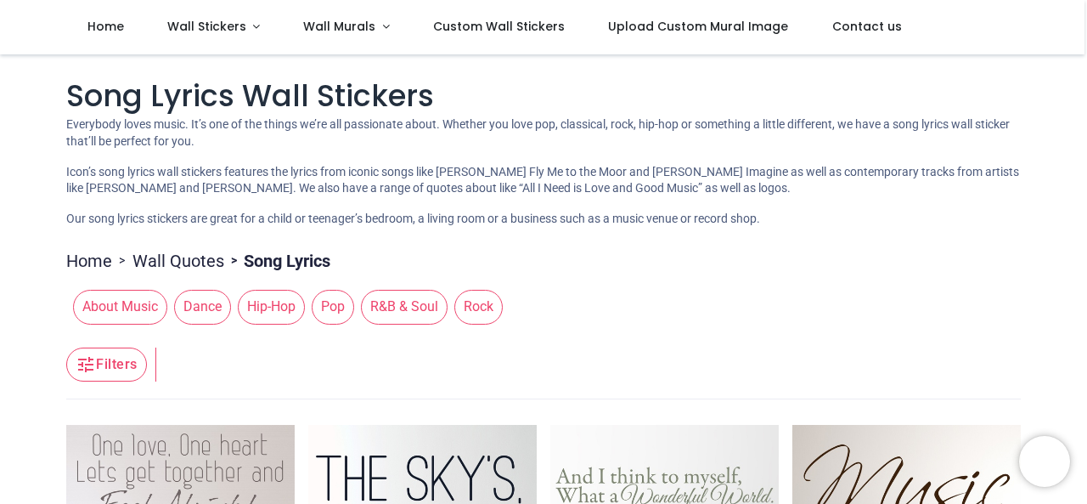
scroll to position [58, 0]
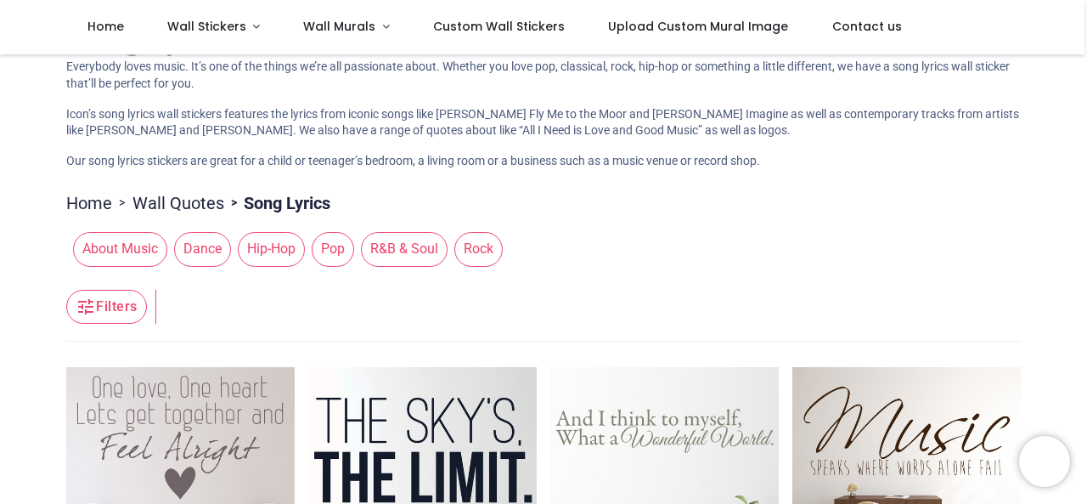
click at [479, 254] on span "Rock" at bounding box center [478, 249] width 48 height 34
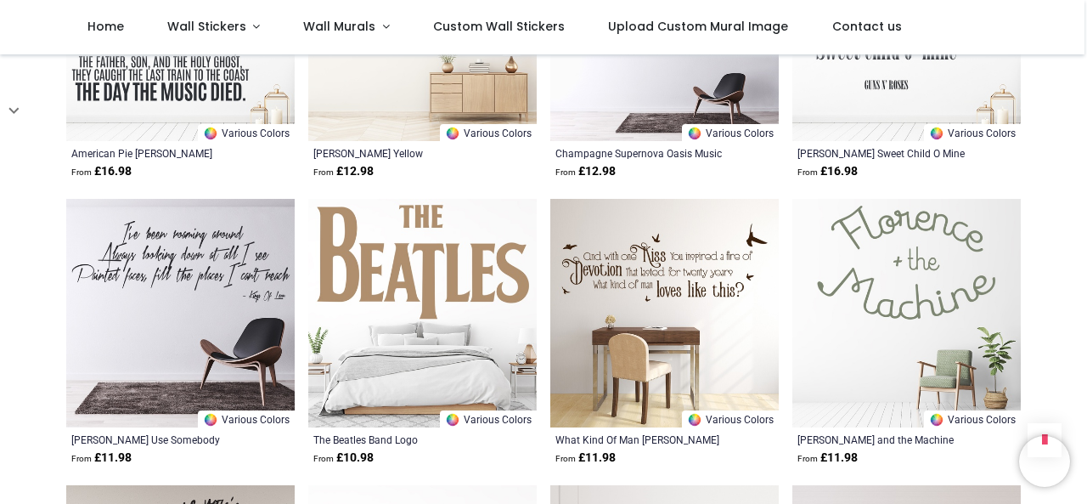
scroll to position [1679, 0]
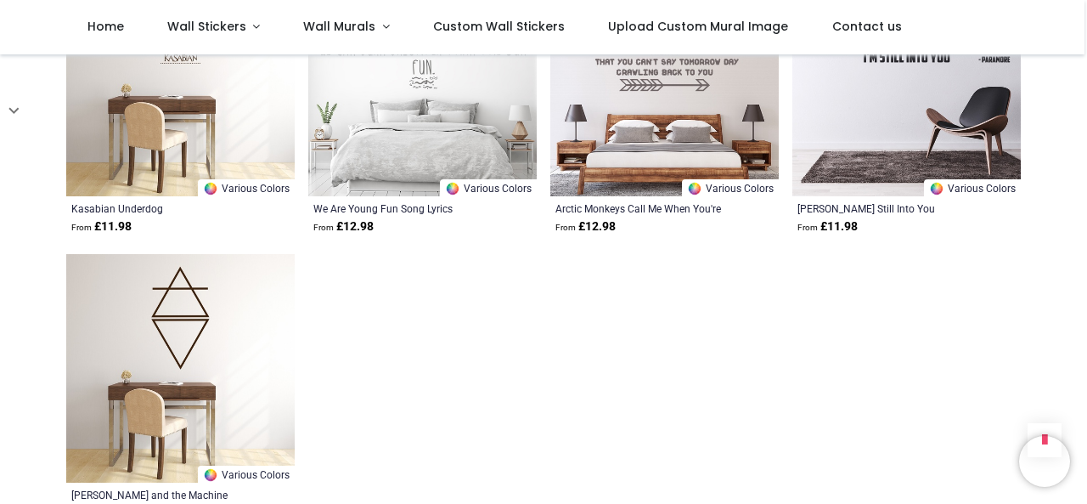
scroll to position [3046, 0]
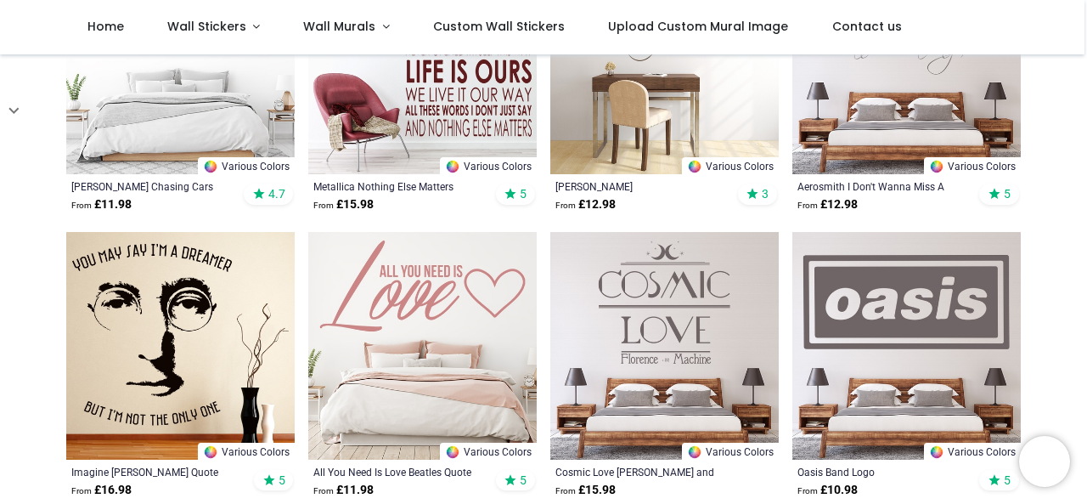
scroll to position [420, 0]
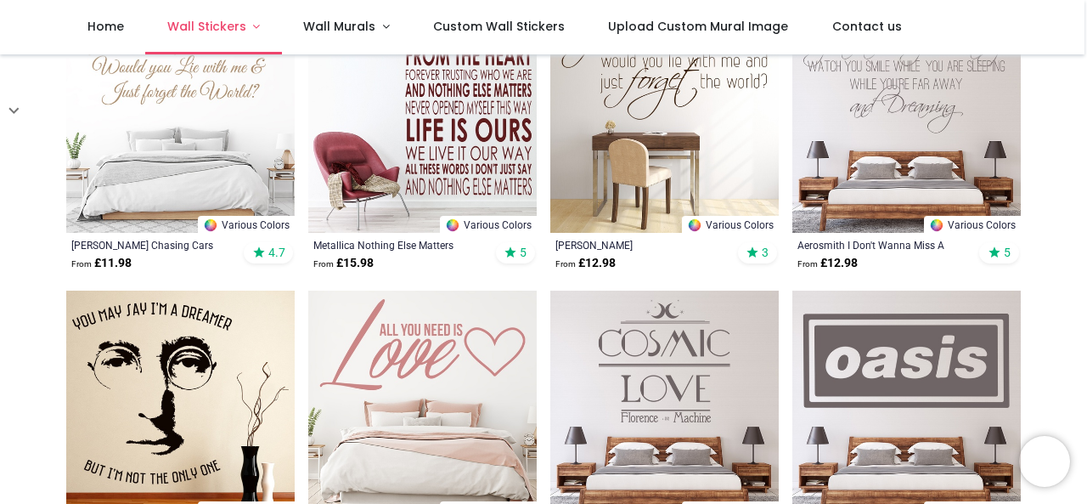
click at [200, 24] on span "Wall Stickers" at bounding box center [206, 26] width 79 height 17
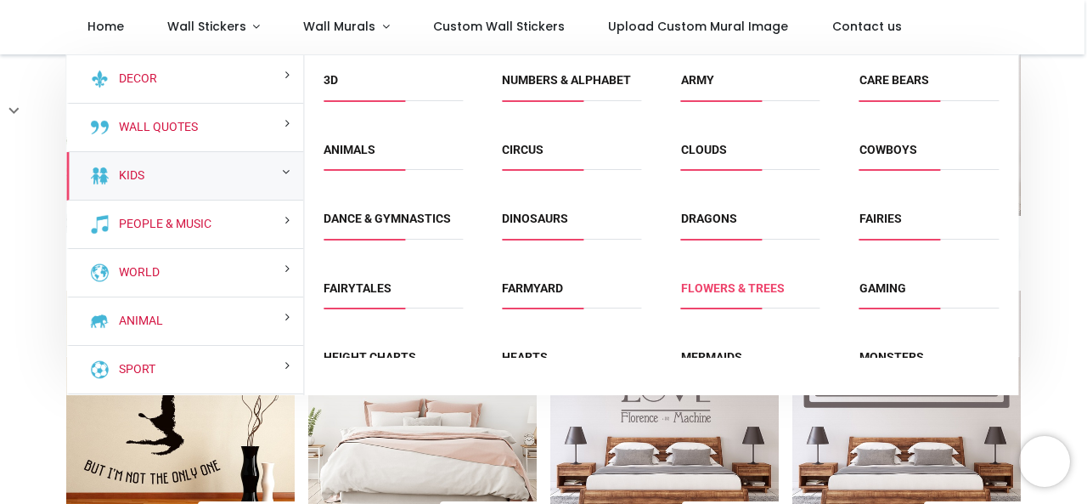
click at [687, 294] on link "Flowers & Trees" at bounding box center [733, 288] width 104 height 14
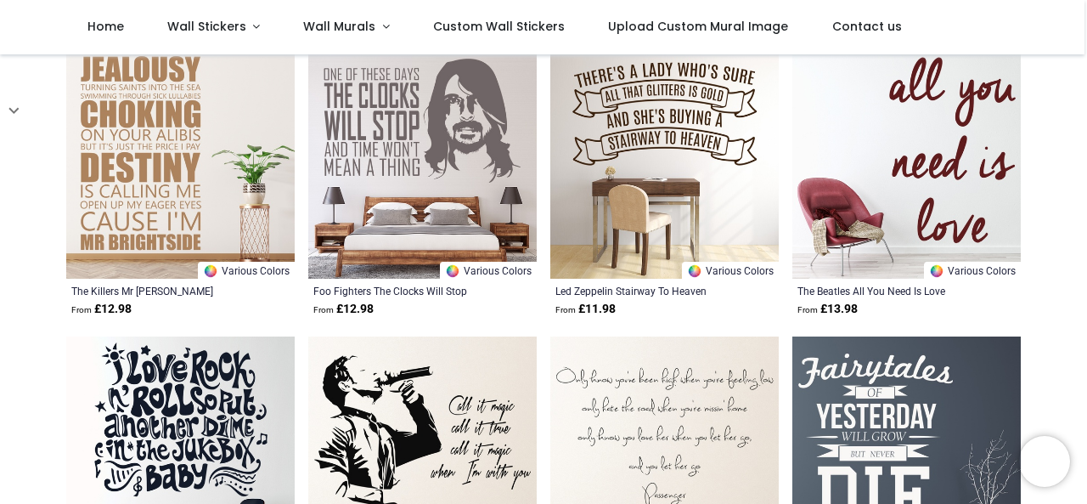
scroll to position [465, 0]
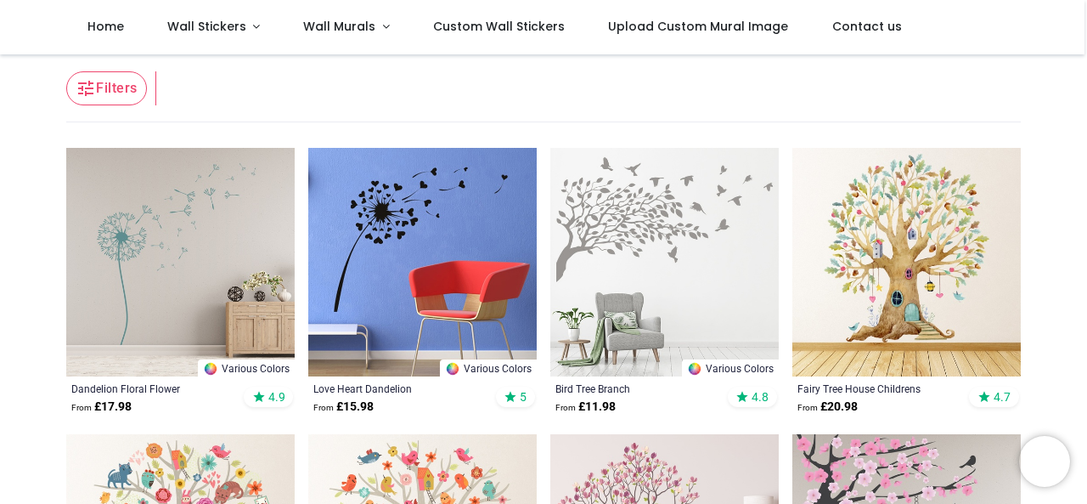
scroll to position [352, 0]
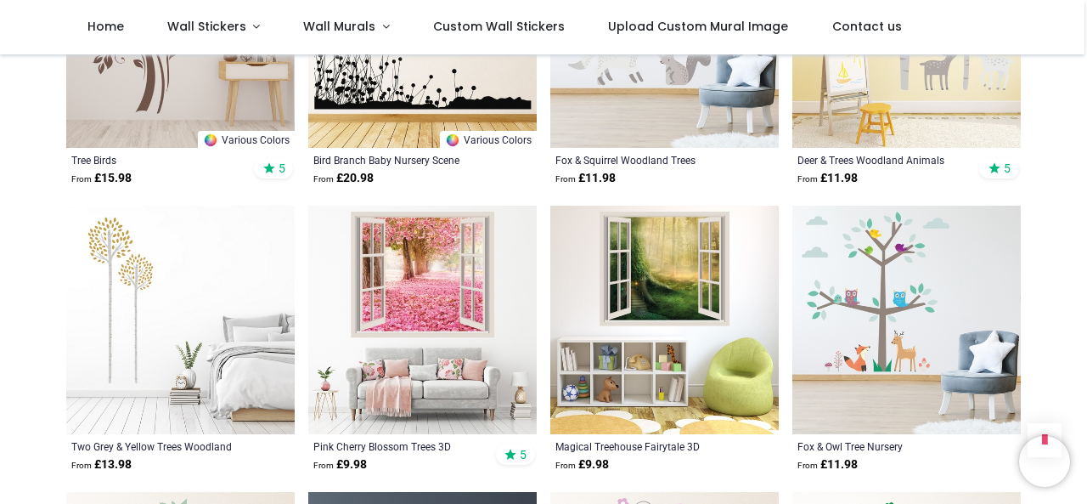
scroll to position [1025, 0]
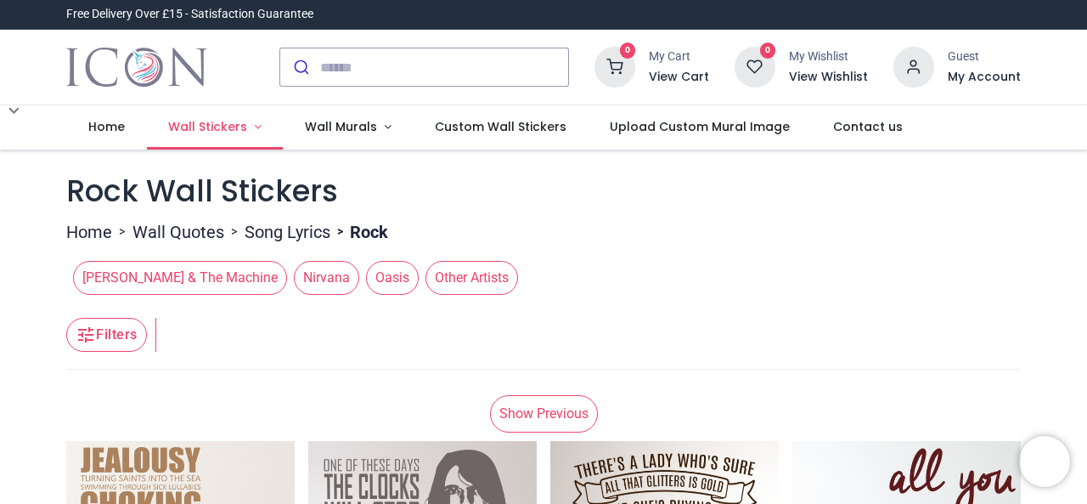
click at [251, 130] on link "Wall Stickers" at bounding box center [215, 127] width 137 height 44
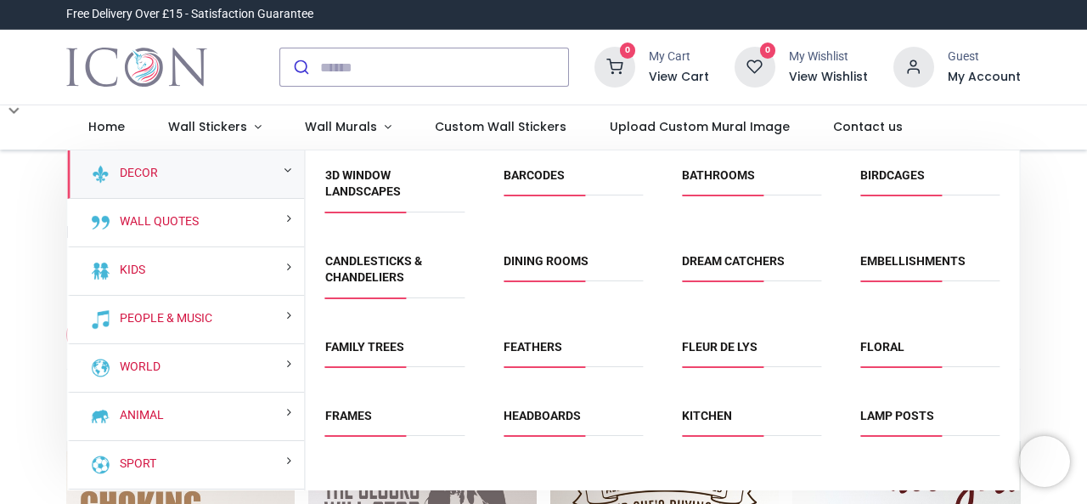
click at [711, 359] on span "Fleur de Lys" at bounding box center [751, 353] width 139 height 28
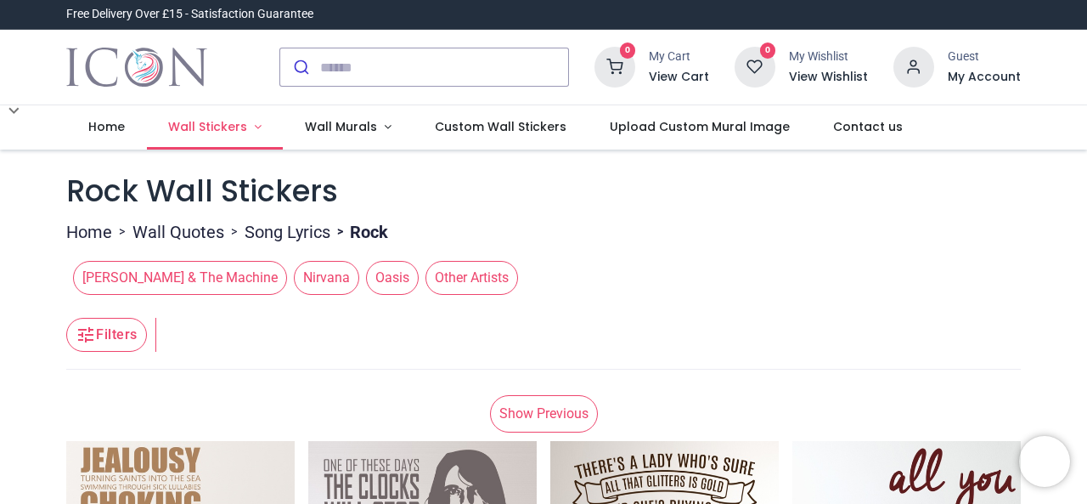
click at [216, 126] on span "Wall Stickers" at bounding box center [207, 126] width 79 height 17
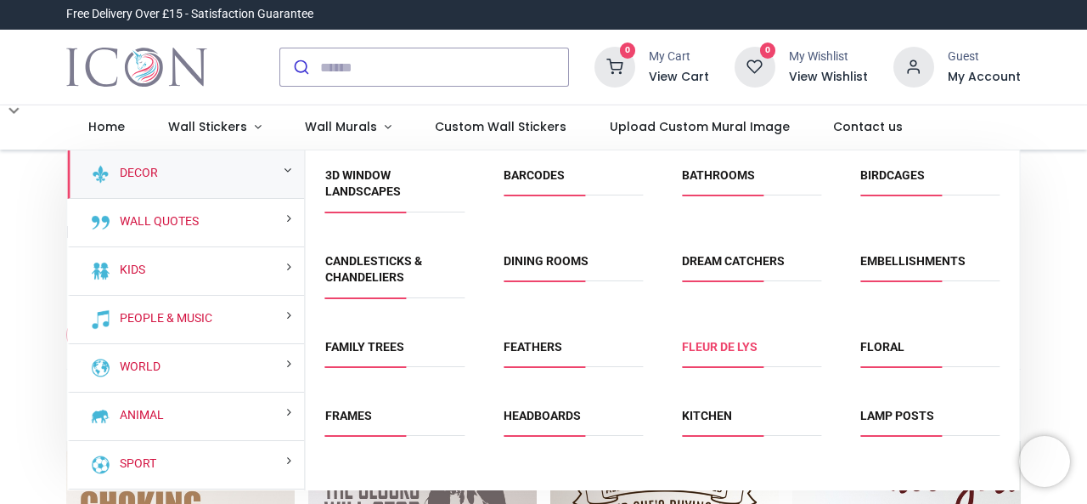
click at [702, 351] on link "Fleur de Lys" at bounding box center [720, 347] width 76 height 14
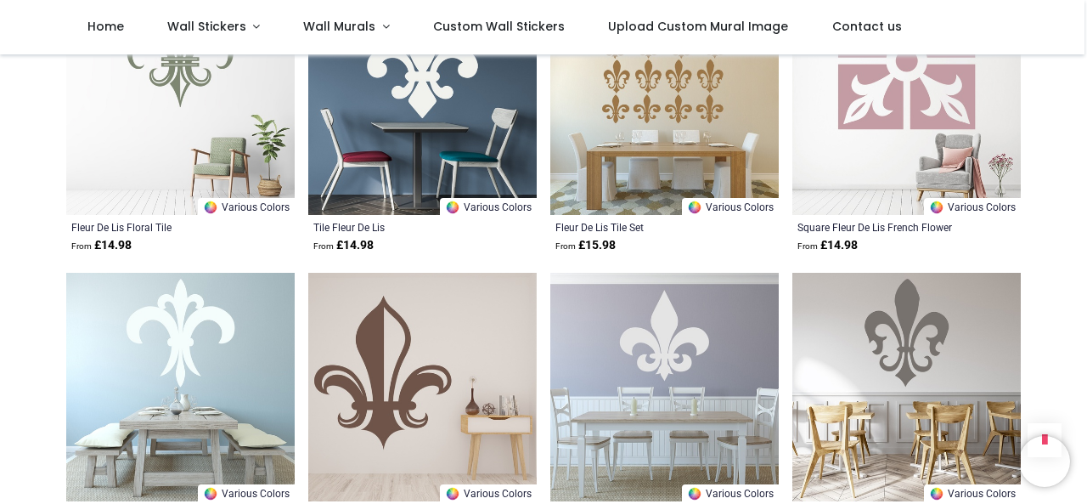
scroll to position [691, 0]
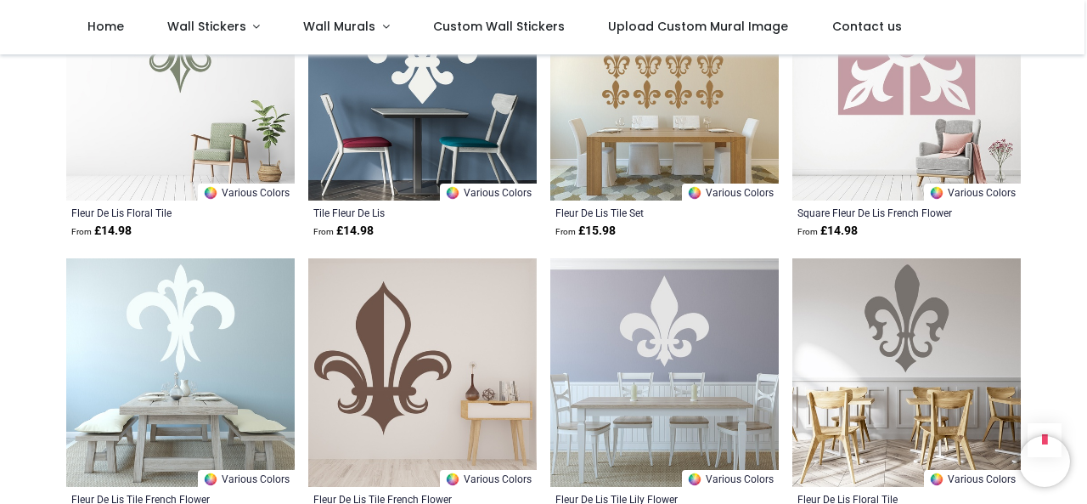
click at [1080, 182] on div "Pricelist : Public Pricelist Public Pricelist Fleur de Lys Wall Stickers Home >…" at bounding box center [543, 248] width 1087 height 1770
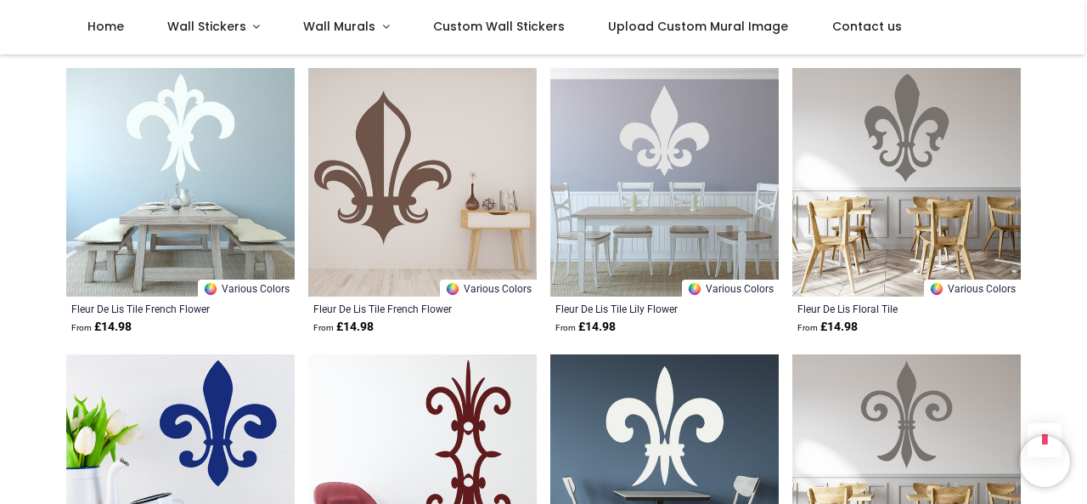
scroll to position [902, 0]
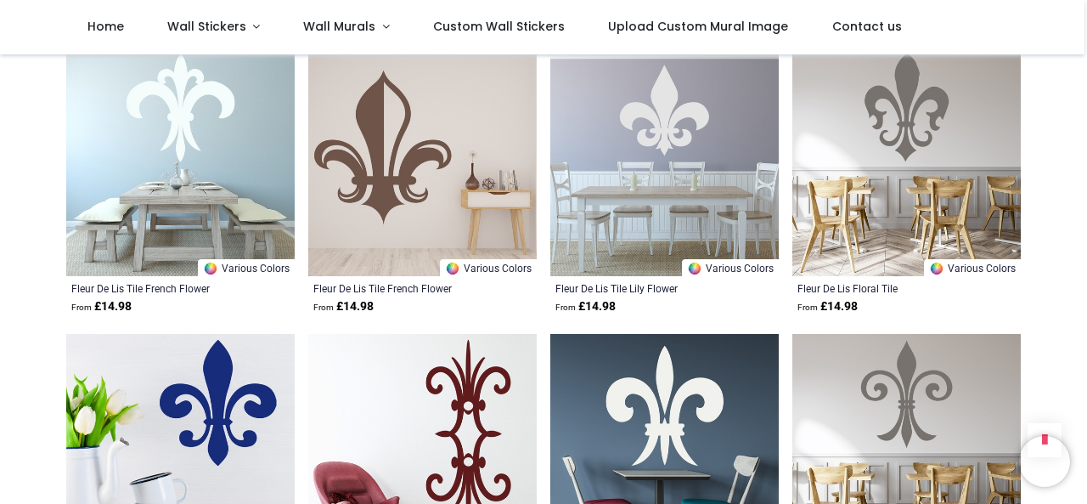
drag, startPoint x: 1084, startPoint y: 223, endPoint x: 1084, endPoint y: 235, distance: 11.9
click at [1084, 235] on div "Pricelist : Public Pricelist Public Pricelist Fleur de Lys Wall Stickers Home >…" at bounding box center [543, 37] width 1087 height 1770
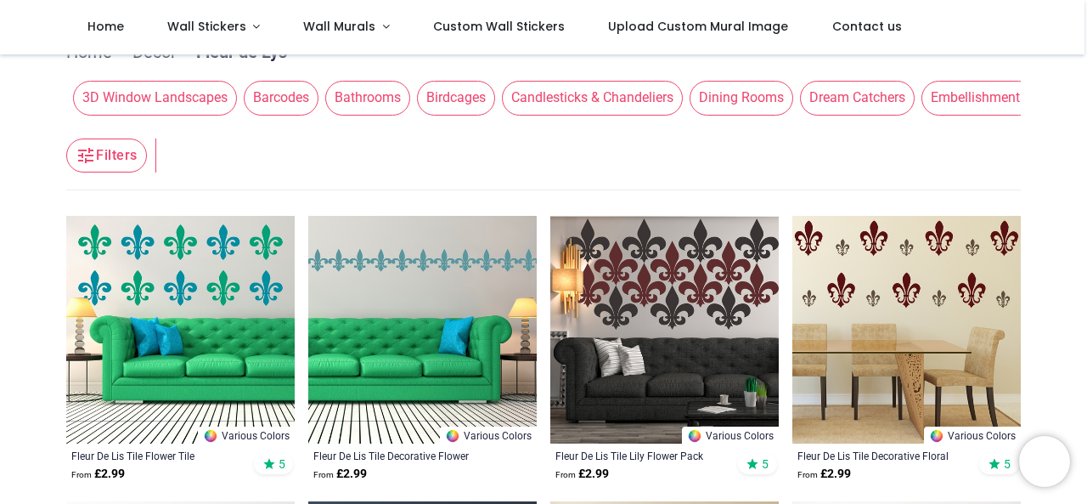
scroll to position [122, 0]
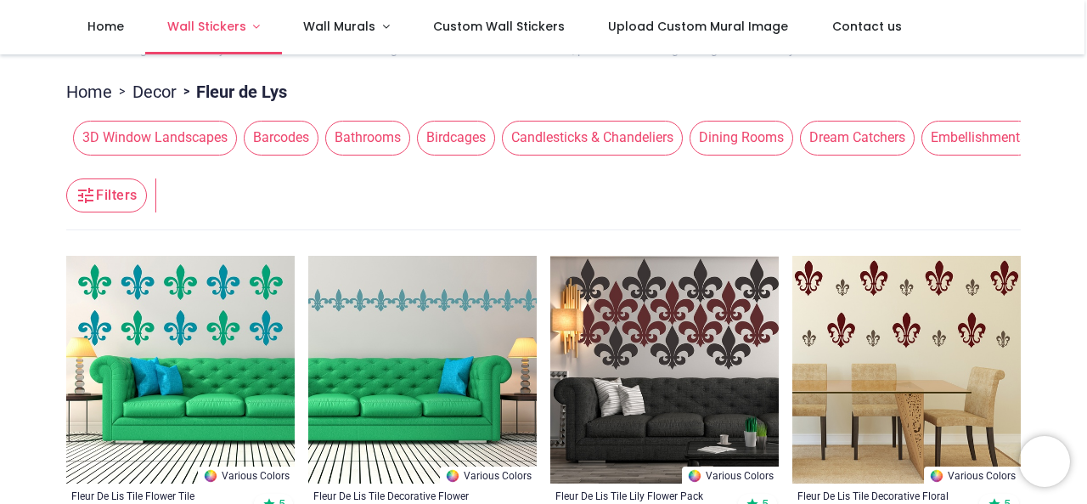
click at [189, 29] on span "Wall Stickers" at bounding box center [206, 26] width 79 height 17
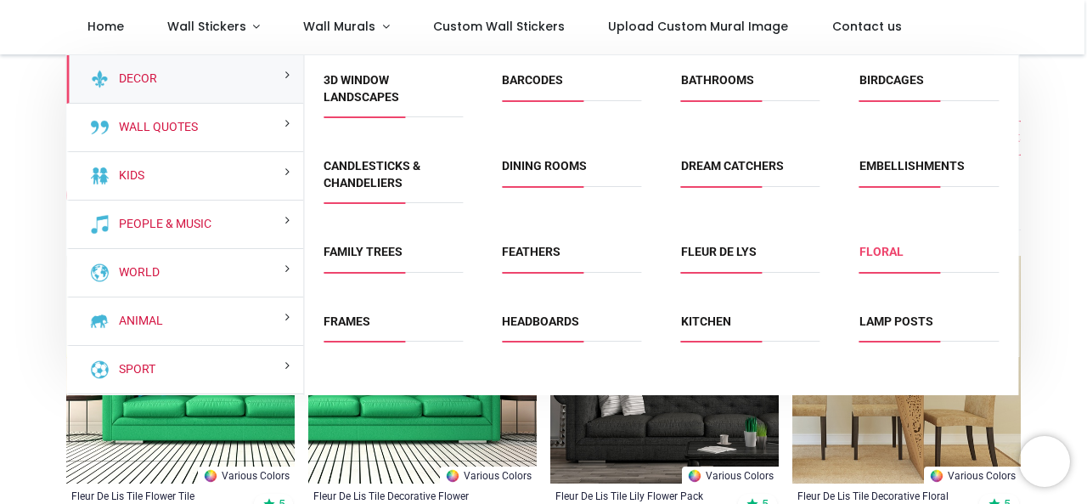
click at [868, 251] on link "Floral" at bounding box center [882, 252] width 44 height 14
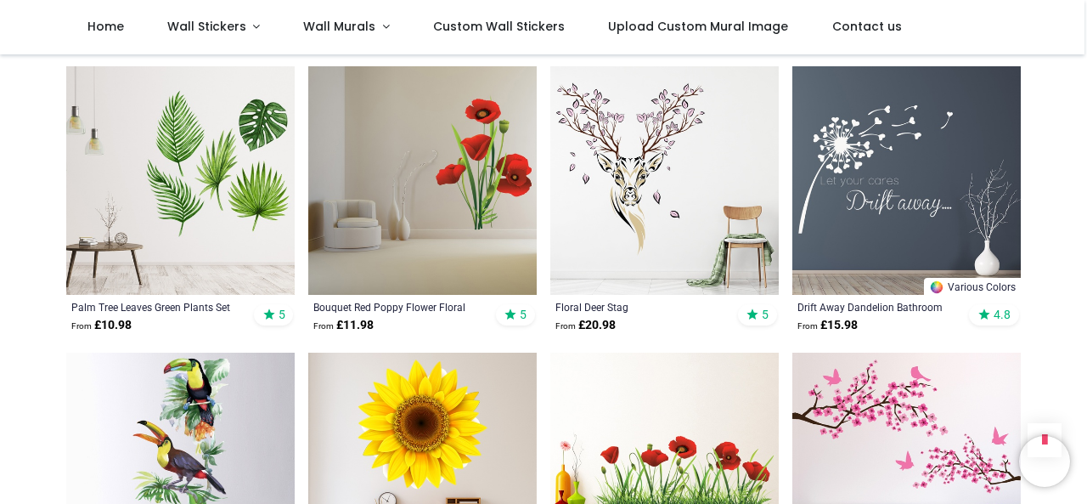
scroll to position [933, 0]
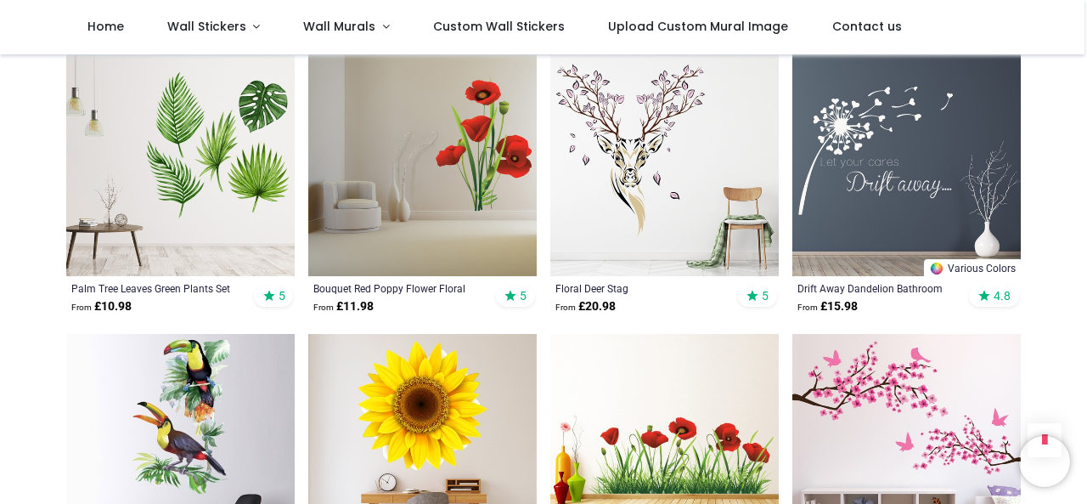
drag, startPoint x: 1084, startPoint y: 182, endPoint x: 1084, endPoint y: 172, distance: 9.3
click at [1084, 172] on div "Pricelist : Public Pricelist Public Pricelist Flower Wall Stickers Home > Decor…" at bounding box center [543, 416] width 1087 height 2588
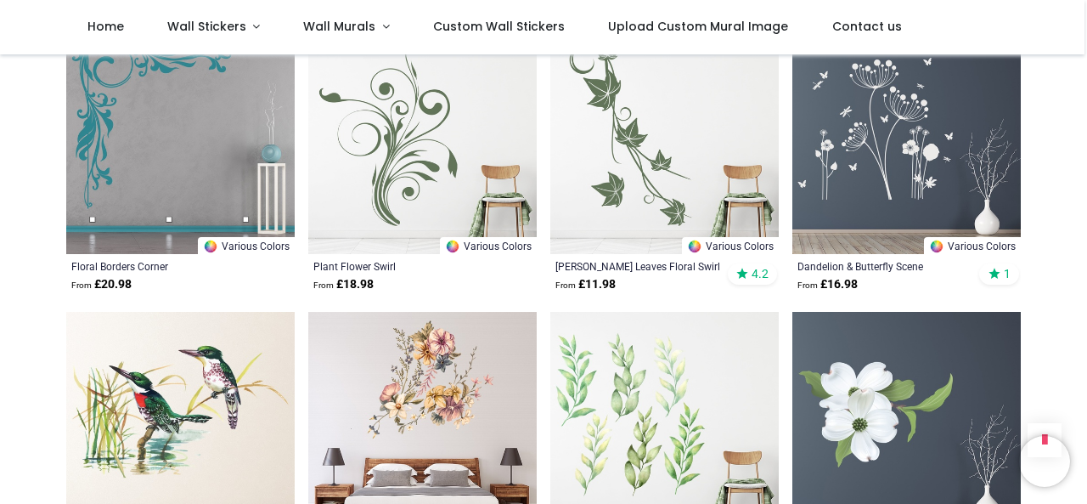
scroll to position [3708, 0]
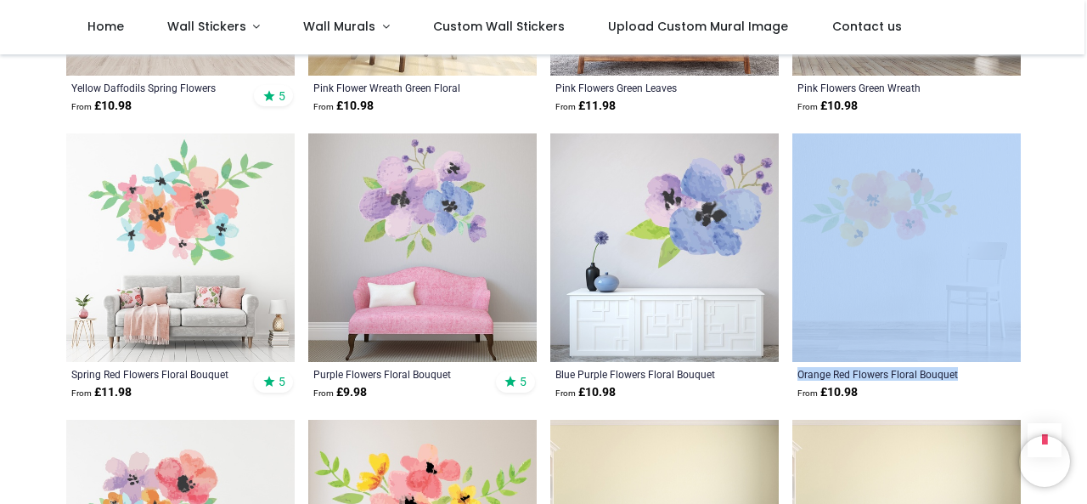
drag, startPoint x: 1084, startPoint y: 364, endPoint x: 1086, endPoint y: 346, distance: 18.9
click at [1086, 346] on div "Login • Register Home Wall Stickers" at bounding box center [543, 252] width 1087 height 504
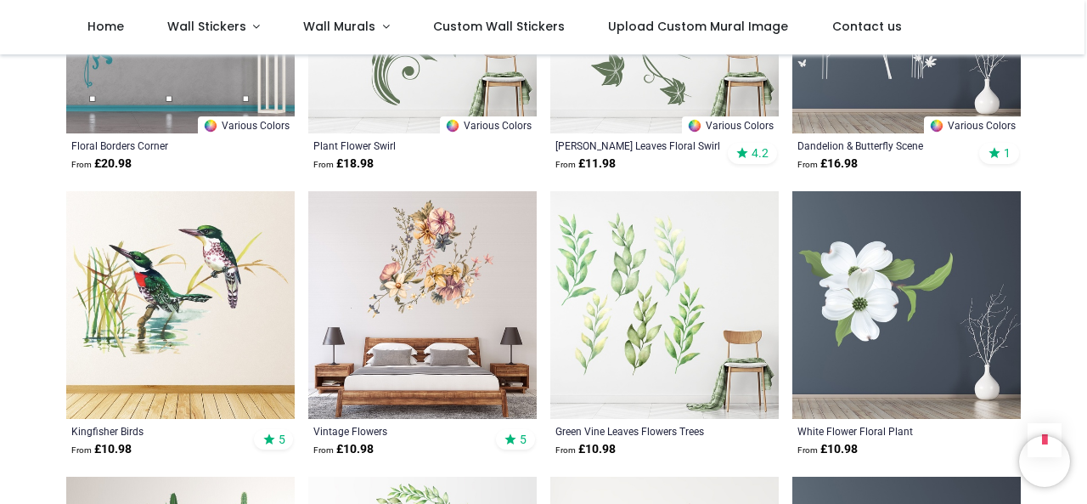
scroll to position [2494, 0]
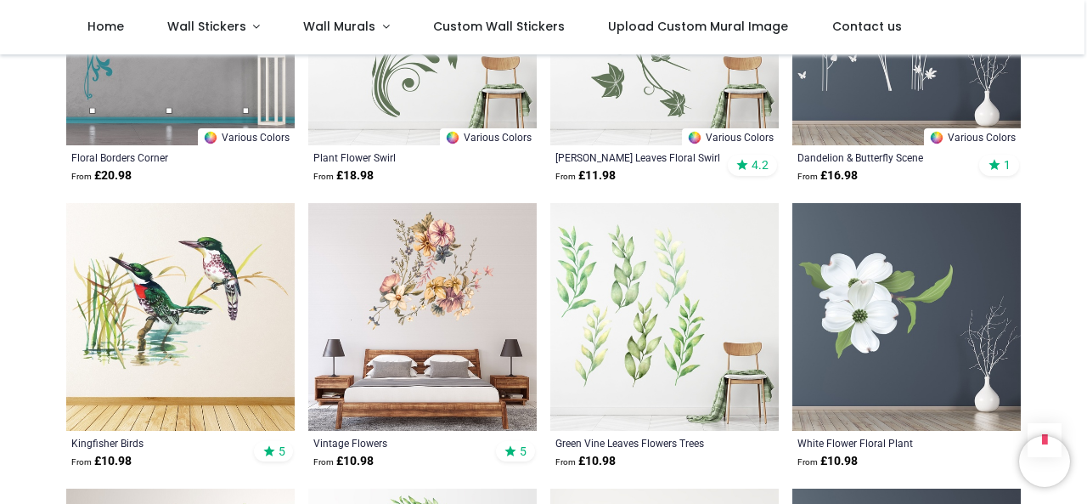
click at [938, 270] on img at bounding box center [907, 317] width 229 height 229
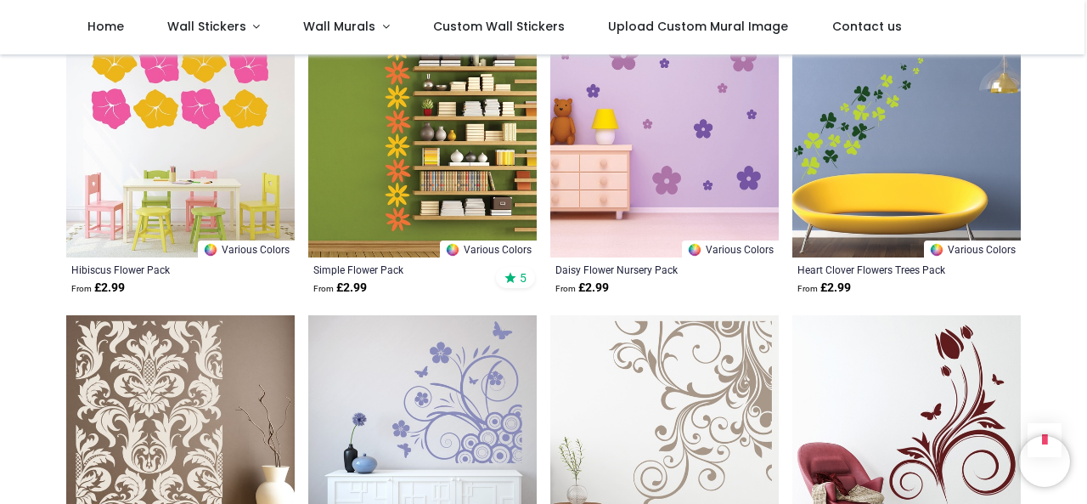
scroll to position [5064, 0]
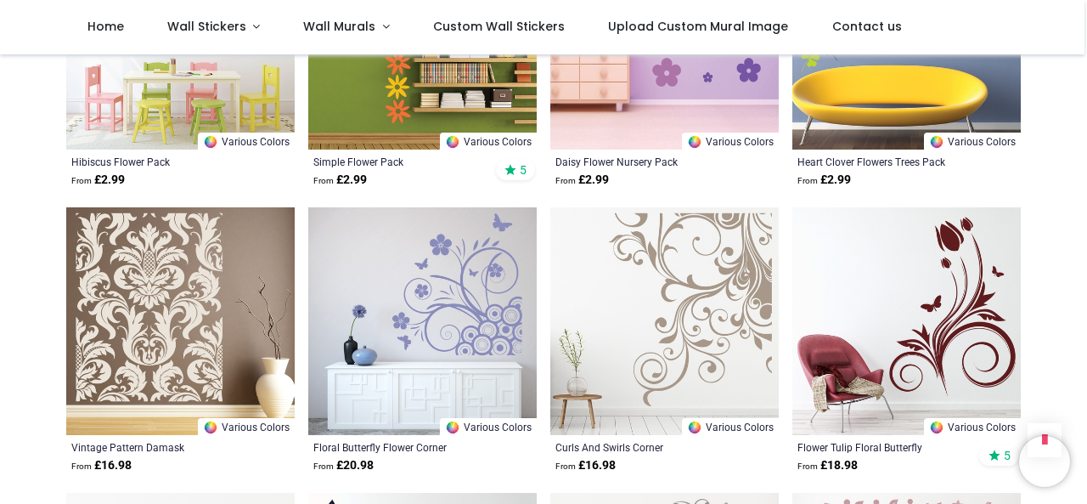
click at [736, 295] on img at bounding box center [664, 321] width 229 height 229
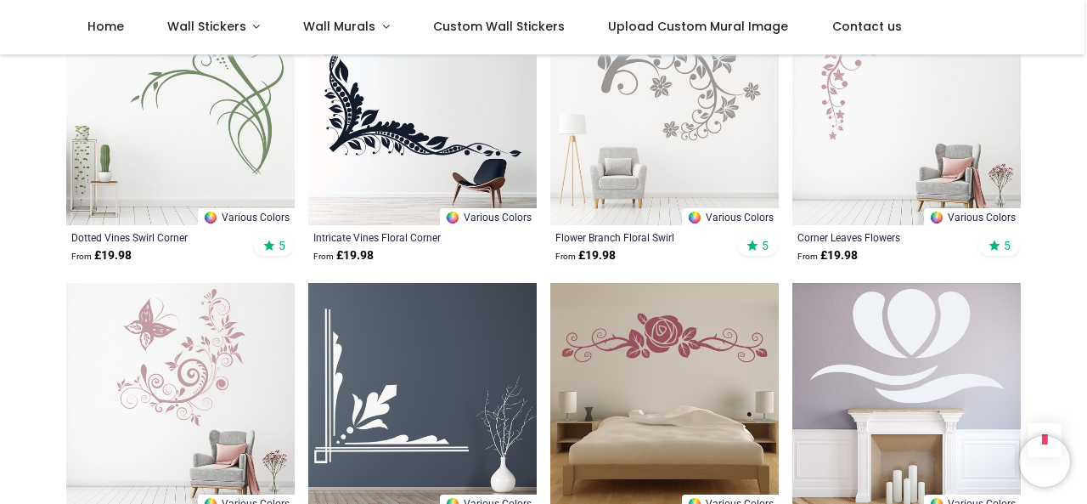
scroll to position [5510, 0]
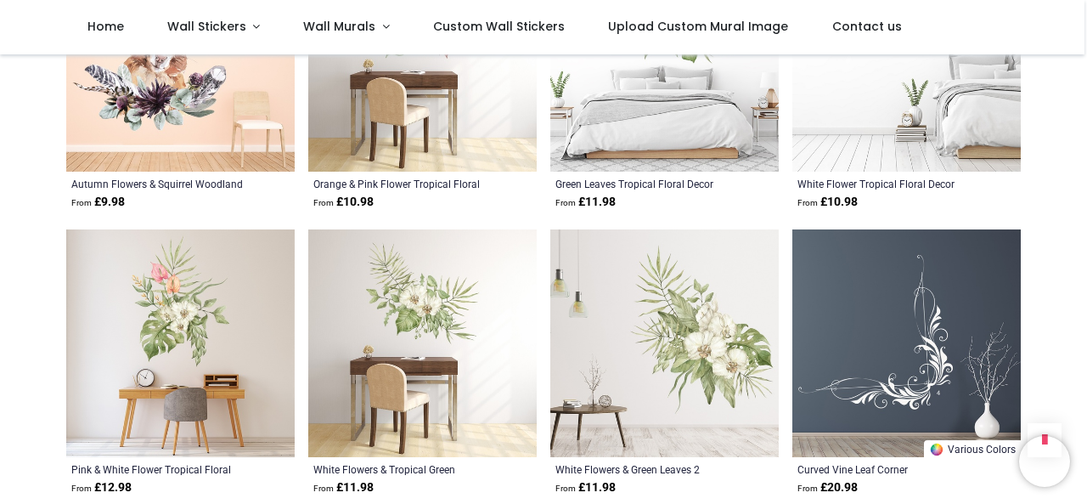
scroll to position [6483, 0]
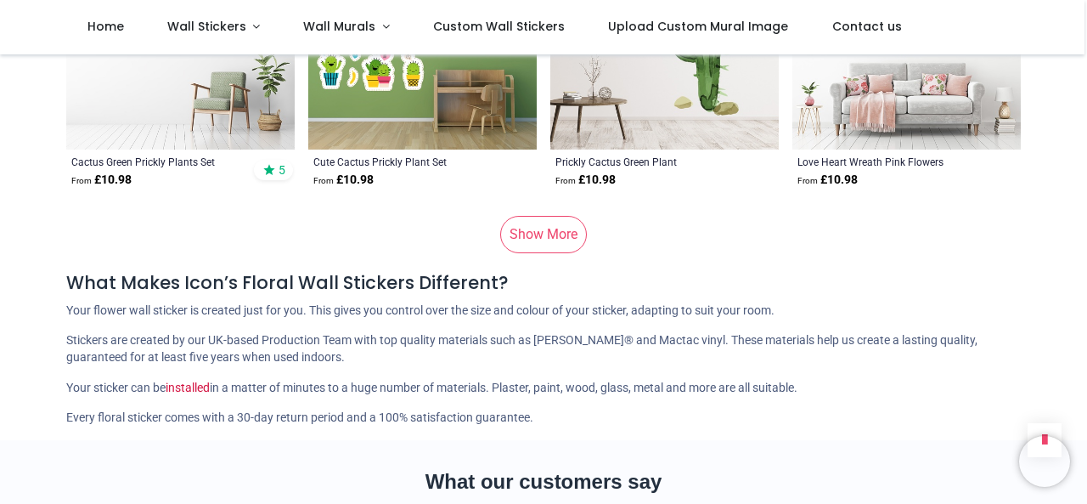
scroll to position [10162, 0]
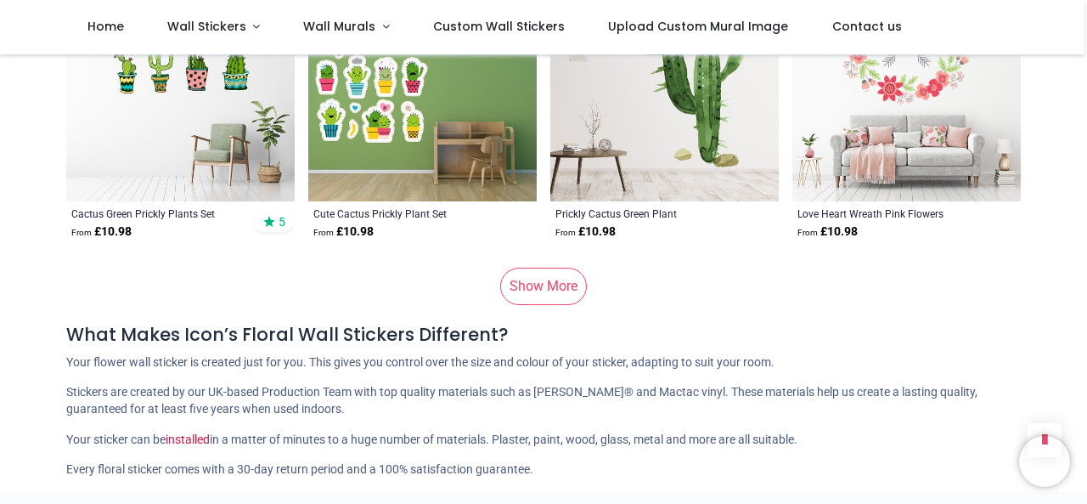
click at [528, 290] on link "Show More" at bounding box center [543, 286] width 87 height 37
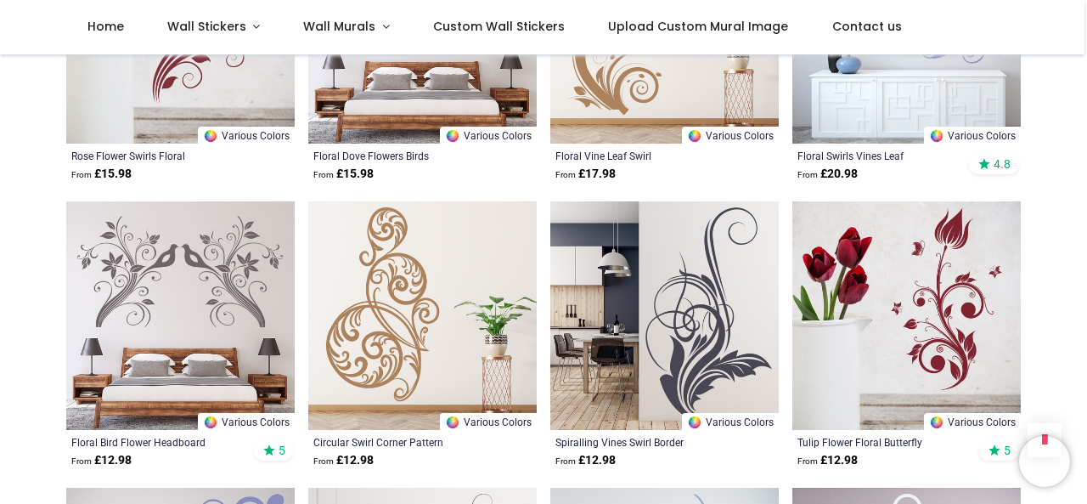
scroll to position [11379, 0]
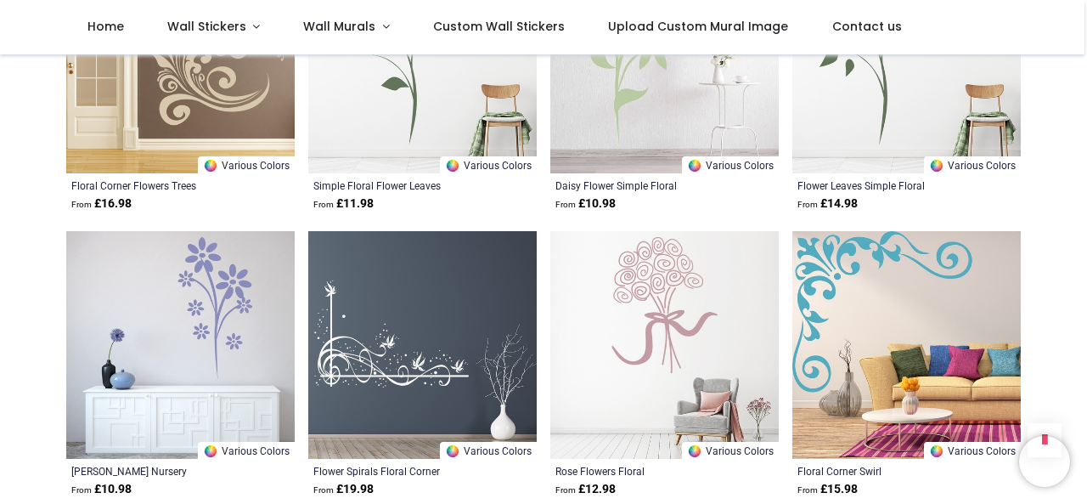
scroll to position [12072, 0]
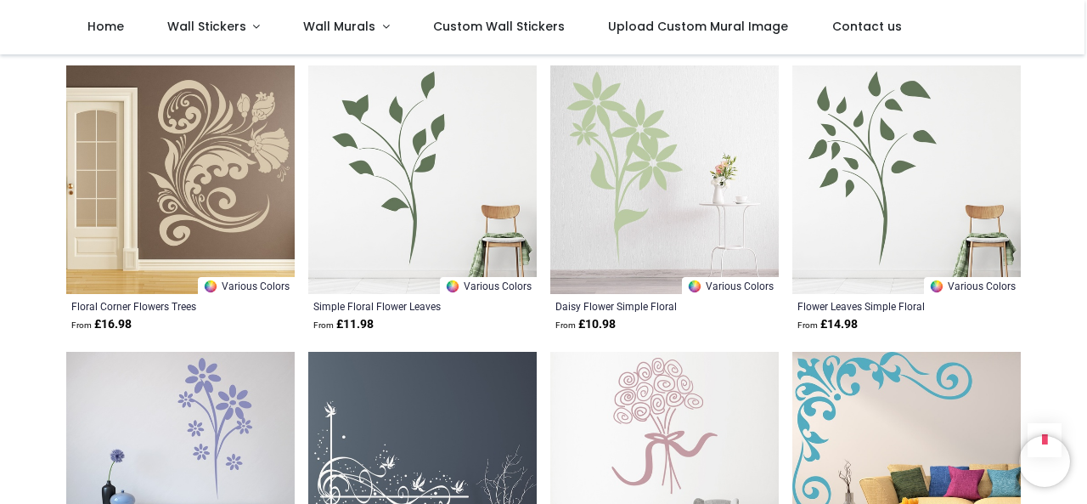
click at [253, 150] on img at bounding box center [180, 179] width 229 height 229
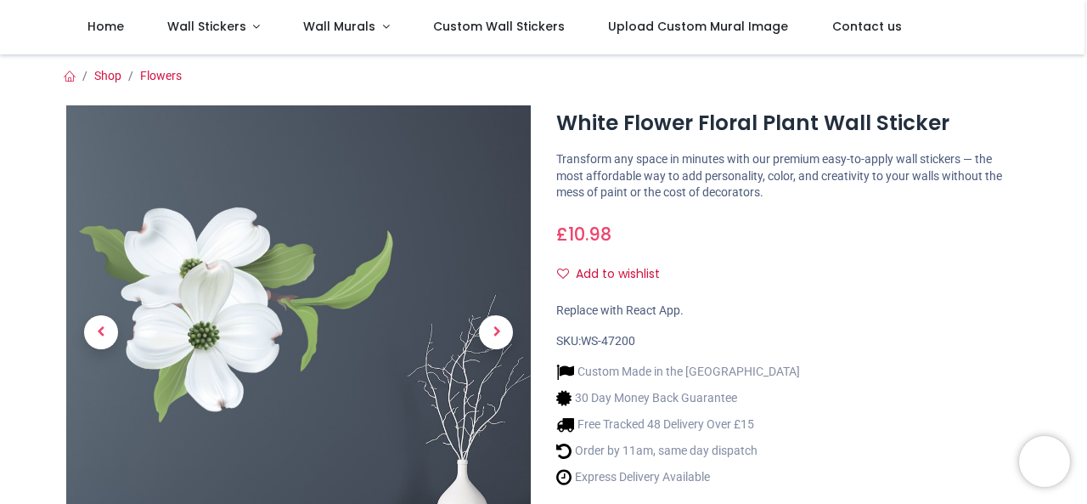
scroll to position [102, 0]
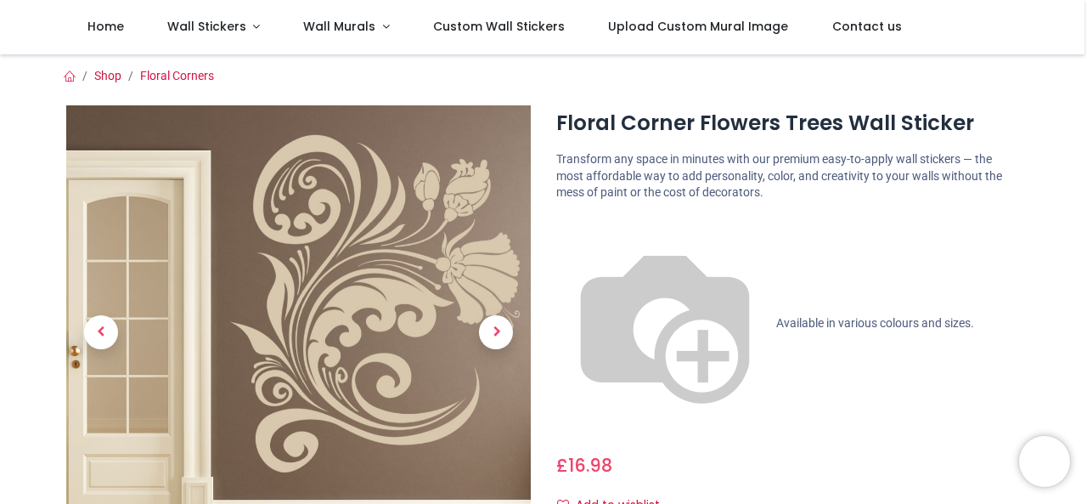
scroll to position [18, 0]
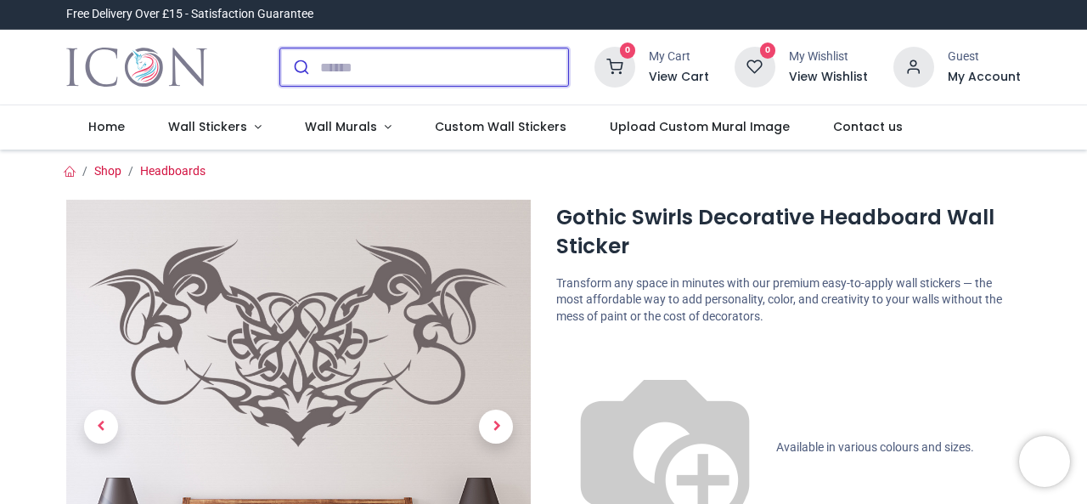
click at [324, 68] on input "search" at bounding box center [444, 66] width 248 height 37
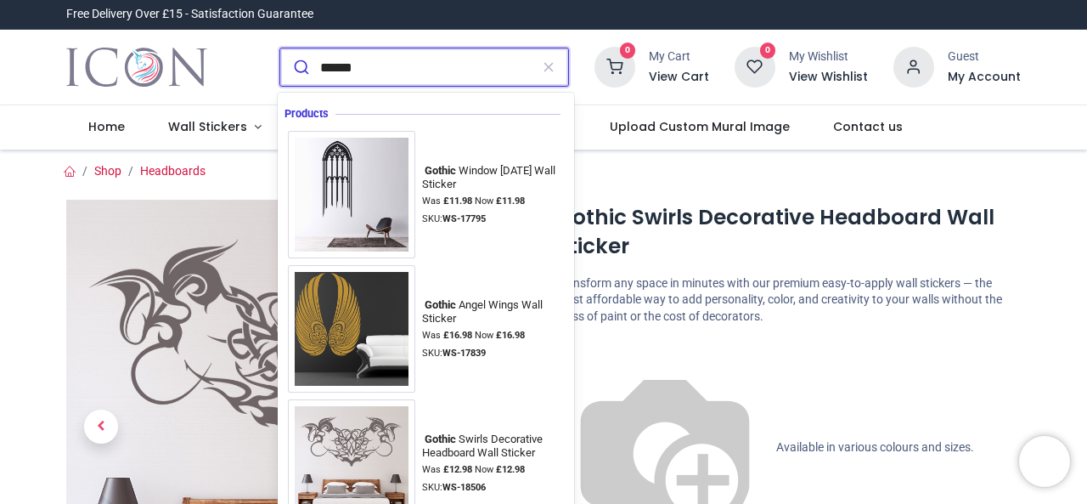
type input "******"
click at [280, 48] on button "submit" at bounding box center [300, 66] width 40 height 37
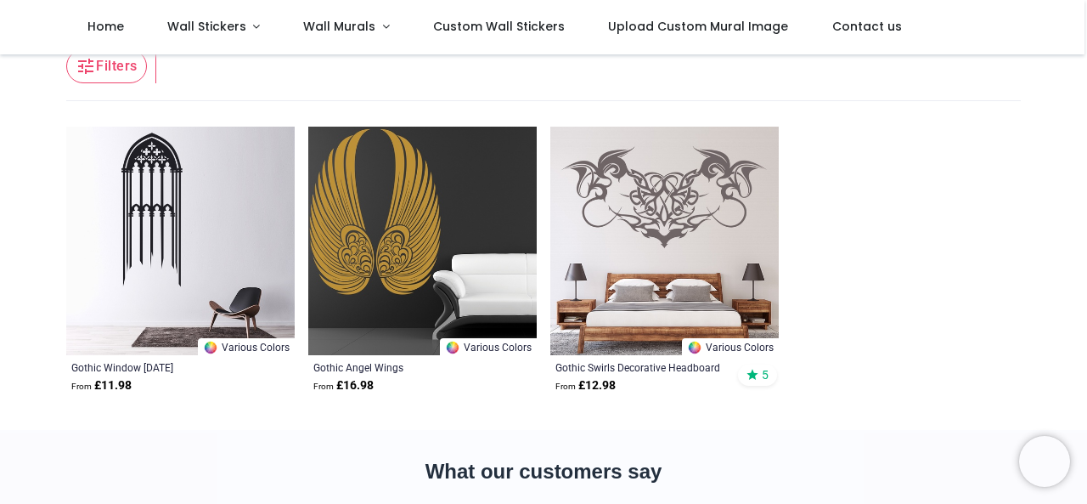
scroll to position [97, 0]
